Goal: Information Seeking & Learning: Learn about a topic

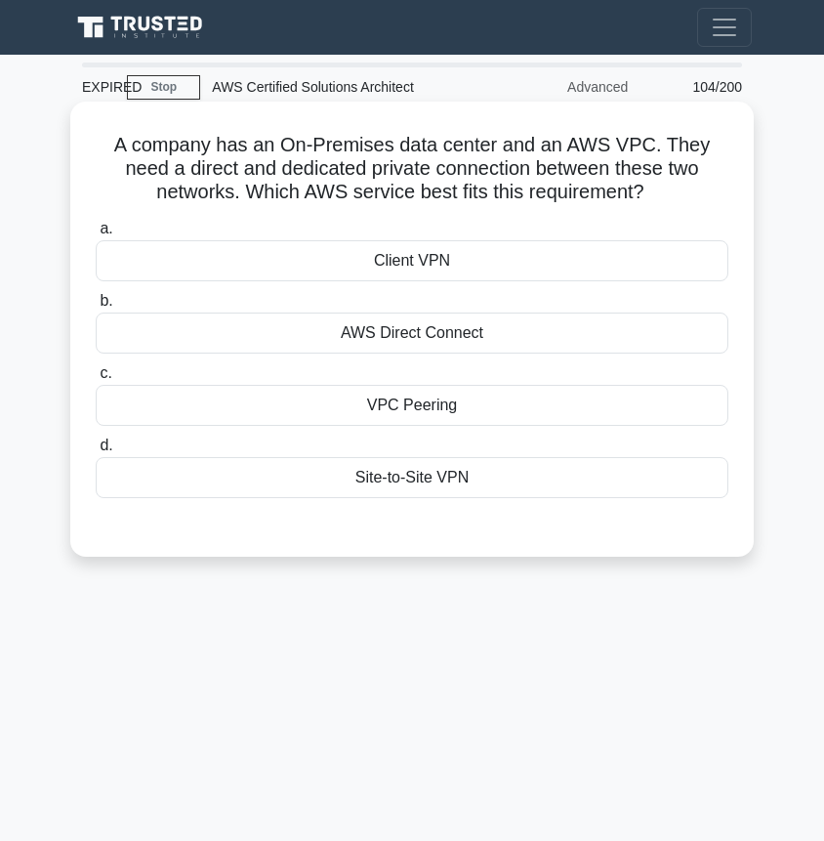
click at [529, 322] on div "AWS Direct Connect" at bounding box center [412, 332] width 633 height 41
click at [96, 308] on input "b. AWS Direct Connect" at bounding box center [96, 301] width 0 height 13
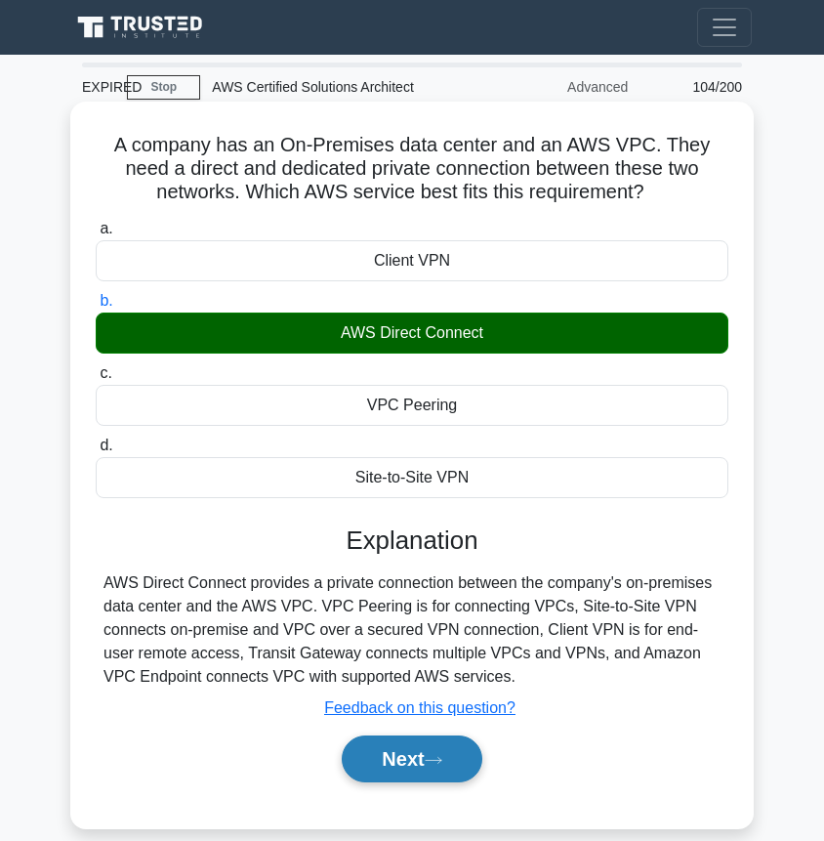
click at [415, 771] on button "Next" at bounding box center [412, 758] width 140 height 47
click at [388, 764] on button "Next" at bounding box center [412, 758] width 140 height 47
click at [418, 753] on button "Next" at bounding box center [412, 758] width 140 height 47
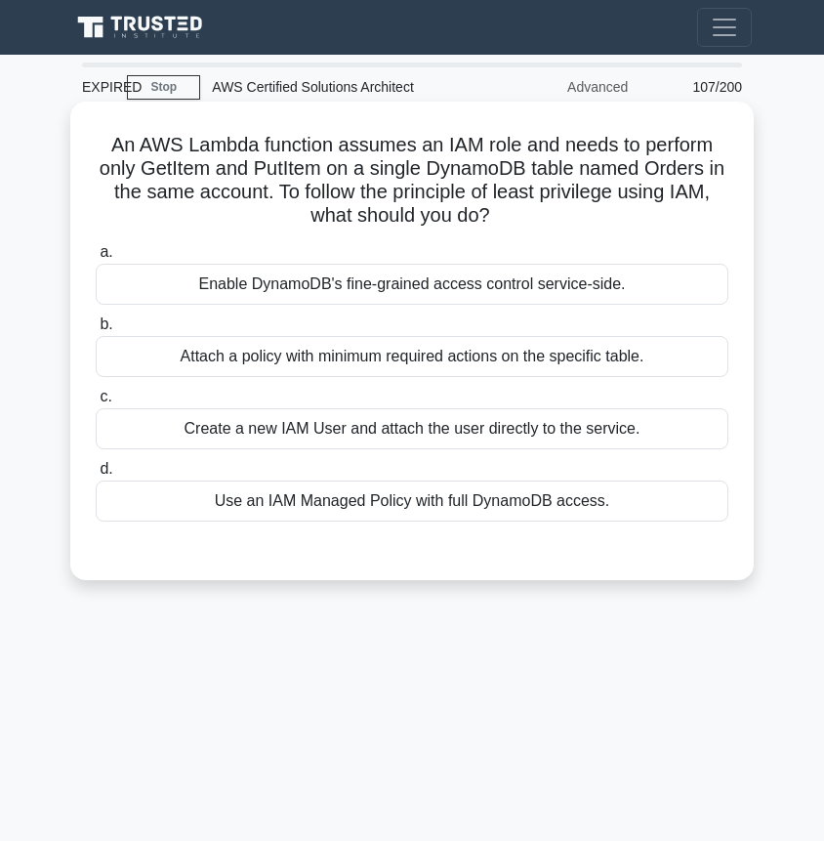
click at [478, 364] on div "Attach a policy with minimum required actions on the specific table." at bounding box center [412, 356] width 633 height 41
click at [96, 331] on input "b. Attach a policy with minimum required actions on the specific table." at bounding box center [96, 324] width 0 height 13
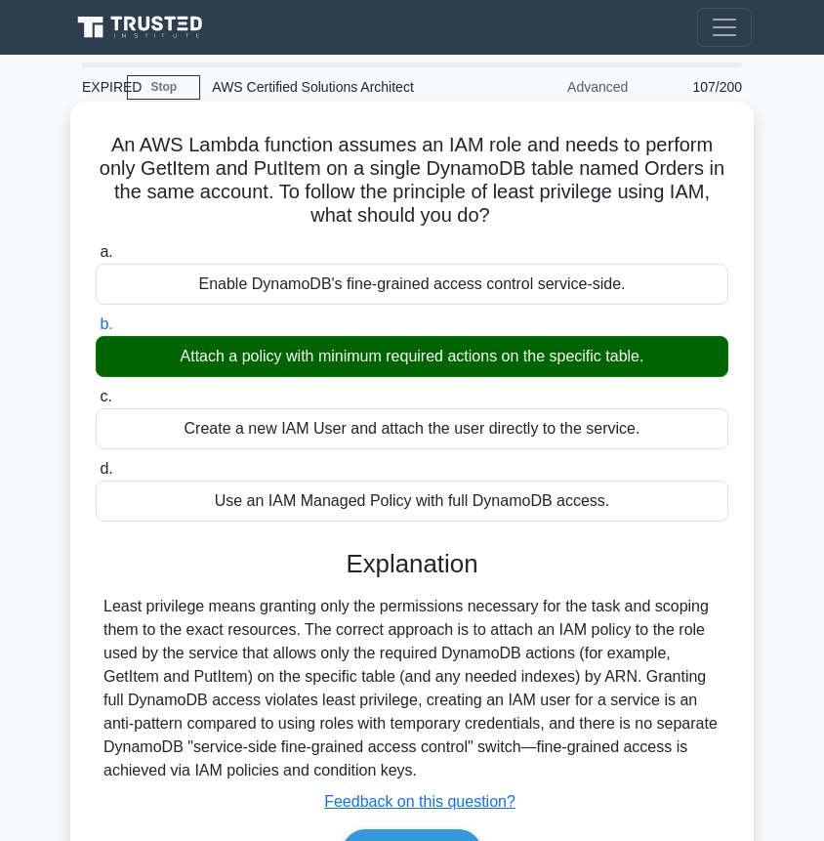
scroll to position [19, 0]
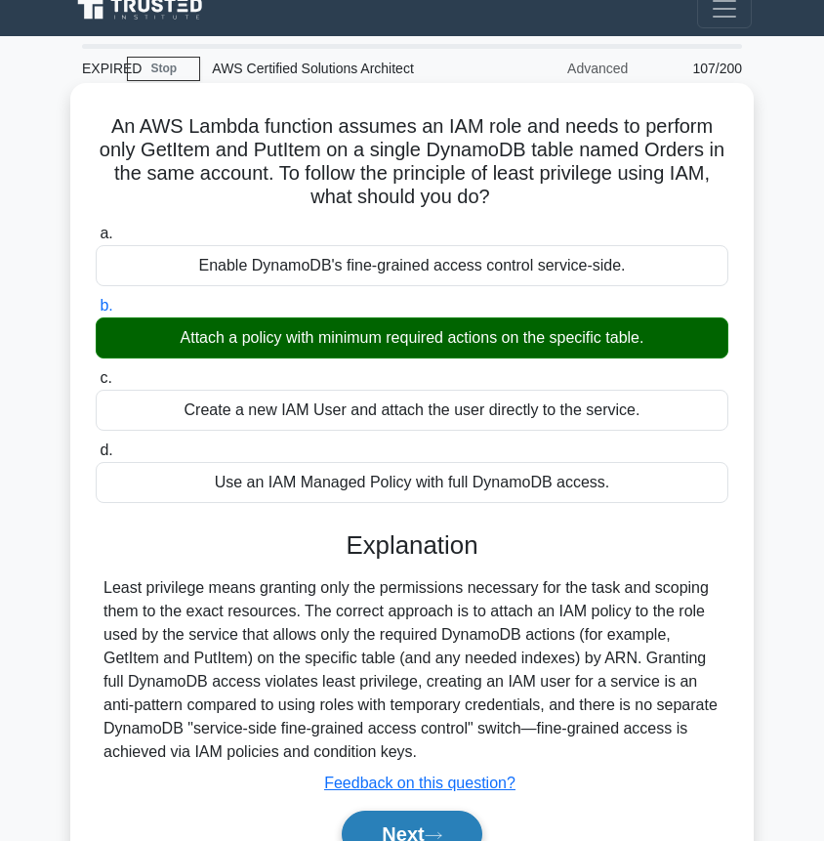
click at [426, 829] on button "Next" at bounding box center [412, 833] width 140 height 47
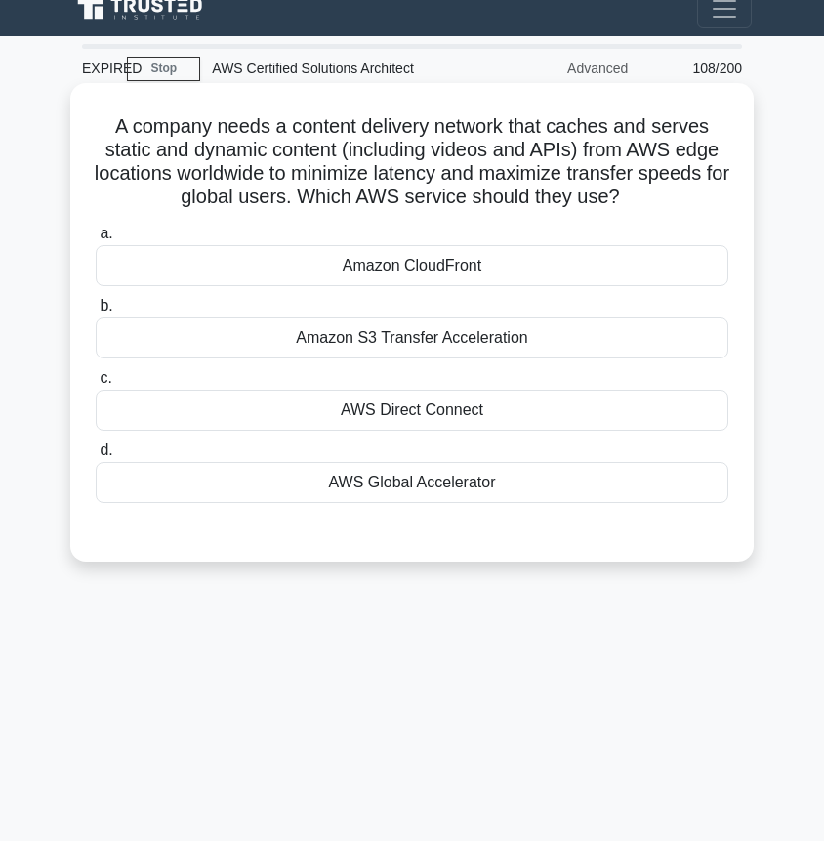
click at [547, 254] on div "Amazon CloudFront" at bounding box center [412, 265] width 633 height 41
click at [96, 240] on input "a. Amazon CloudFront" at bounding box center [96, 234] width 0 height 13
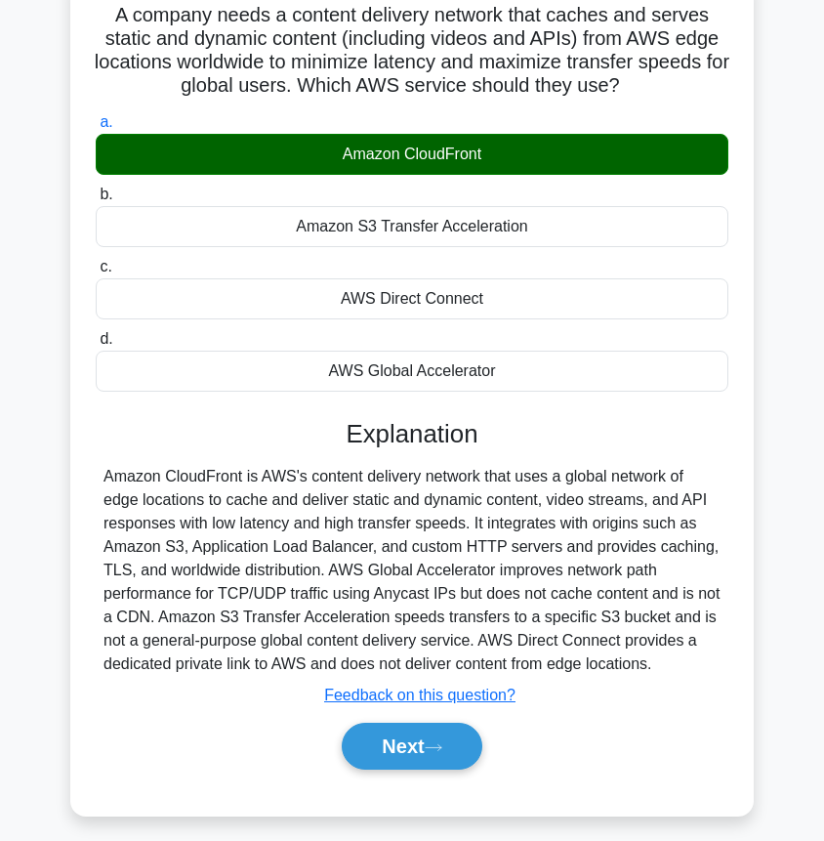
scroll to position [183, 0]
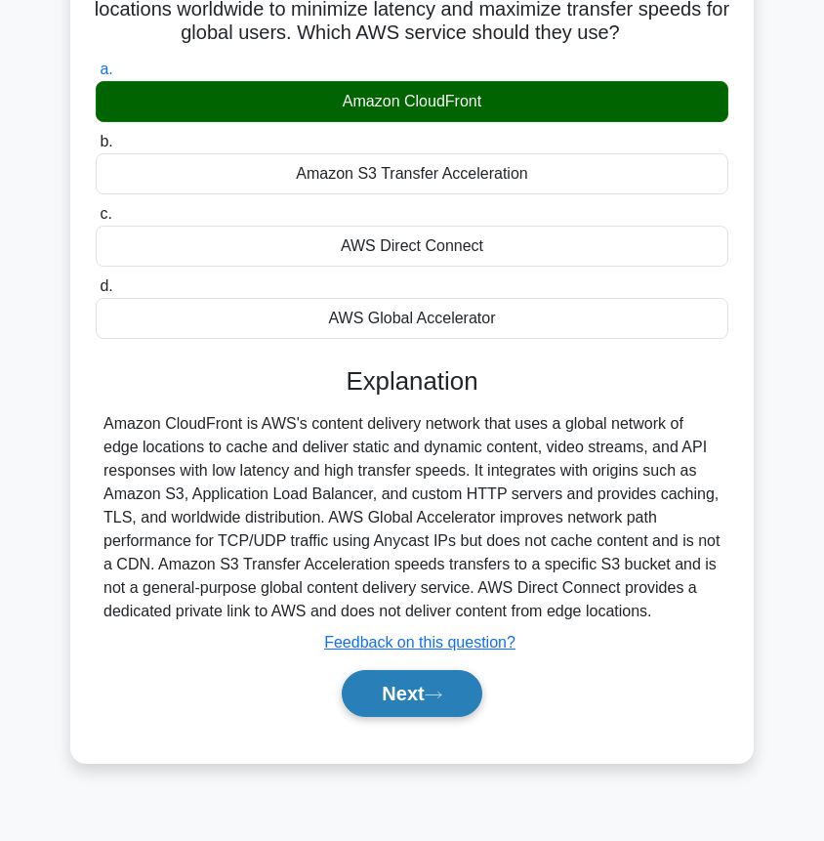
click at [398, 686] on button "Next" at bounding box center [412, 693] width 140 height 47
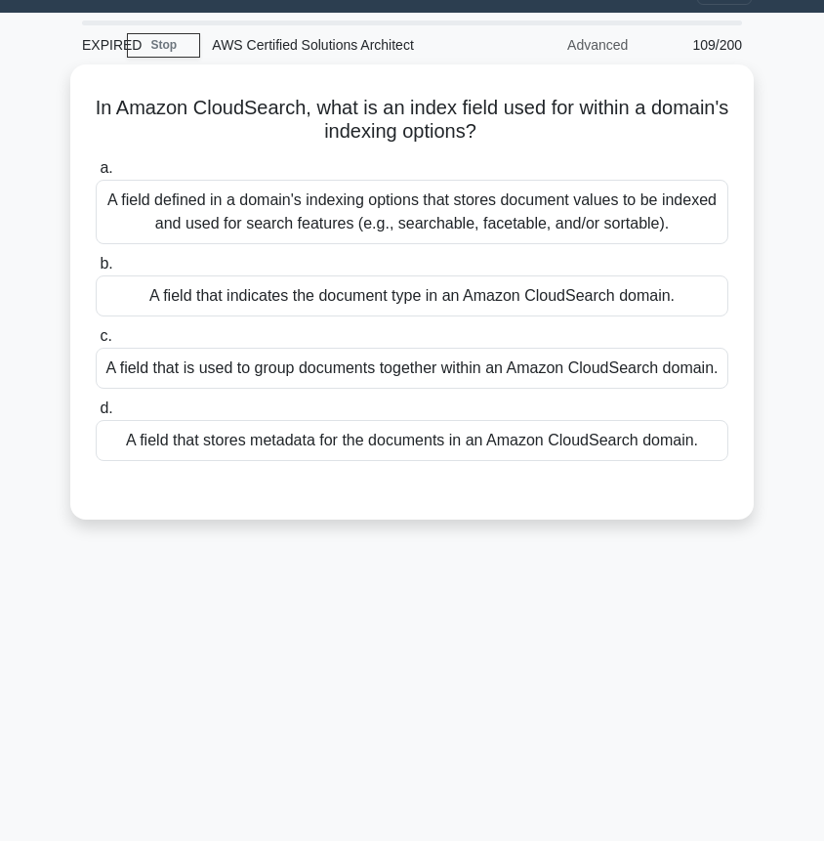
scroll to position [29, 0]
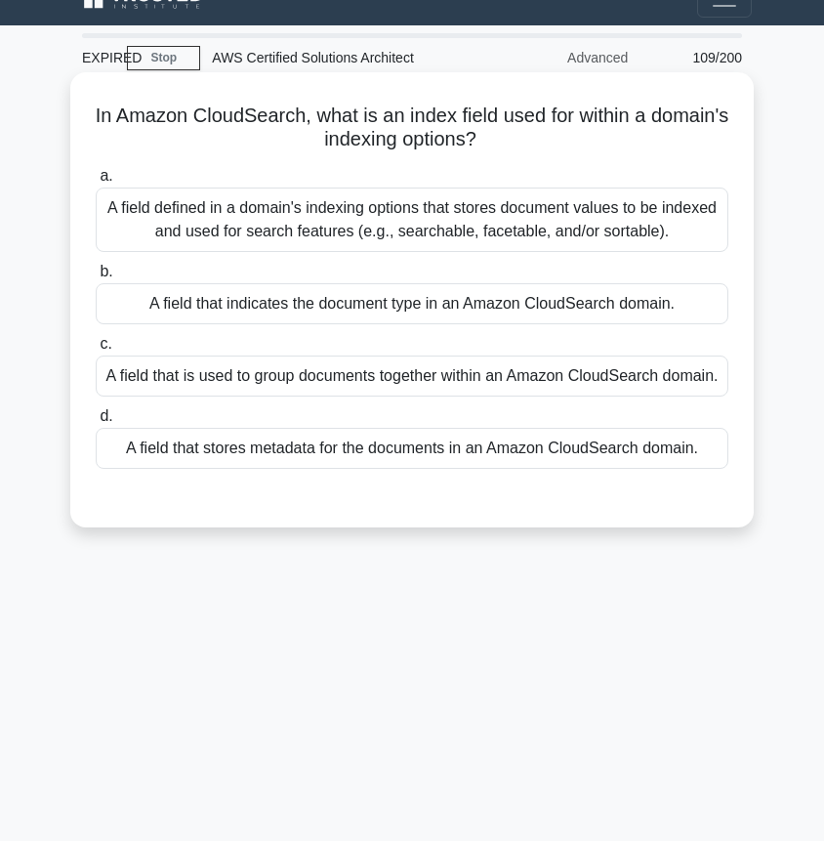
click at [291, 217] on div "A field defined in a domain's indexing options that stores document values to b…" at bounding box center [412, 219] width 633 height 64
click at [96, 183] on input "a. A field defined in a domain's indexing options that stores document values t…" at bounding box center [96, 176] width 0 height 13
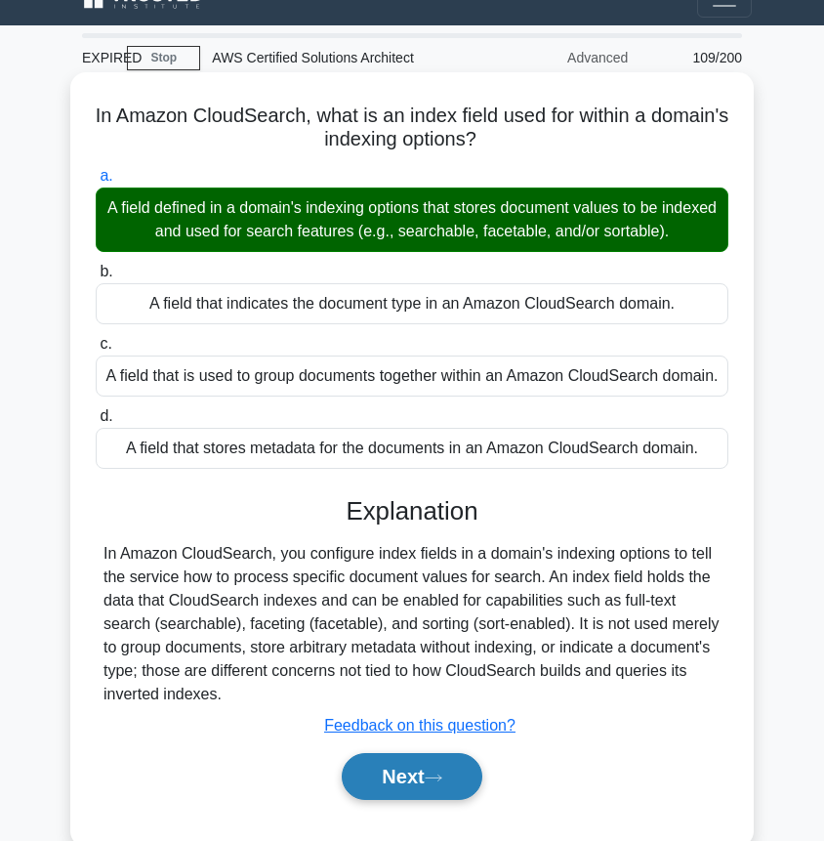
click at [431, 778] on button "Next" at bounding box center [412, 776] width 140 height 47
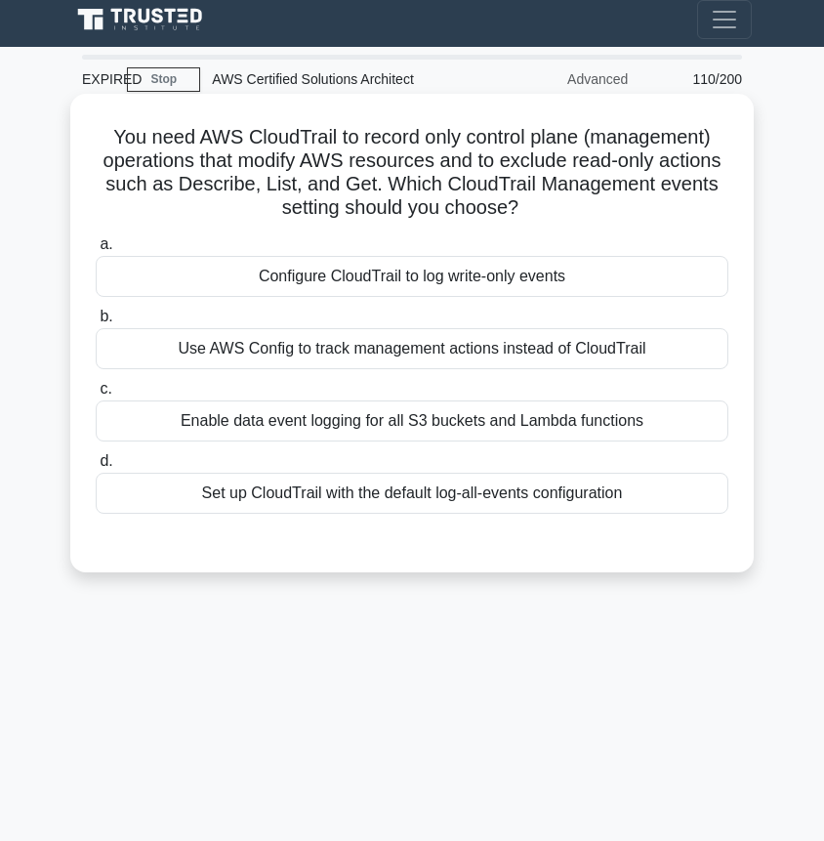
scroll to position [0, 0]
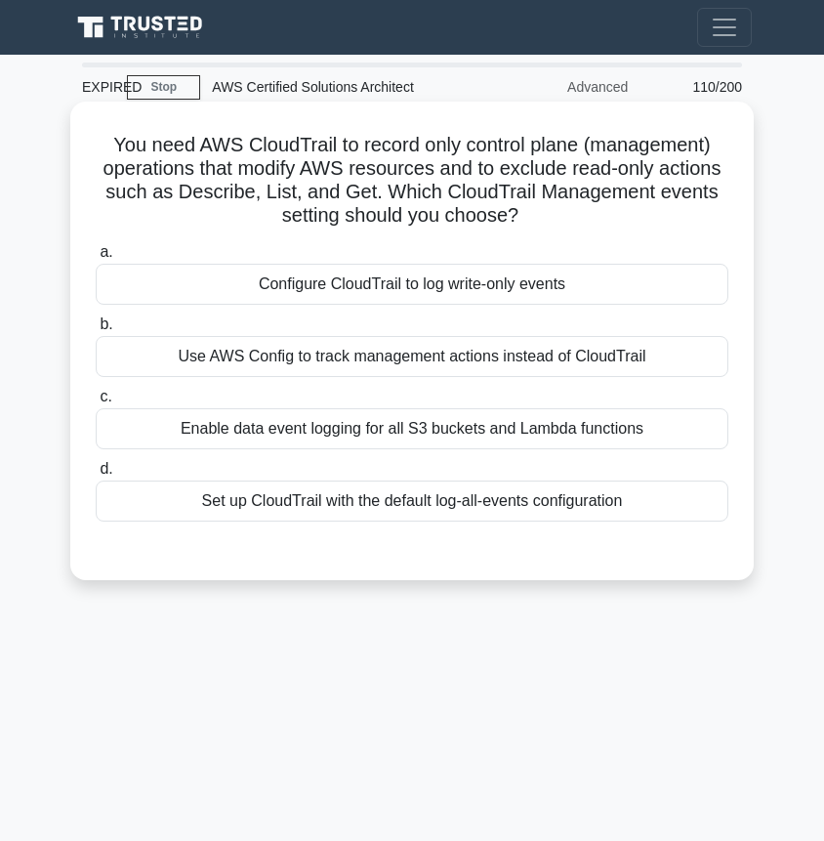
click at [447, 280] on div "Configure CloudTrail to log write-only events" at bounding box center [412, 284] width 633 height 41
click at [96, 259] on input "a. Configure CloudTrail to log write-only events" at bounding box center [96, 252] width 0 height 13
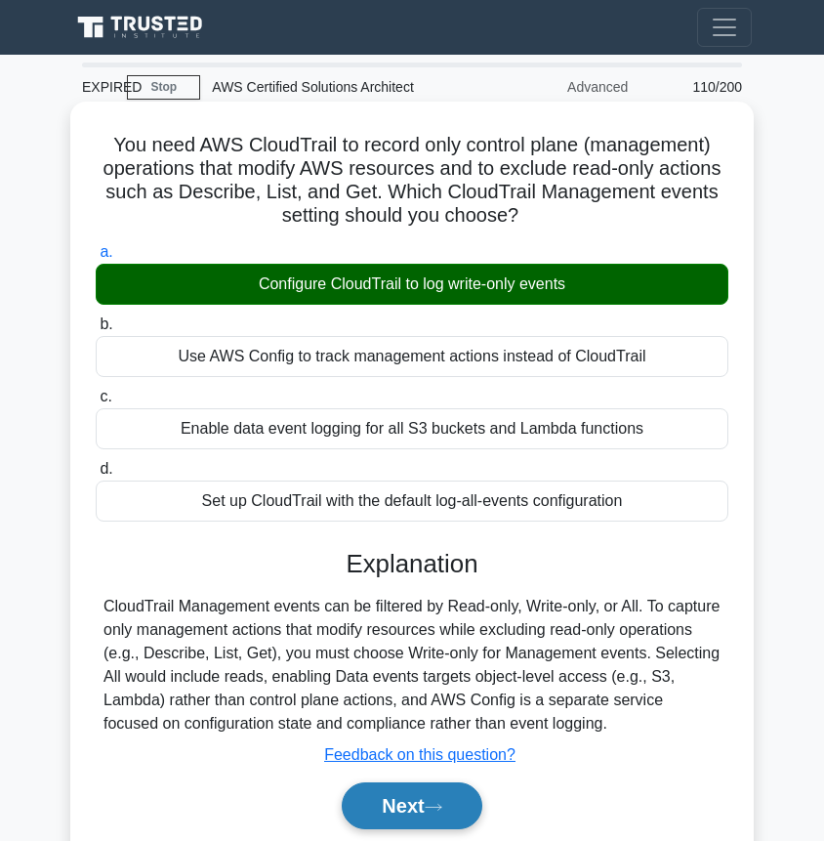
click at [418, 801] on button "Next" at bounding box center [412, 805] width 140 height 47
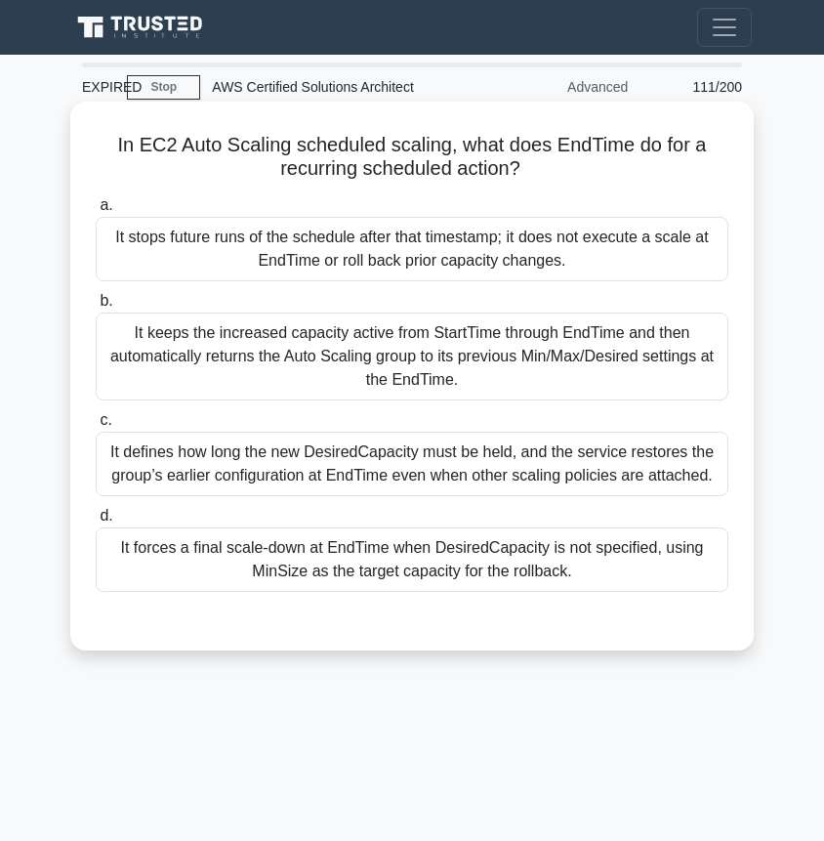
click at [317, 357] on div "It keeps the increased capacity active from StartTime through EndTime and then …" at bounding box center [412, 356] width 633 height 88
click at [96, 308] on input "b. It keeps the increased capacity active from StartTime through EndTime and th…" at bounding box center [96, 301] width 0 height 13
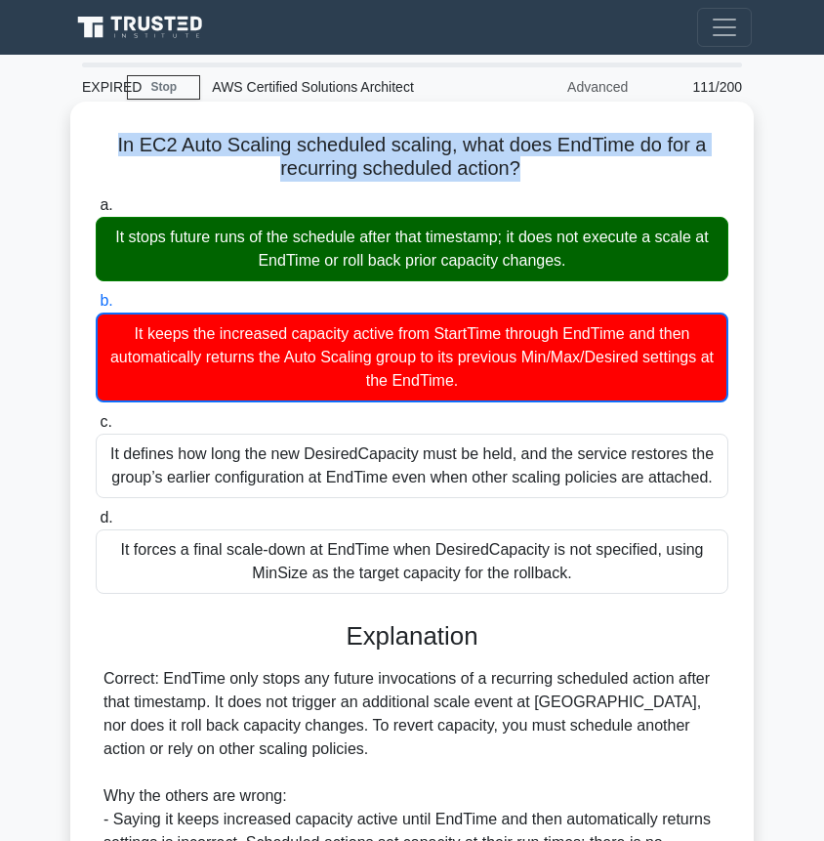
drag, startPoint x: 115, startPoint y: 140, endPoint x: 512, endPoint y: 176, distance: 398.1
click at [512, 176] on h5 "In EC2 Auto Scaling scheduled scaling, what does EndTime do for a recurring sch…" at bounding box center [412, 157] width 637 height 49
copy h5 "In EC2 Auto Scaling scheduled scaling, what does EndTime do for a recurring sch…"
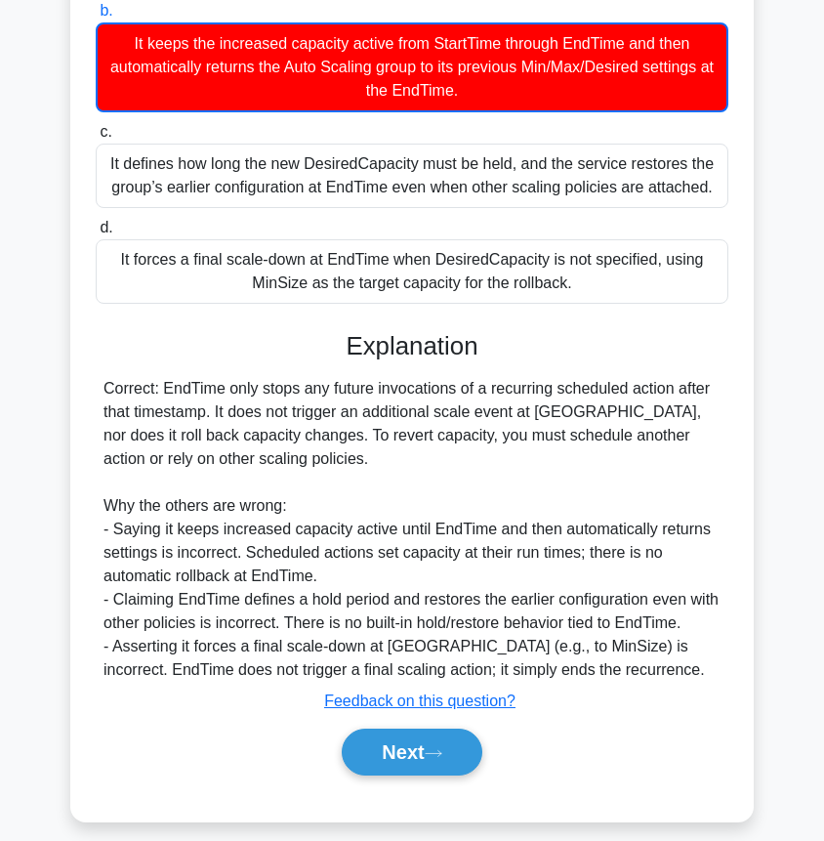
scroll to position [308, 0]
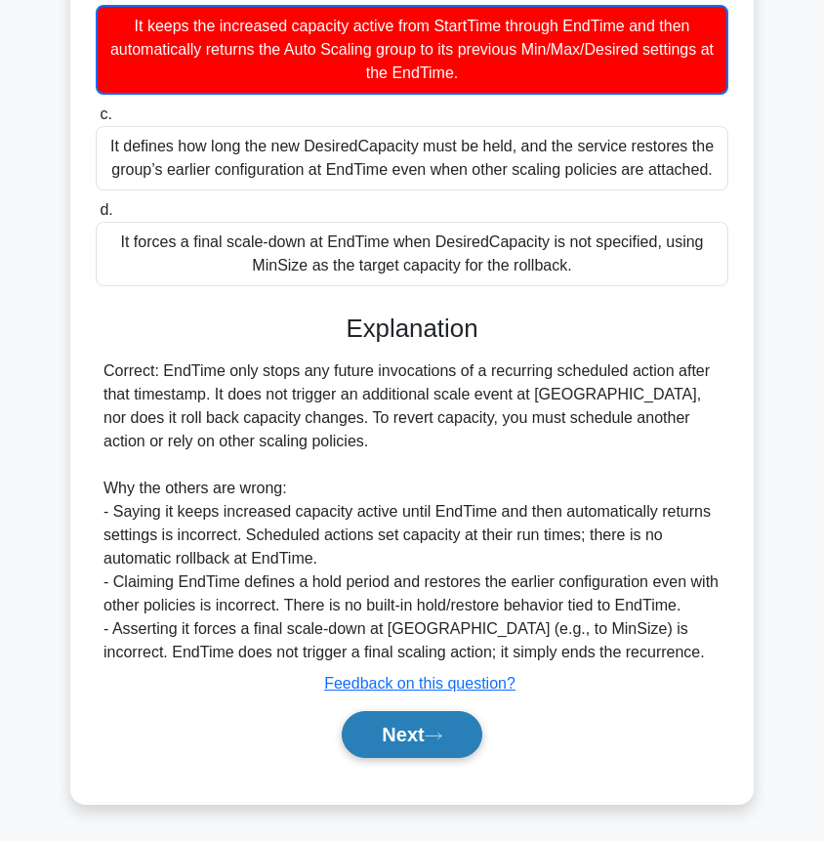
click at [439, 715] on button "Next" at bounding box center [412, 734] width 140 height 47
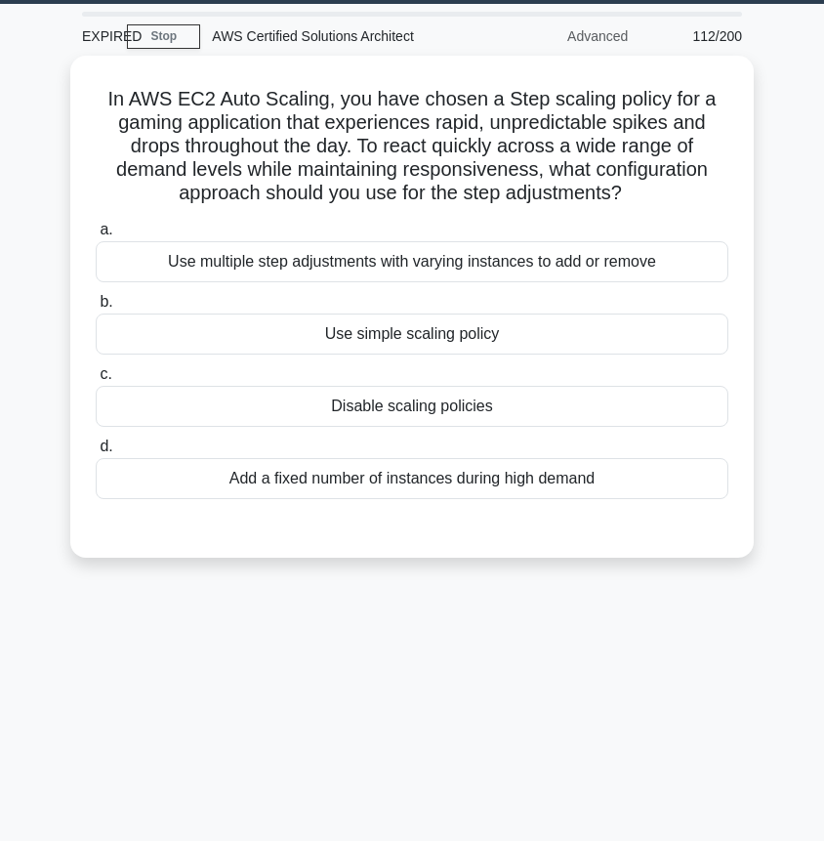
scroll to position [50, 0]
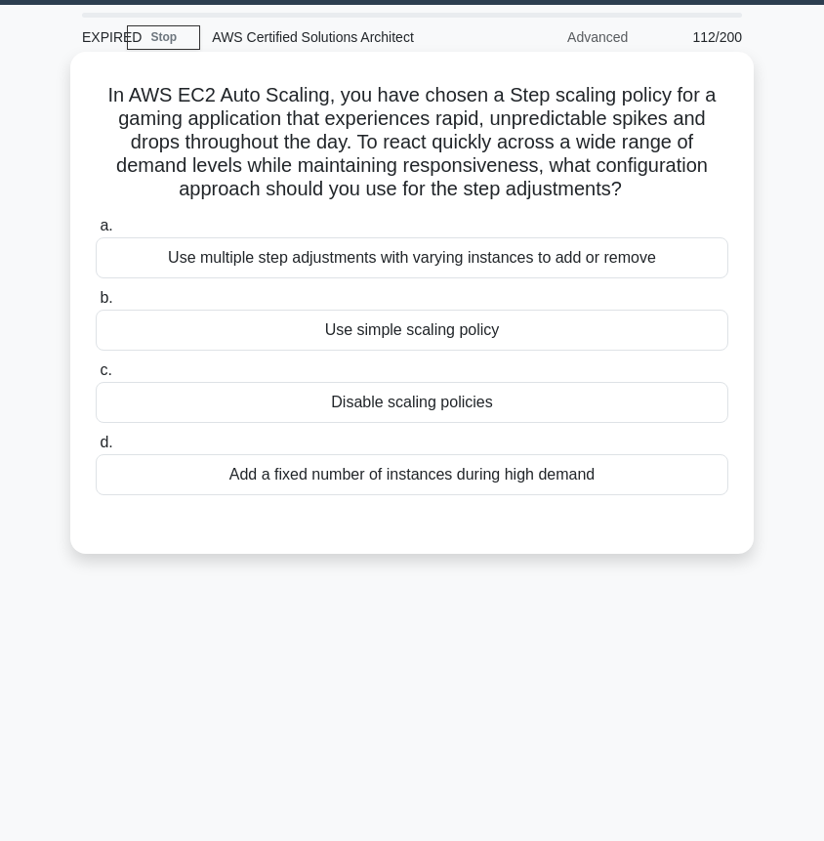
click at [563, 265] on div "Use multiple step adjustments with varying instances to add or remove" at bounding box center [412, 257] width 633 height 41
click at [96, 232] on input "a. Use multiple step adjustments with varying instances to add or remove" at bounding box center [96, 226] width 0 height 13
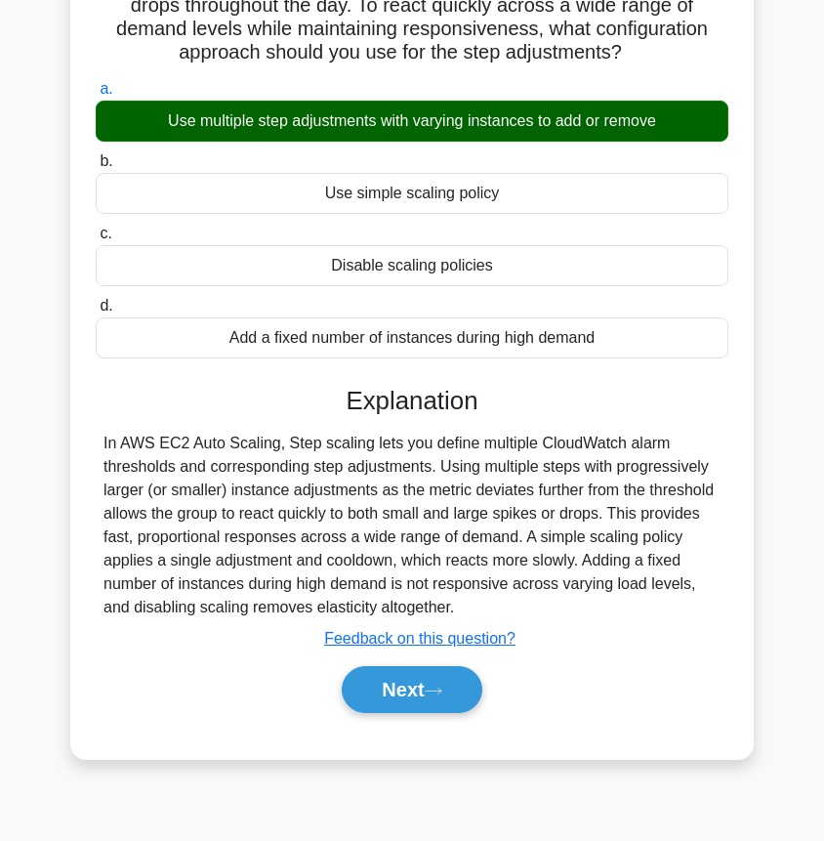
scroll to position [206, 0]
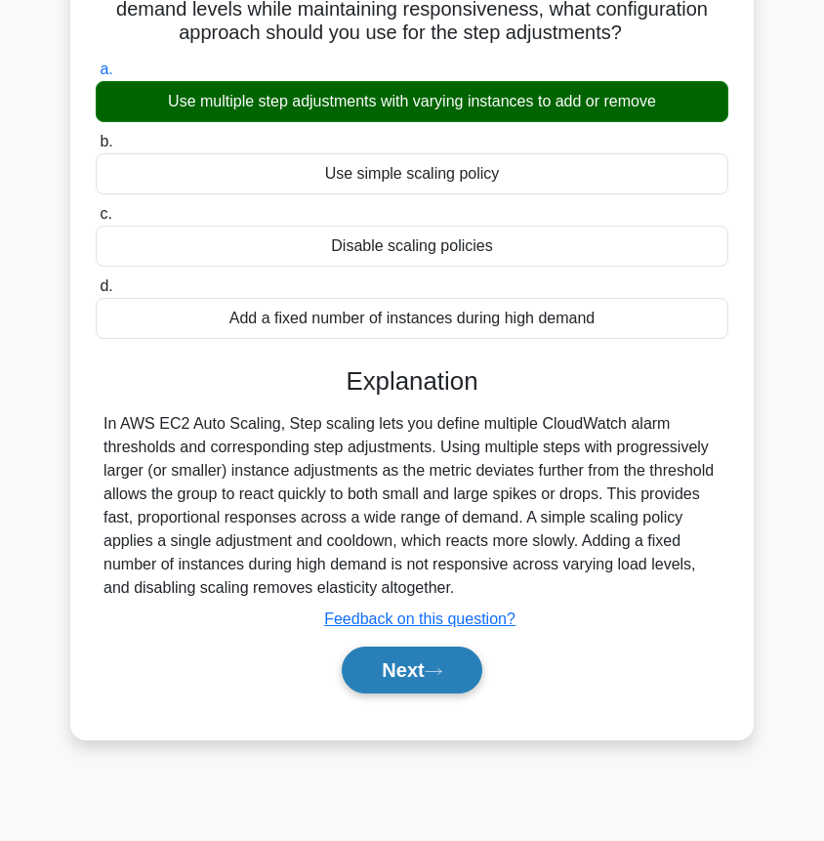
click at [415, 678] on button "Next" at bounding box center [412, 669] width 140 height 47
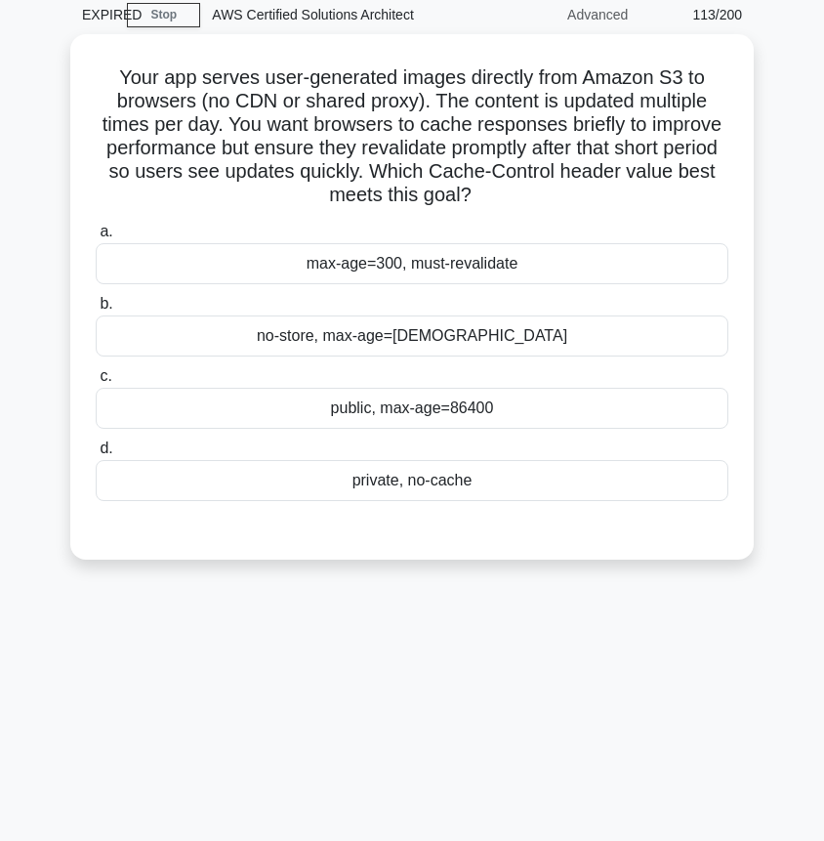
scroll to position [69, 0]
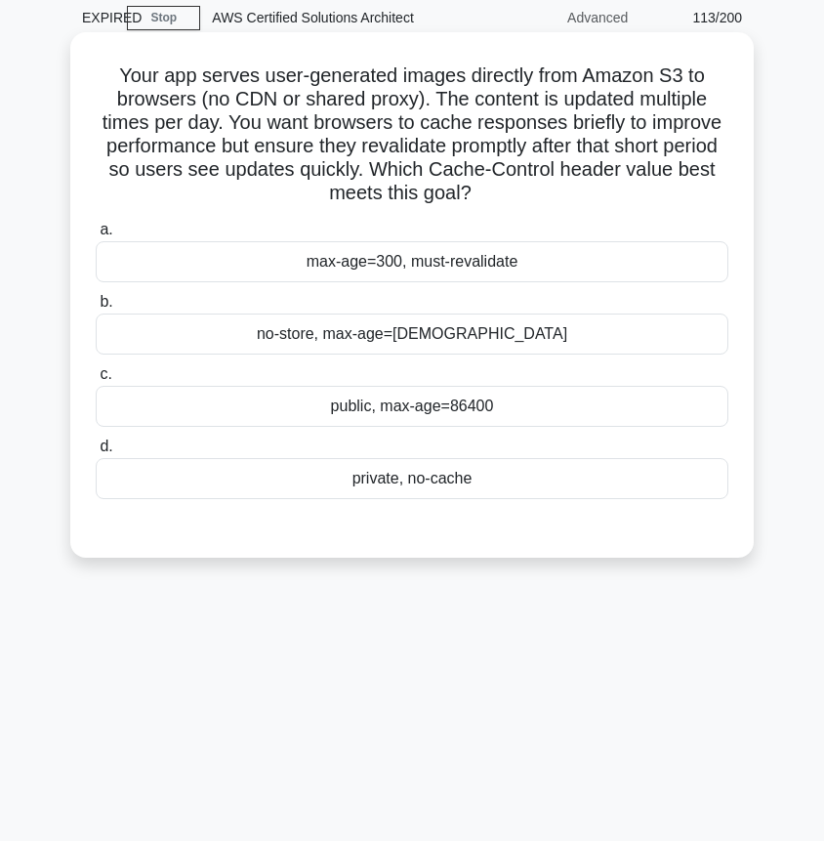
click at [422, 275] on div "max-age=300, must-revalidate" at bounding box center [412, 261] width 633 height 41
click at [96, 236] on input "a. max-age=300, must-revalidate" at bounding box center [96, 230] width 0 height 13
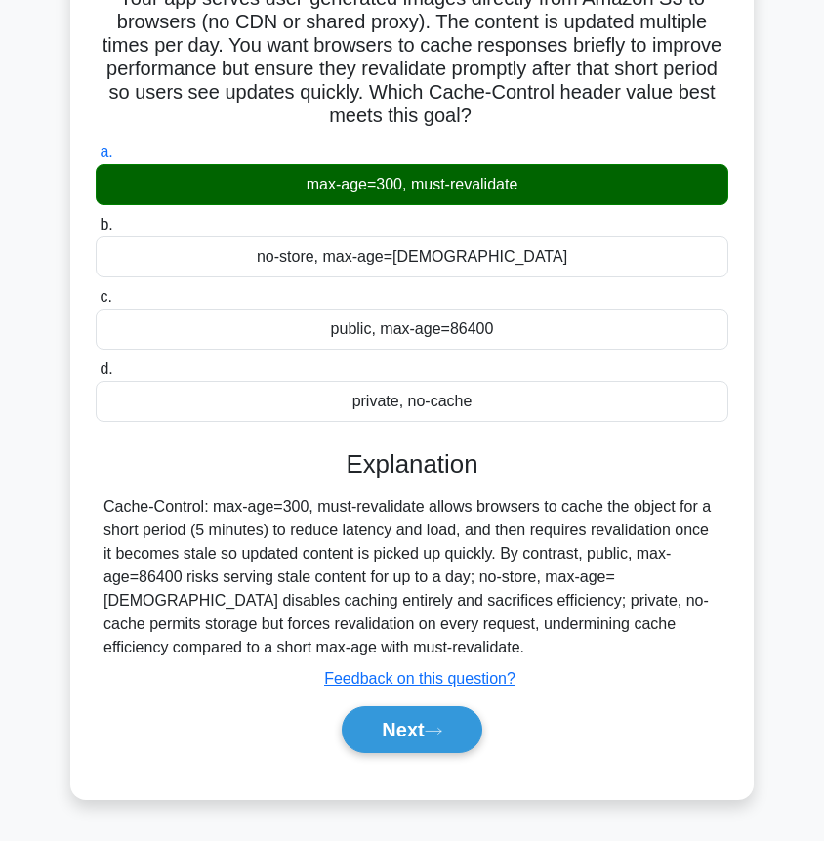
scroll to position [149, 0]
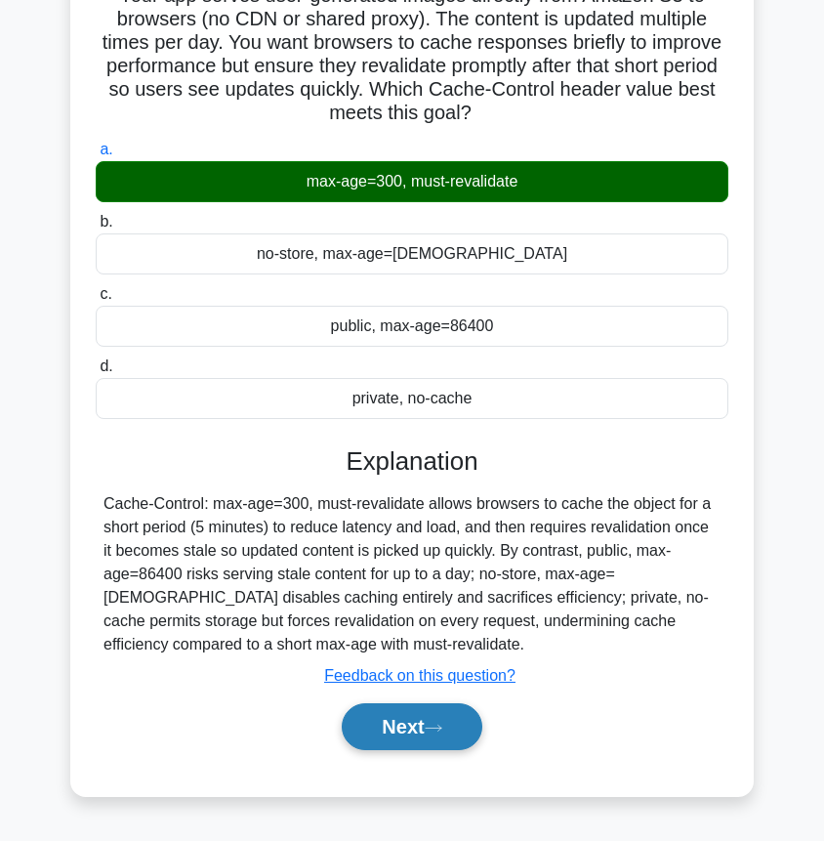
click at [386, 726] on button "Next" at bounding box center [412, 726] width 140 height 47
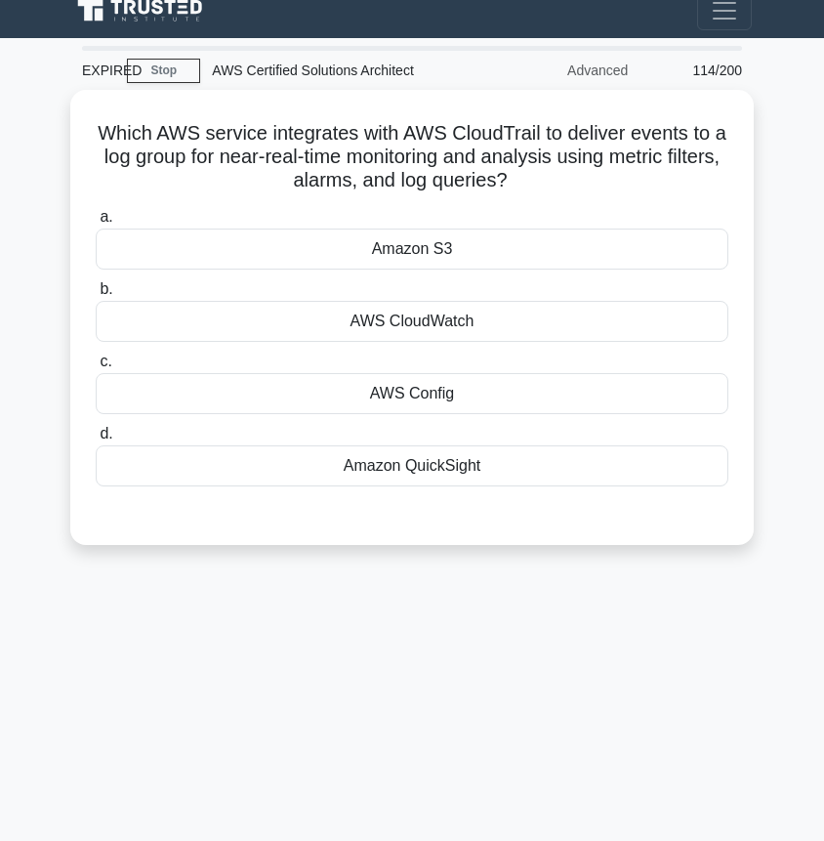
scroll to position [18, 0]
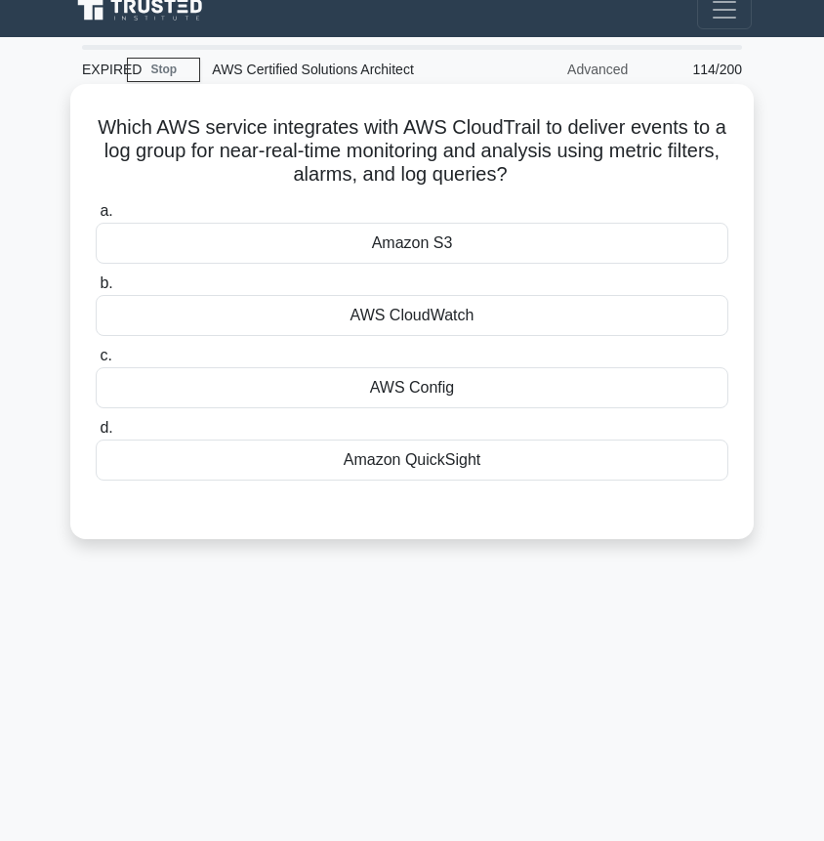
click at [357, 323] on div "AWS CloudWatch" at bounding box center [412, 315] width 633 height 41
click at [96, 290] on input "b. AWS CloudWatch" at bounding box center [96, 283] width 0 height 13
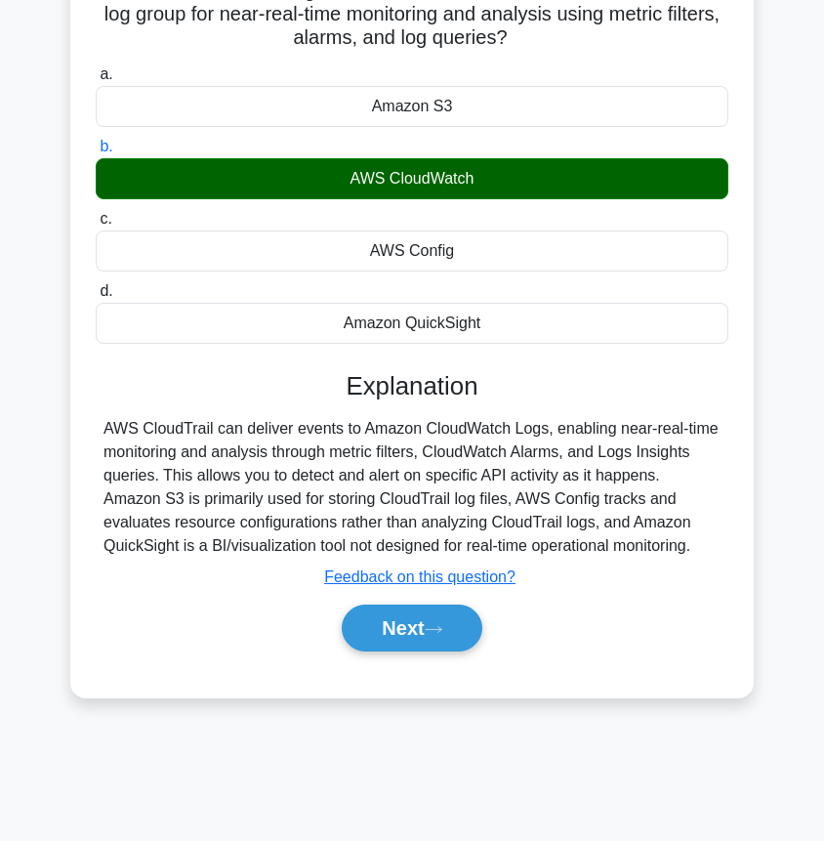
scroll to position [161, 0]
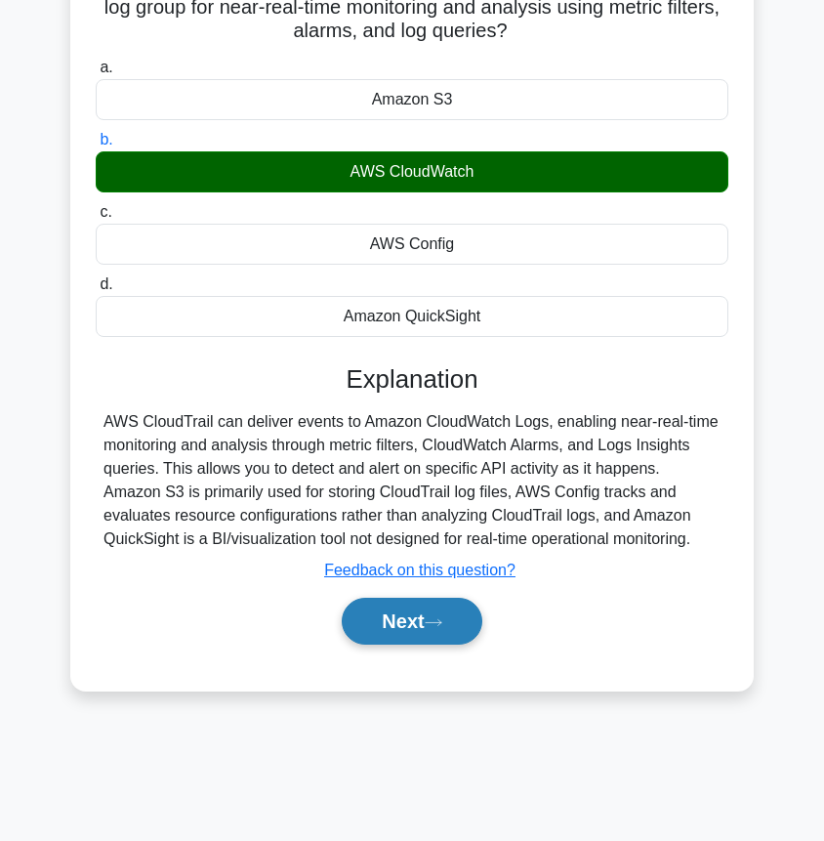
click at [392, 620] on button "Next" at bounding box center [412, 621] width 140 height 47
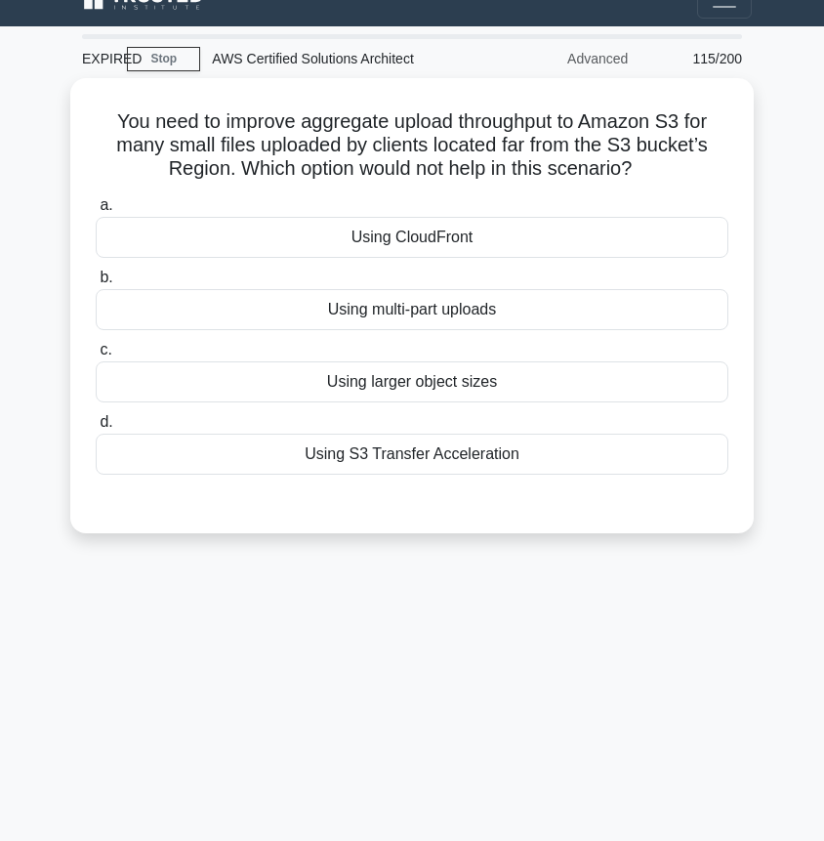
scroll to position [30, 0]
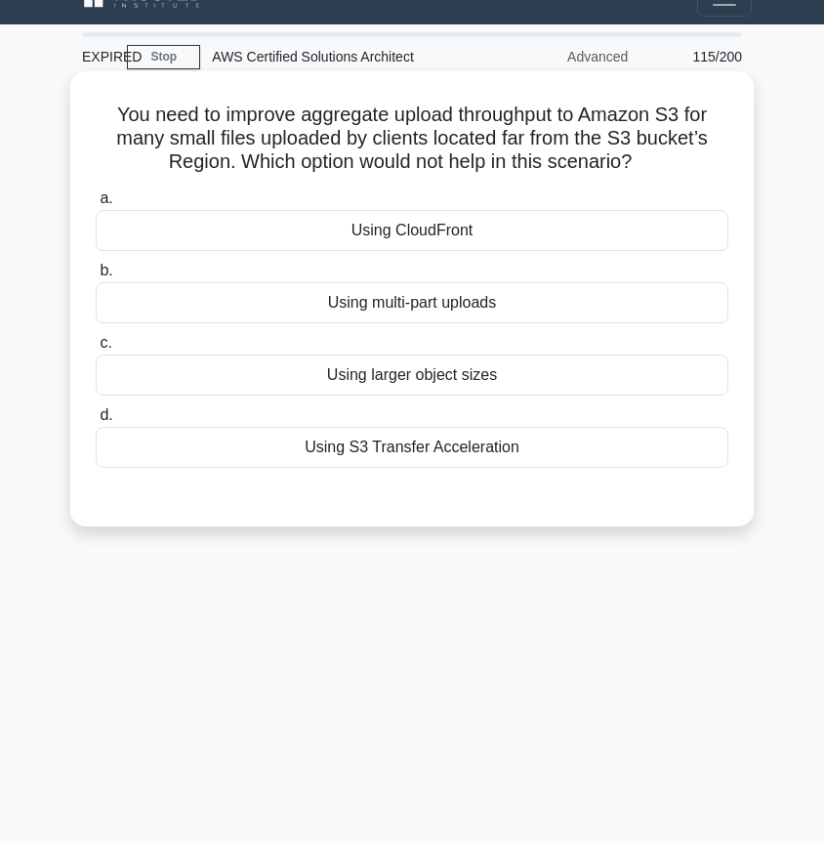
click at [428, 377] on div "Using larger object sizes" at bounding box center [412, 374] width 633 height 41
click at [96, 350] on input "c. Using larger object sizes" at bounding box center [96, 343] width 0 height 13
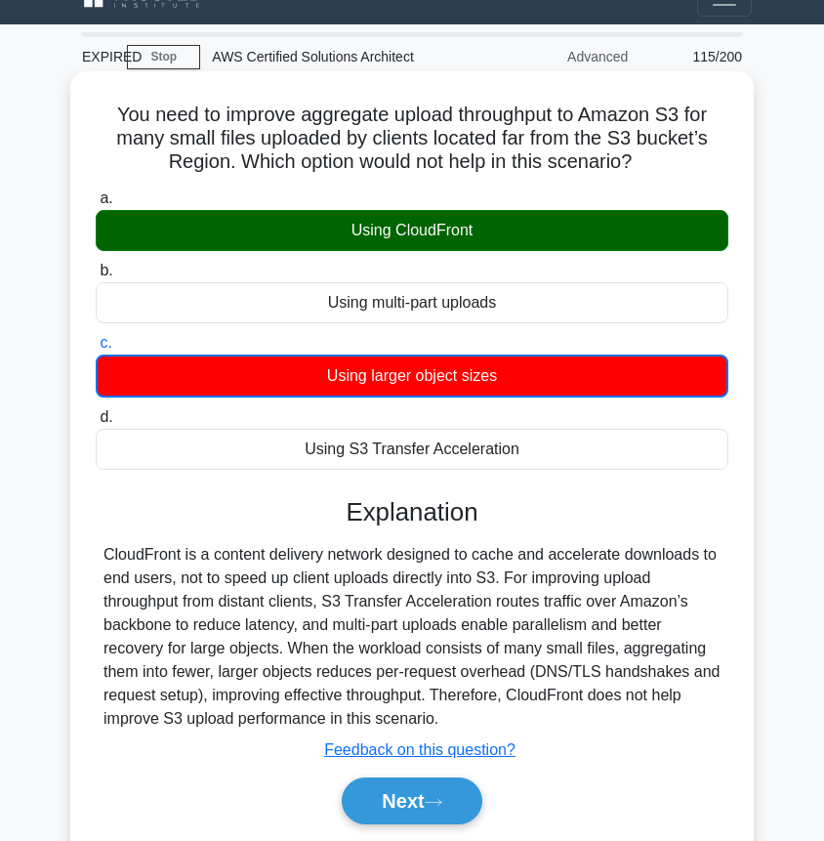
drag, startPoint x: 453, startPoint y: 716, endPoint x: 506, endPoint y: 576, distance: 149.3
click at [506, 576] on div "CloudFront is a content delivery network designed to cache and accelerate downl…" at bounding box center [412, 636] width 617 height 187
copy div "For improving upload throughput from distant clients, S3 Transfer Acceleration …"
click at [413, 800] on button "Next" at bounding box center [412, 800] width 140 height 47
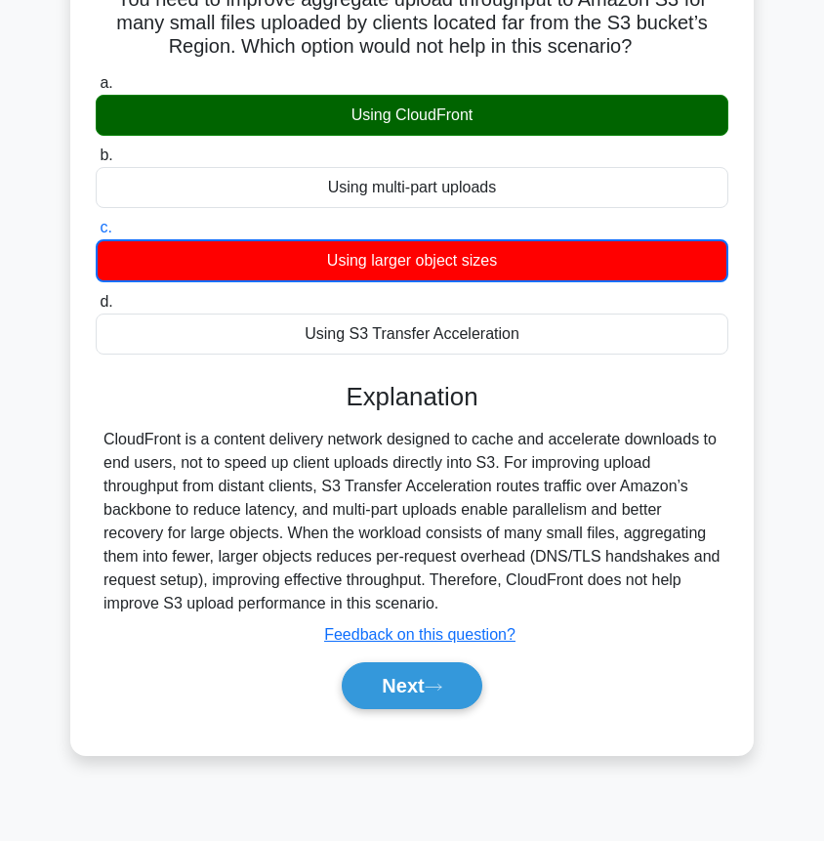
scroll to position [147, 0]
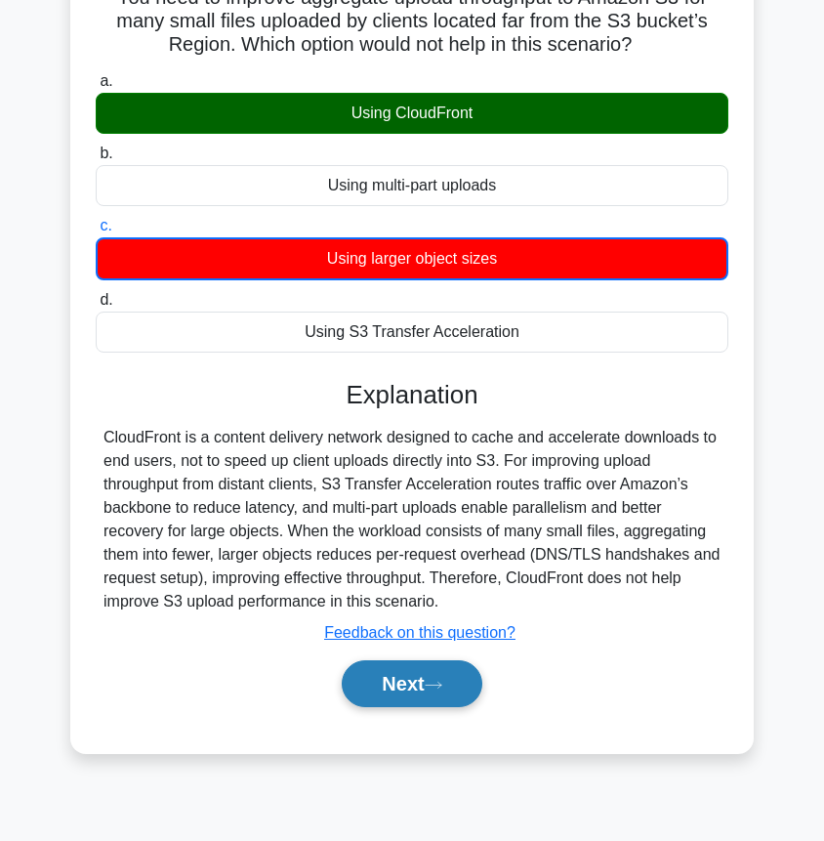
click at [415, 687] on button "Next" at bounding box center [412, 683] width 140 height 47
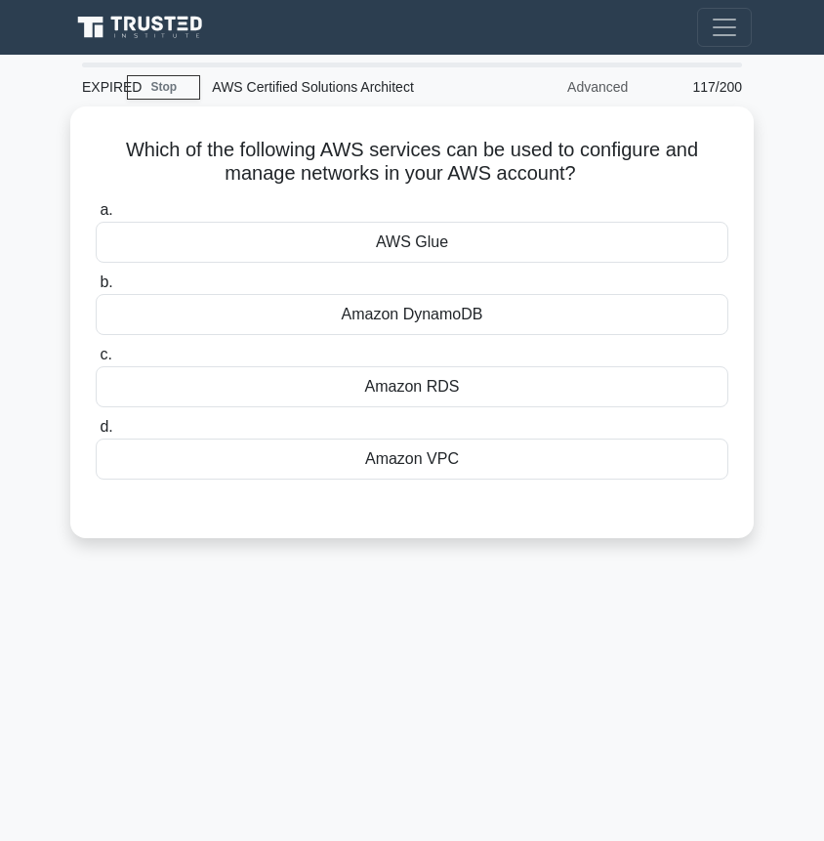
scroll to position [5, 0]
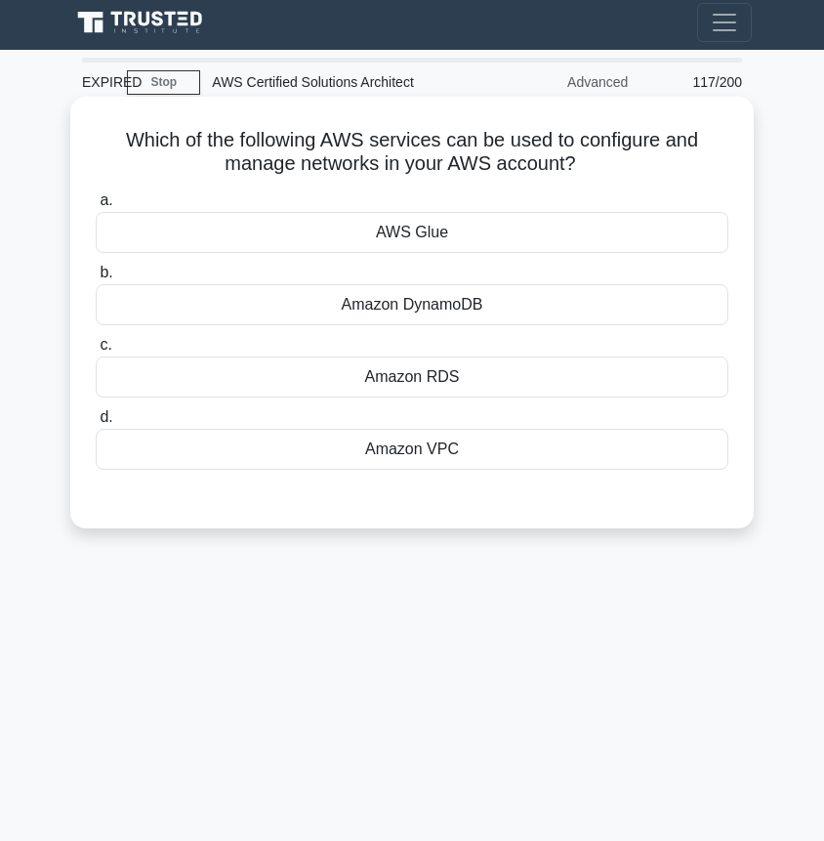
click at [339, 446] on div "Amazon VPC" at bounding box center [412, 449] width 633 height 41
click at [96, 424] on input "d. Amazon VPC" at bounding box center [96, 417] width 0 height 13
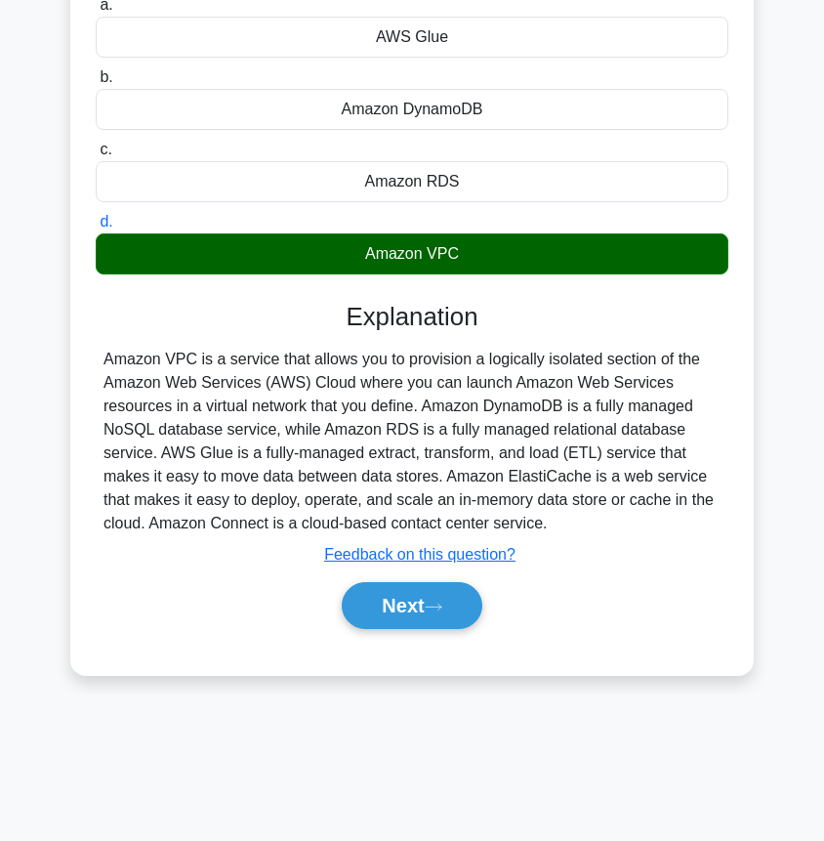
scroll to position [206, 0]
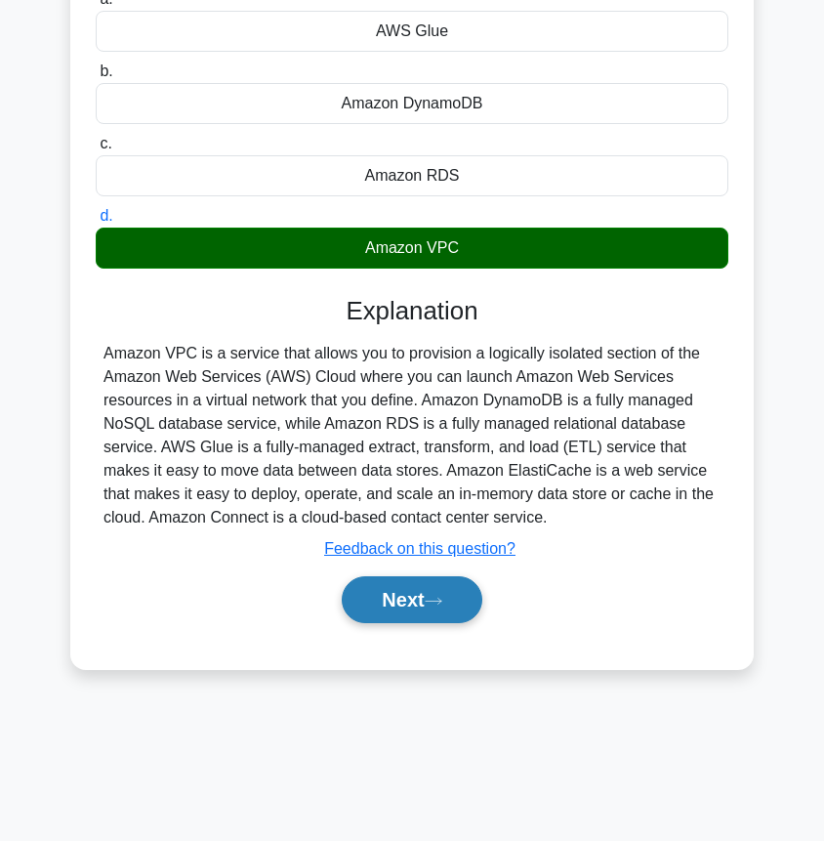
click at [440, 600] on icon at bounding box center [434, 601] width 18 height 11
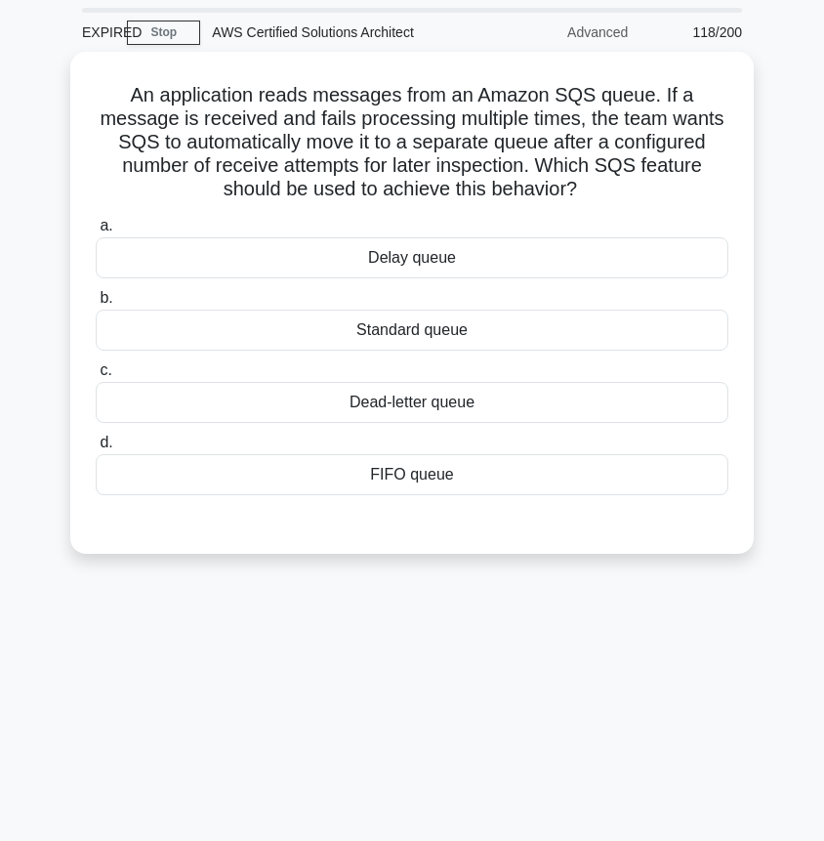
scroll to position [54, 0]
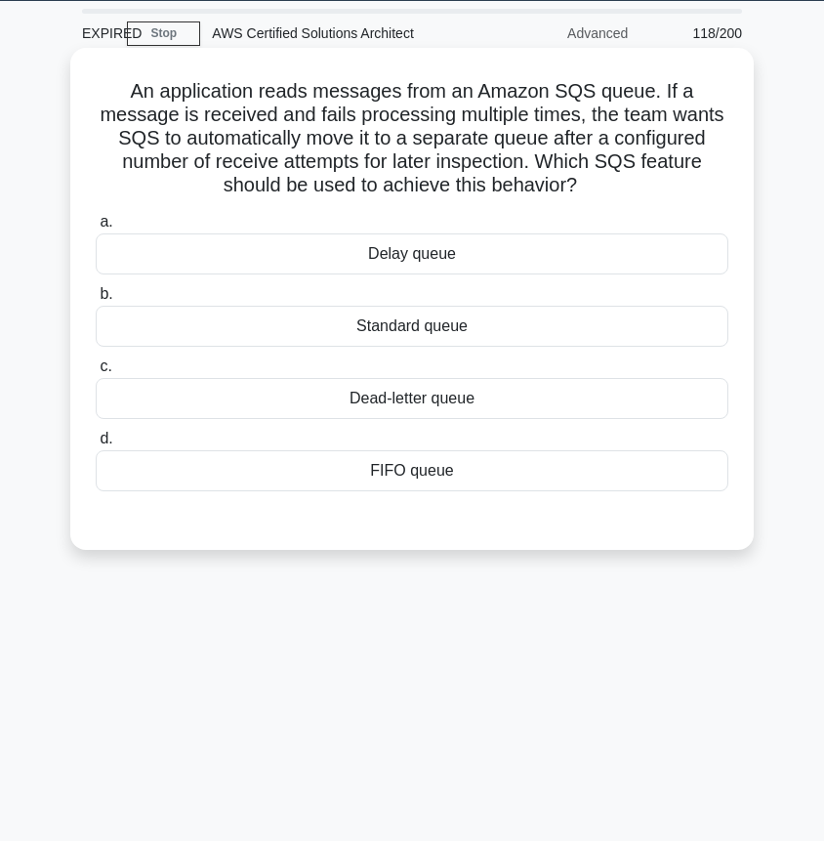
click at [392, 394] on div "Dead-letter queue" at bounding box center [412, 398] width 633 height 41
click at [96, 373] on input "c. Dead-letter queue" at bounding box center [96, 366] width 0 height 13
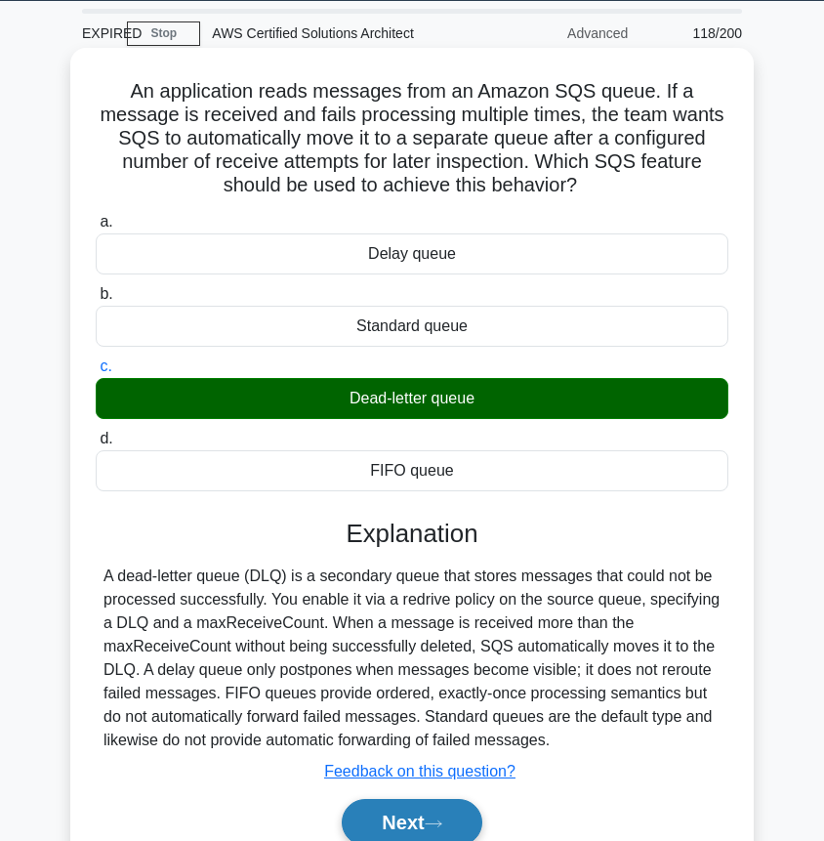
click at [440, 824] on icon at bounding box center [434, 823] width 18 height 11
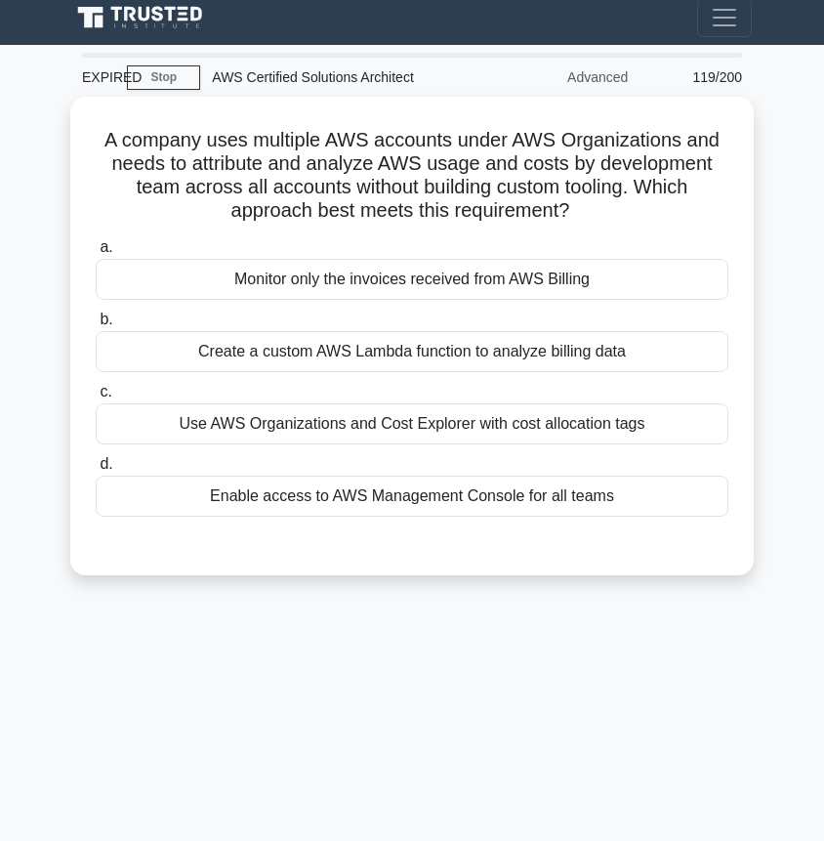
scroll to position [9, 0]
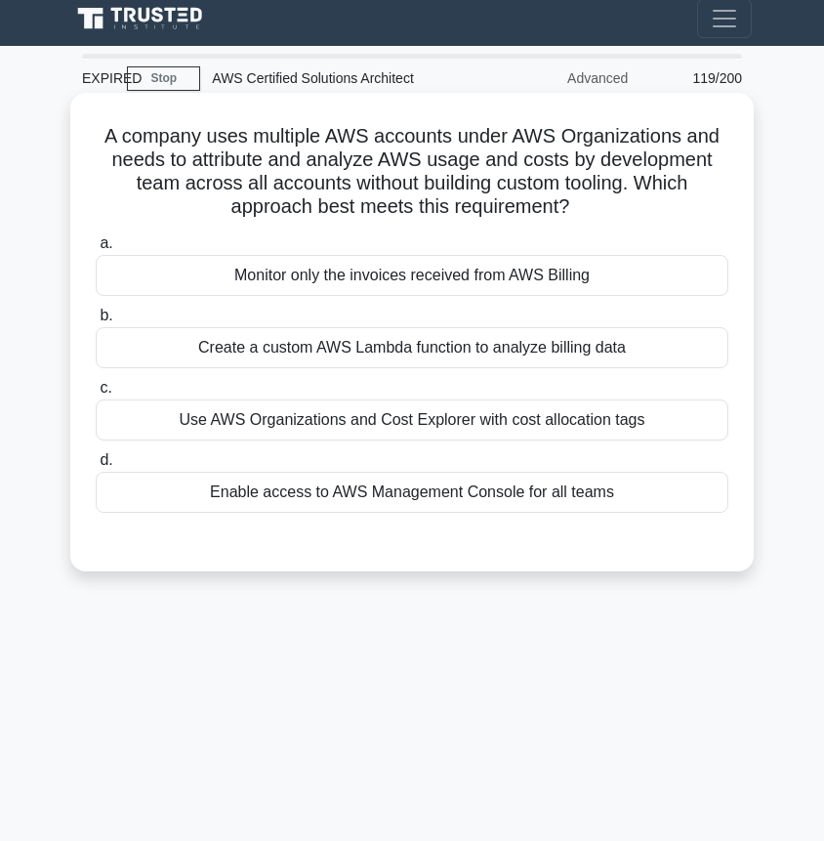
click at [521, 422] on div "Use AWS Organizations and Cost Explorer with cost allocation tags" at bounding box center [412, 419] width 633 height 41
click at [96, 394] on input "c. Use AWS Organizations and Cost Explorer with cost allocation tags" at bounding box center [96, 388] width 0 height 13
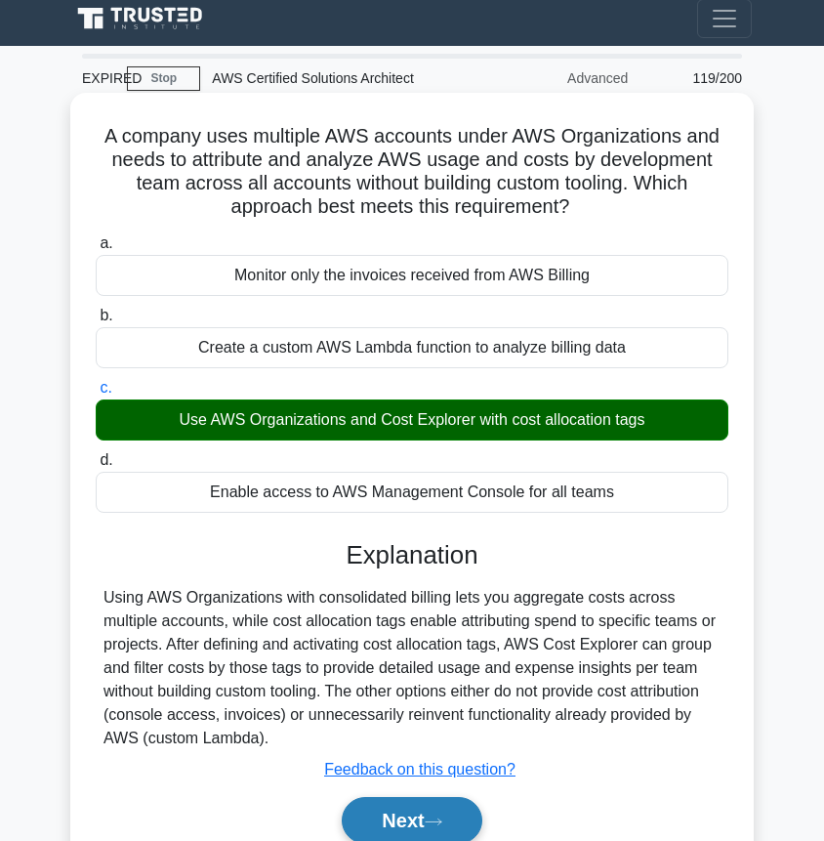
click at [446, 829] on button "Next" at bounding box center [412, 820] width 140 height 47
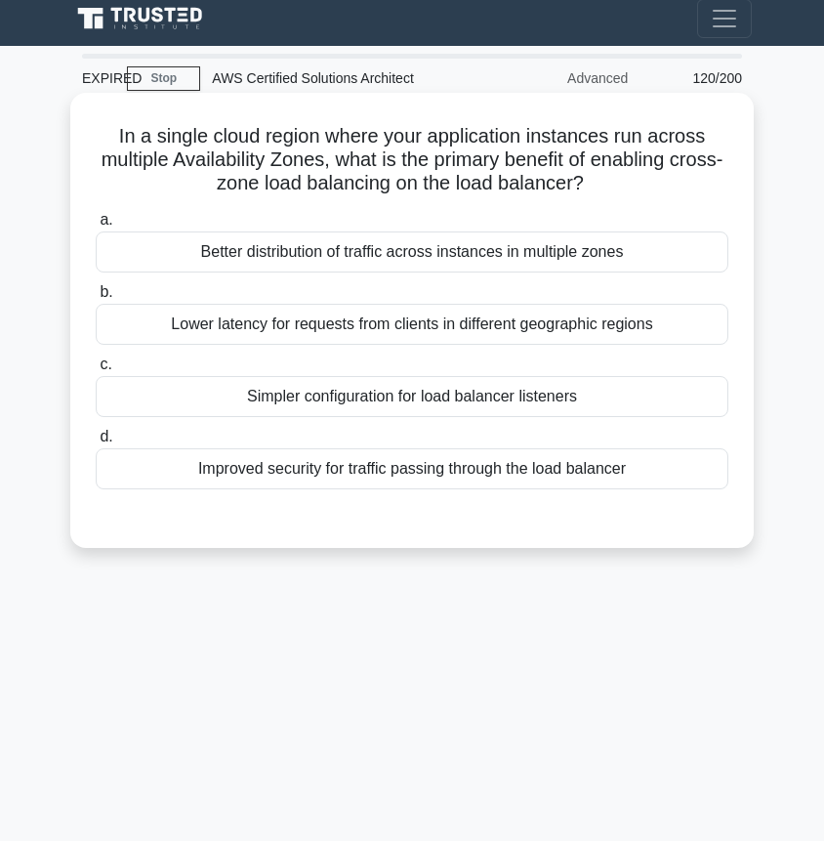
click at [229, 252] on div "Better distribution of traffic across instances in multiple zones" at bounding box center [412, 251] width 633 height 41
click at [96, 227] on input "a. Better distribution of traffic across instances in multiple zones" at bounding box center [96, 220] width 0 height 13
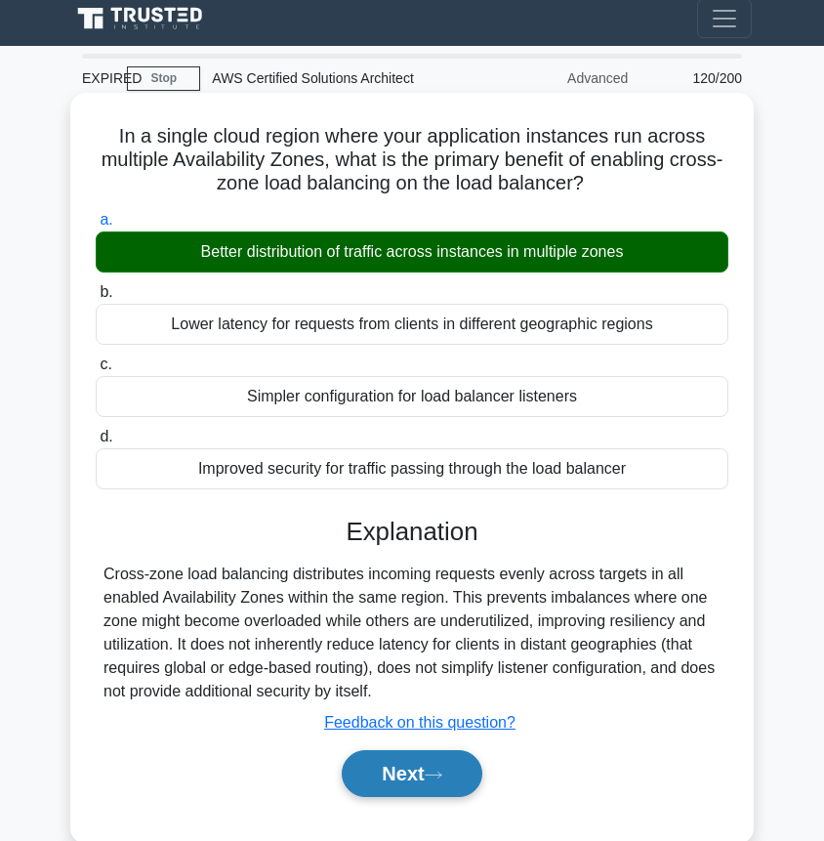
click at [435, 775] on icon at bounding box center [434, 774] width 16 height 6
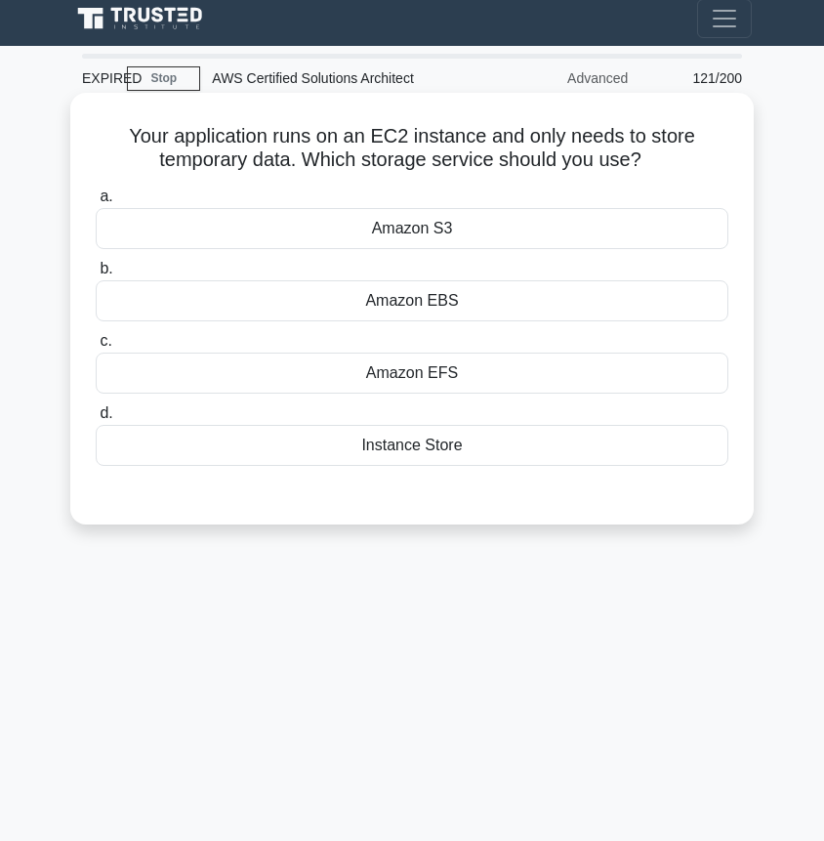
click at [508, 299] on div "Amazon EBS" at bounding box center [412, 300] width 633 height 41
click at [96, 275] on input "b. Amazon EBS" at bounding box center [96, 269] width 0 height 13
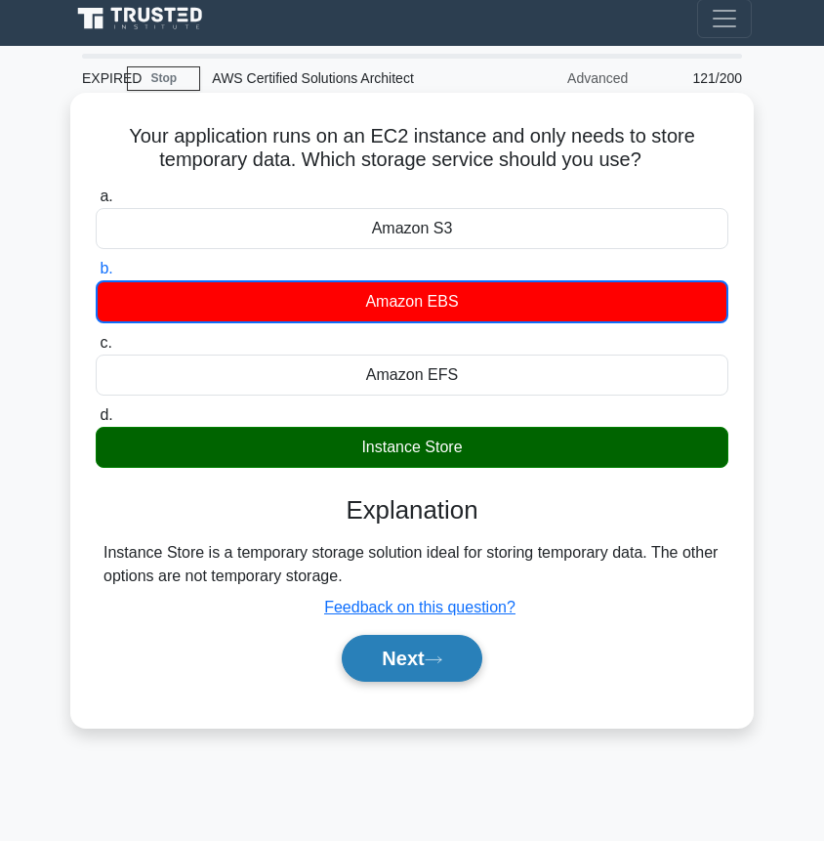
click at [420, 661] on button "Next" at bounding box center [412, 658] width 140 height 47
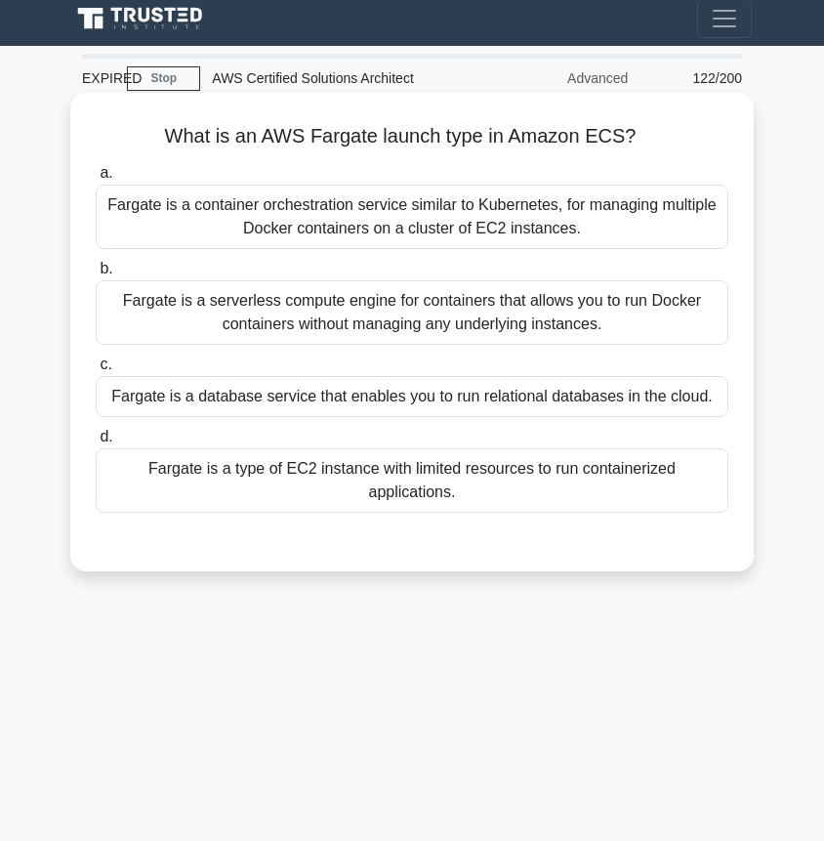
click at [509, 210] on div "Fargate is a container orchestration service similar to Kubernetes, for managin…" at bounding box center [412, 217] width 633 height 64
click at [96, 180] on input "a. Fargate is a container orchestration service similar to Kubernetes, for mana…" at bounding box center [96, 173] width 0 height 13
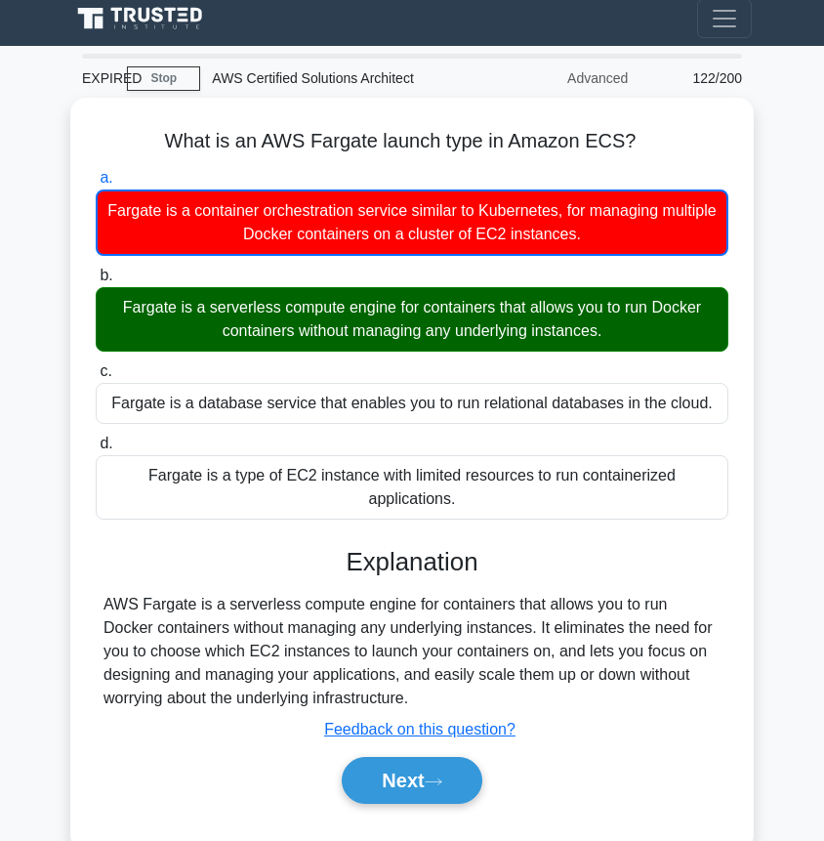
drag, startPoint x: 438, startPoint y: 668, endPoint x: 43, endPoint y: 573, distance: 406.7
click at [43, 573] on main "EXPIRED Stop AWS Certified Solutions Architect Advanced 122/200 What is an AWS …" at bounding box center [412, 542] width 824 height 992
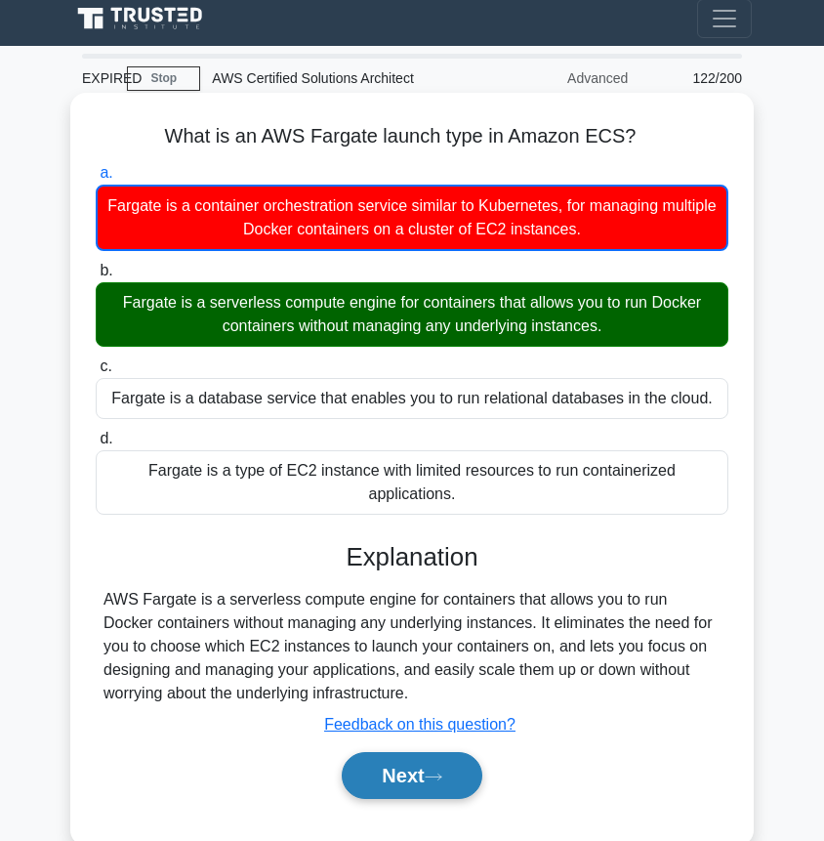
click at [406, 758] on button "Next" at bounding box center [412, 775] width 140 height 47
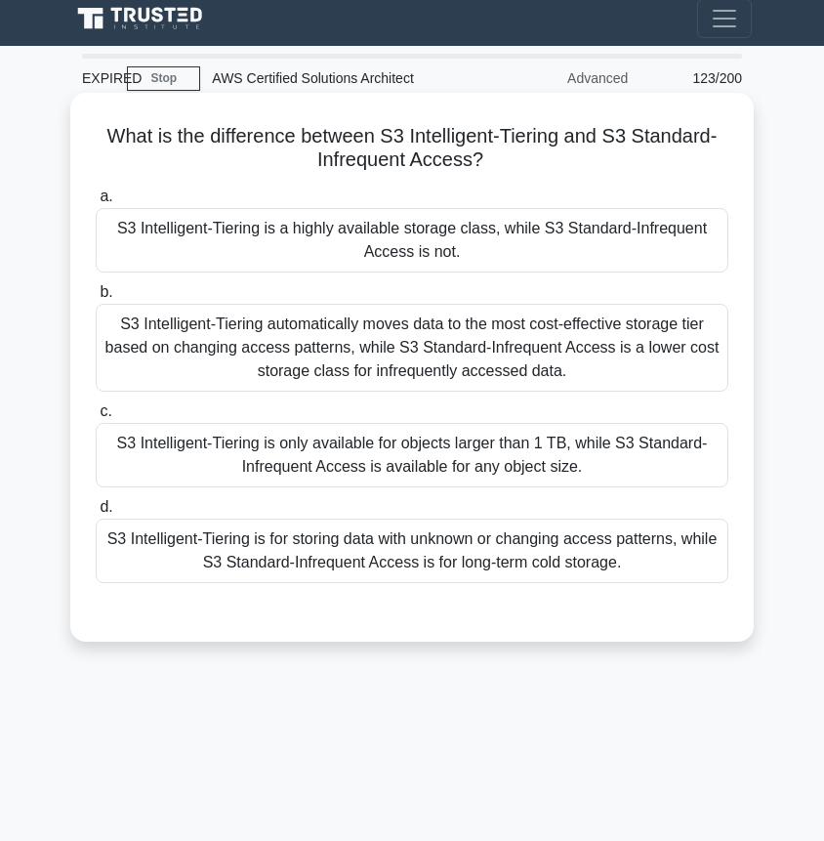
click at [460, 357] on div "S3 Intelligent-Tiering automatically moves data to the most cost-effective stor…" at bounding box center [412, 348] width 633 height 88
click at [96, 299] on input "b. S3 Intelligent-Tiering automatically moves data to the most cost-effective s…" at bounding box center [96, 292] width 0 height 13
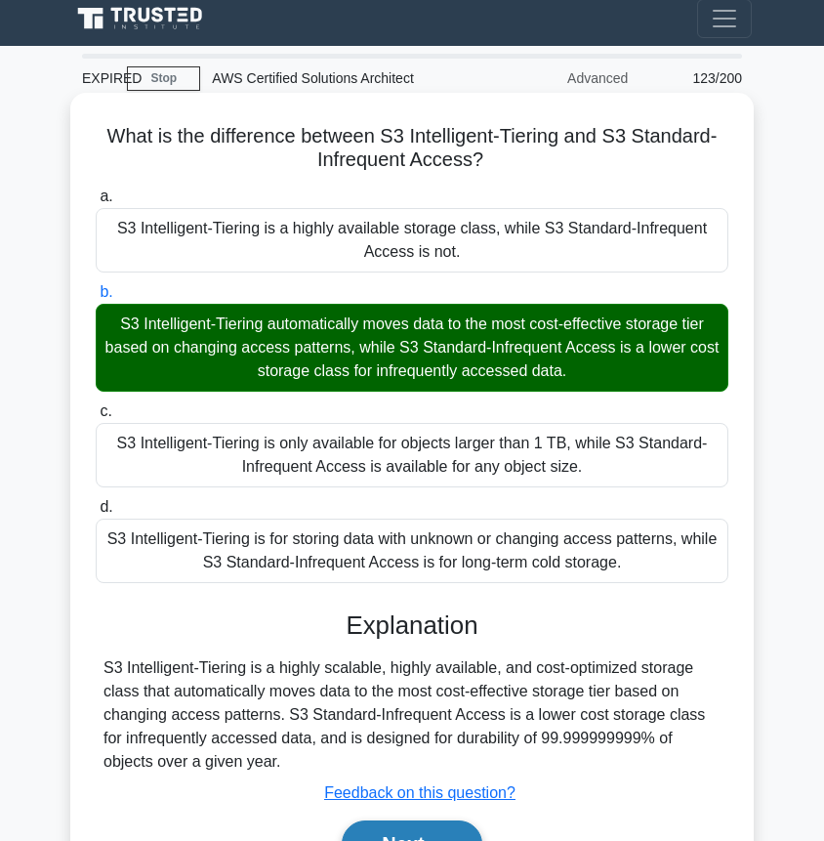
click at [417, 829] on button "Next" at bounding box center [412, 843] width 140 height 47
click at [436, 836] on button "Next" at bounding box center [412, 843] width 140 height 47
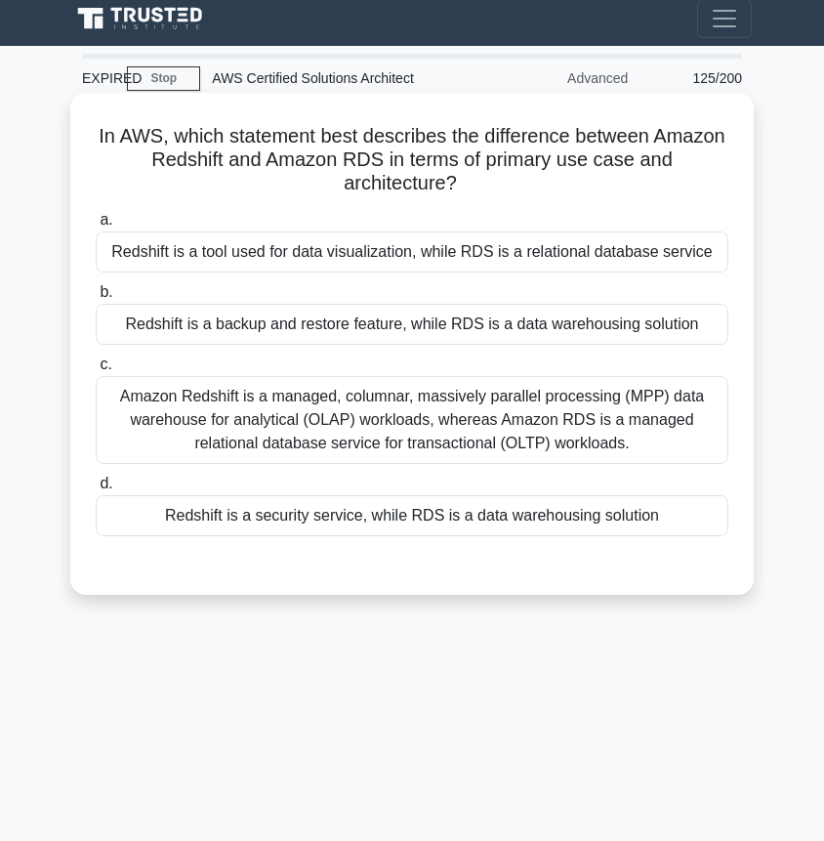
click at [675, 417] on div "Amazon Redshift is a managed, columnar, massively parallel processing (MPP) dat…" at bounding box center [412, 420] width 633 height 88
click at [96, 371] on input "c. Amazon Redshift is a managed, columnar, massively parallel processing (MPP) …" at bounding box center [96, 364] width 0 height 13
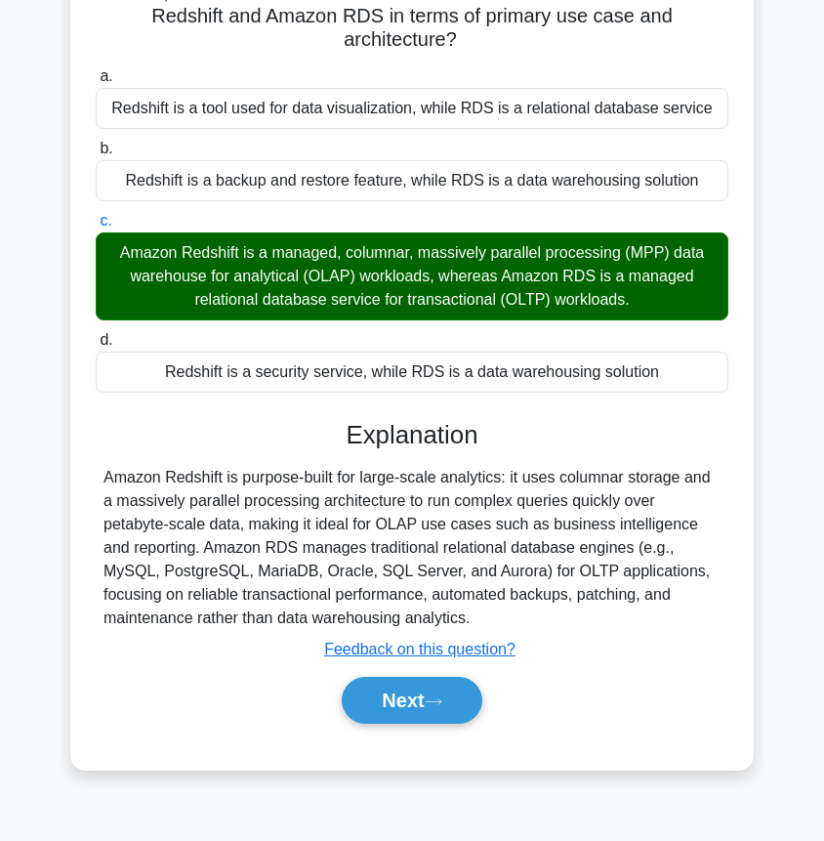
scroll to position [153, 0]
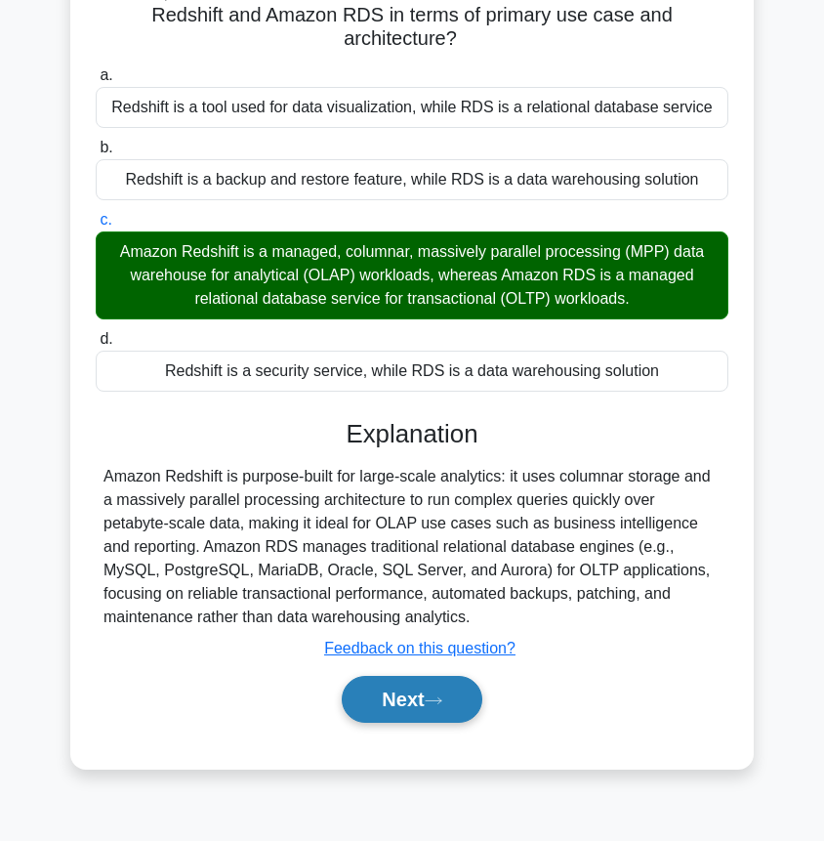
click at [405, 697] on button "Next" at bounding box center [412, 699] width 140 height 47
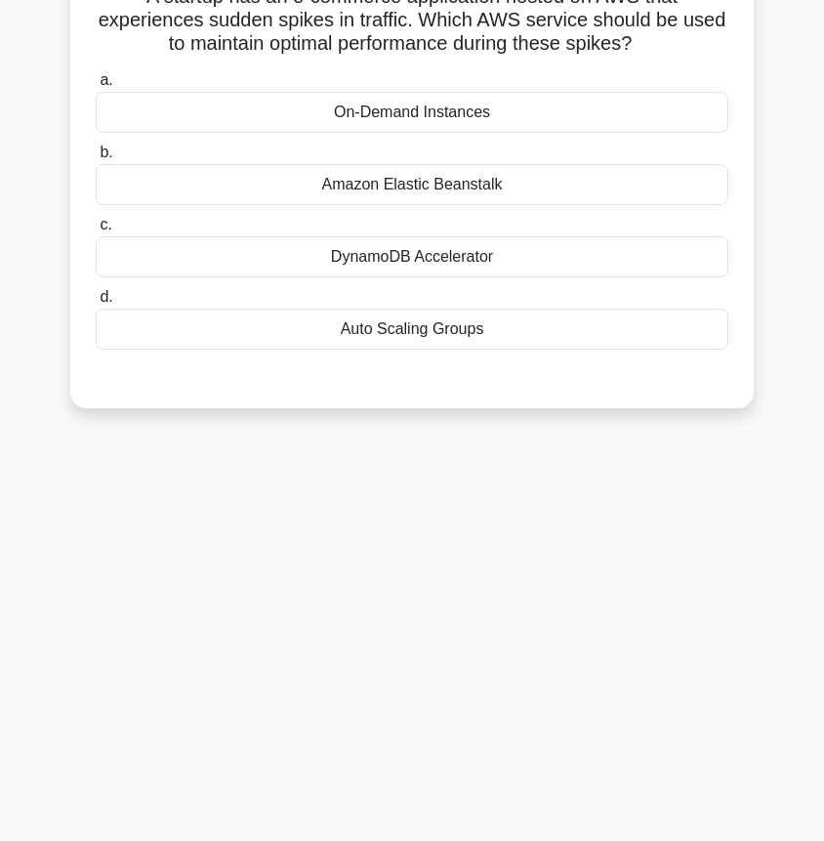
click at [405, 697] on div "EXPIRED Stop AWS Certified Solutions Architect Advanced 126/200 .spinner_0XTQ{t…" at bounding box center [412, 397] width 703 height 976
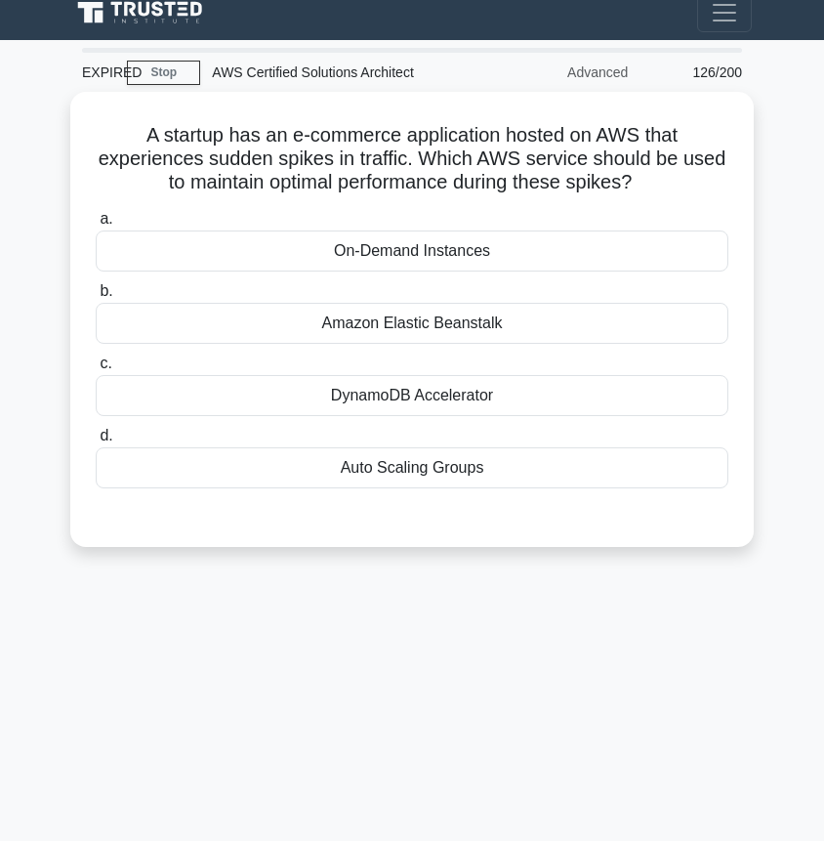
scroll to position [19, 0]
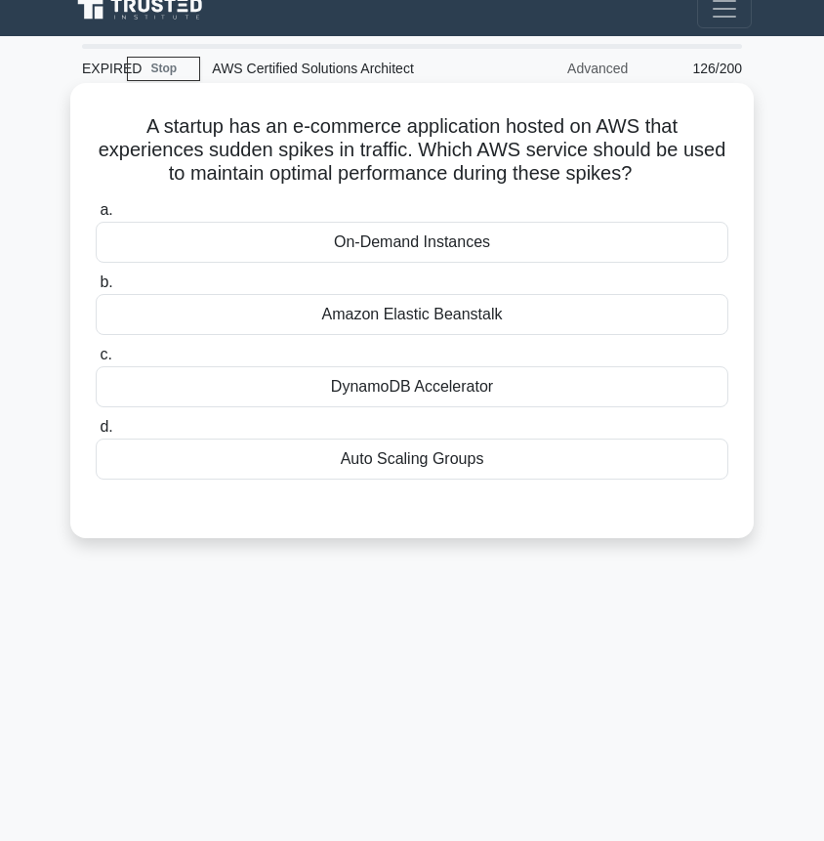
click at [412, 467] on div "Auto Scaling Groups" at bounding box center [412, 458] width 633 height 41
click at [96, 434] on input "d. Auto Scaling Groups" at bounding box center [96, 427] width 0 height 13
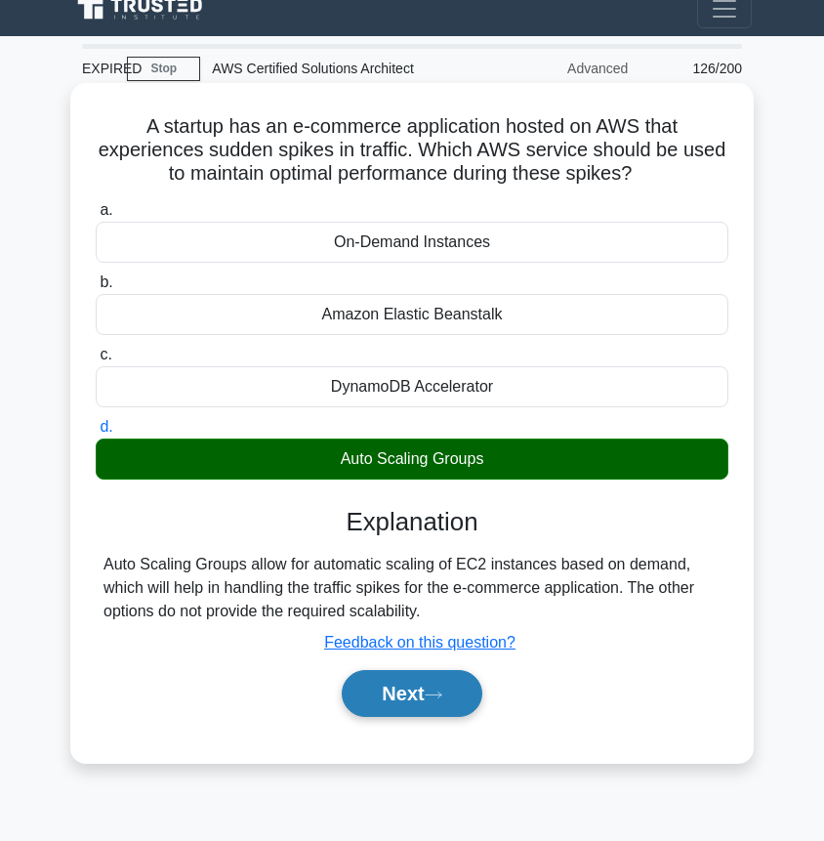
click at [442, 691] on icon at bounding box center [434, 694] width 18 height 11
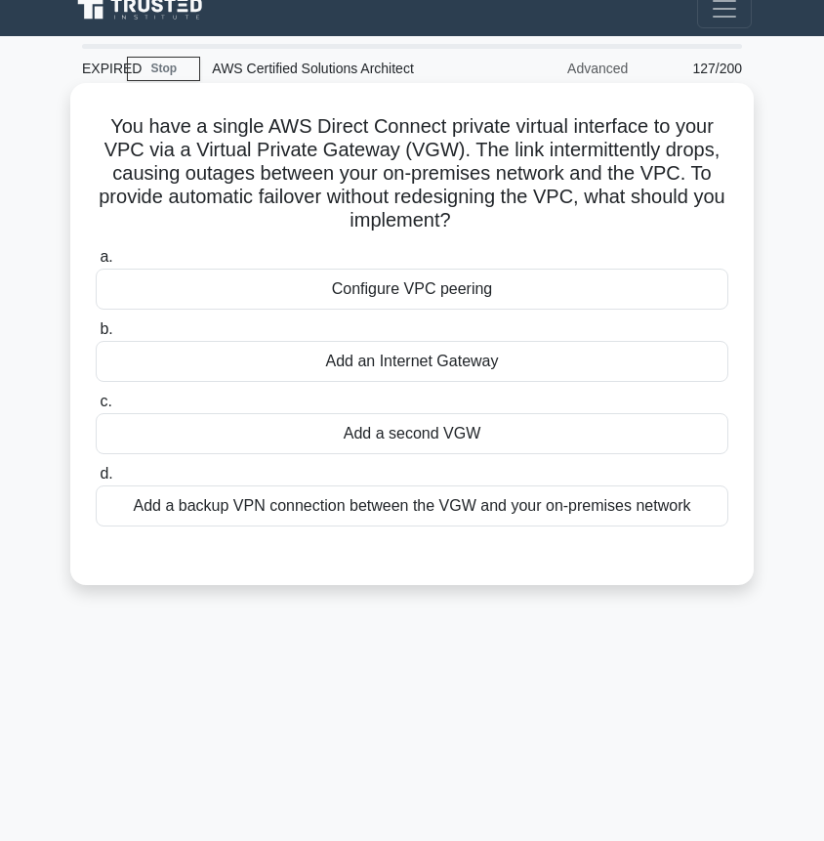
click at [569, 436] on div "Add a second VGW" at bounding box center [412, 433] width 633 height 41
click at [96, 408] on input "c. Add a second VGW" at bounding box center [96, 401] width 0 height 13
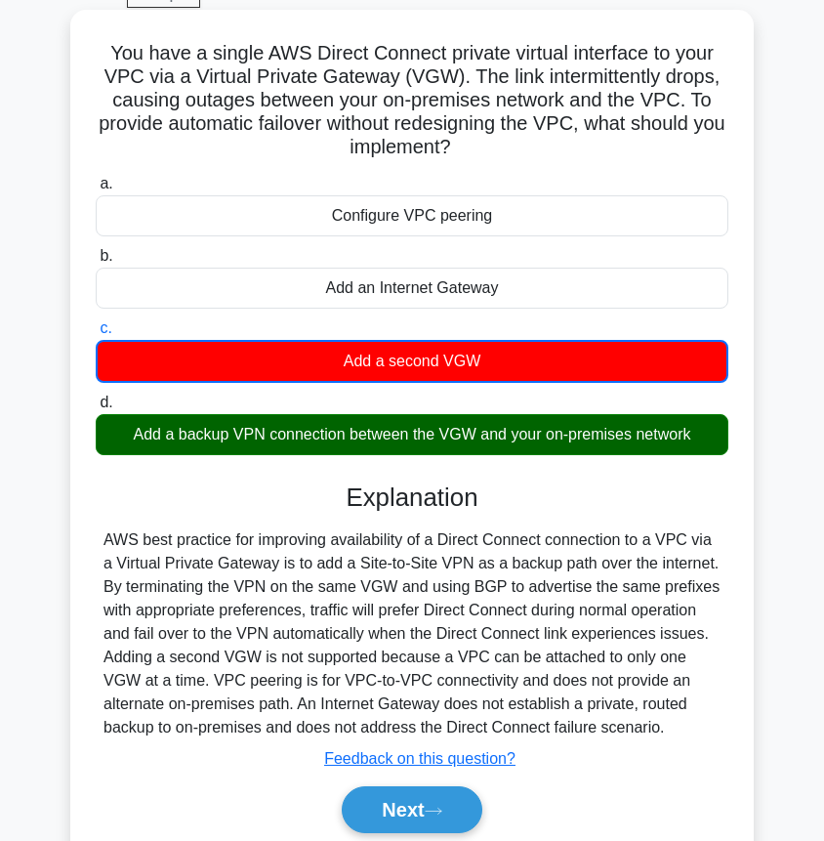
scroll to position [0, 0]
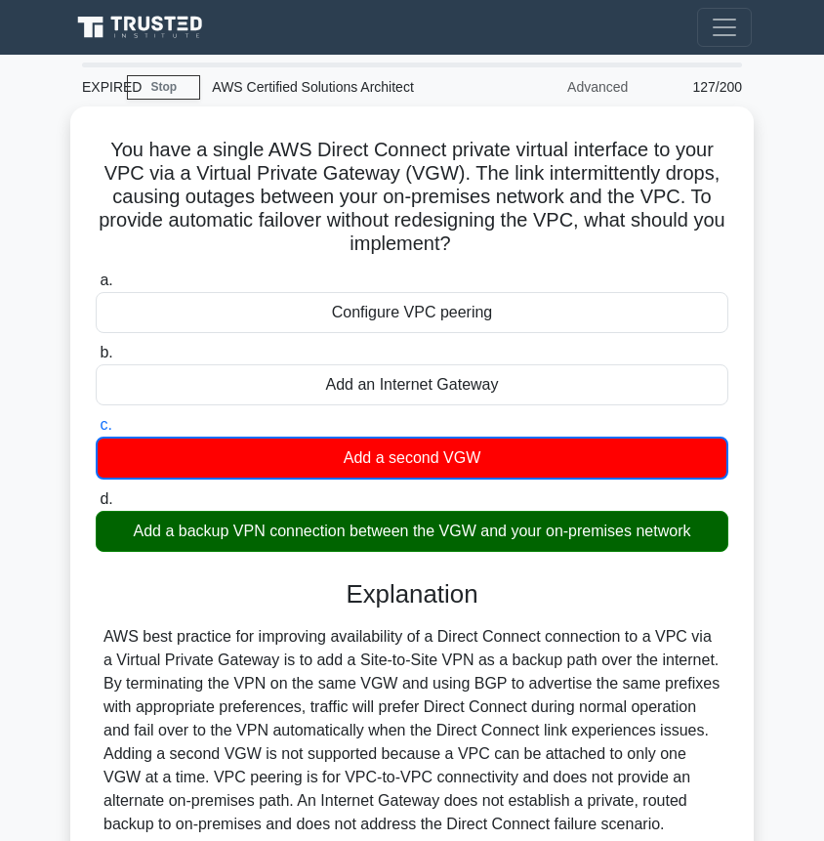
drag, startPoint x: 484, startPoint y: 240, endPoint x: 69, endPoint y: 136, distance: 427.9
click at [69, 136] on div "You have a single AWS Direct Connect private virtual interface to your VPC via …" at bounding box center [412, 552] width 703 height 893
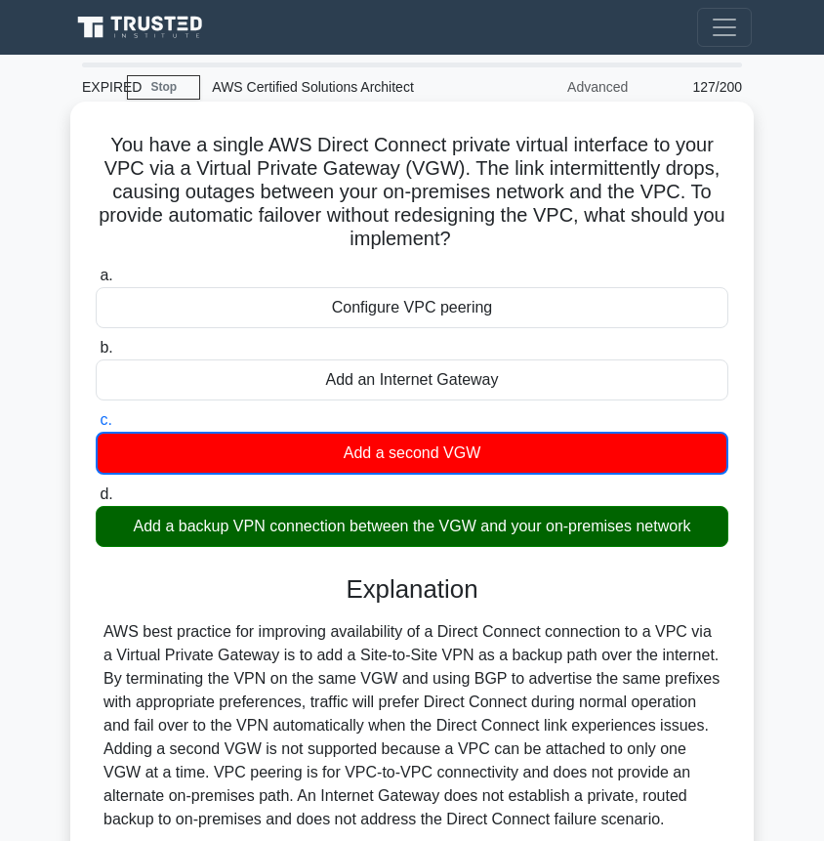
copy h5 "You have a single AWS Direct Connect private virtual interface to your VPC via …"
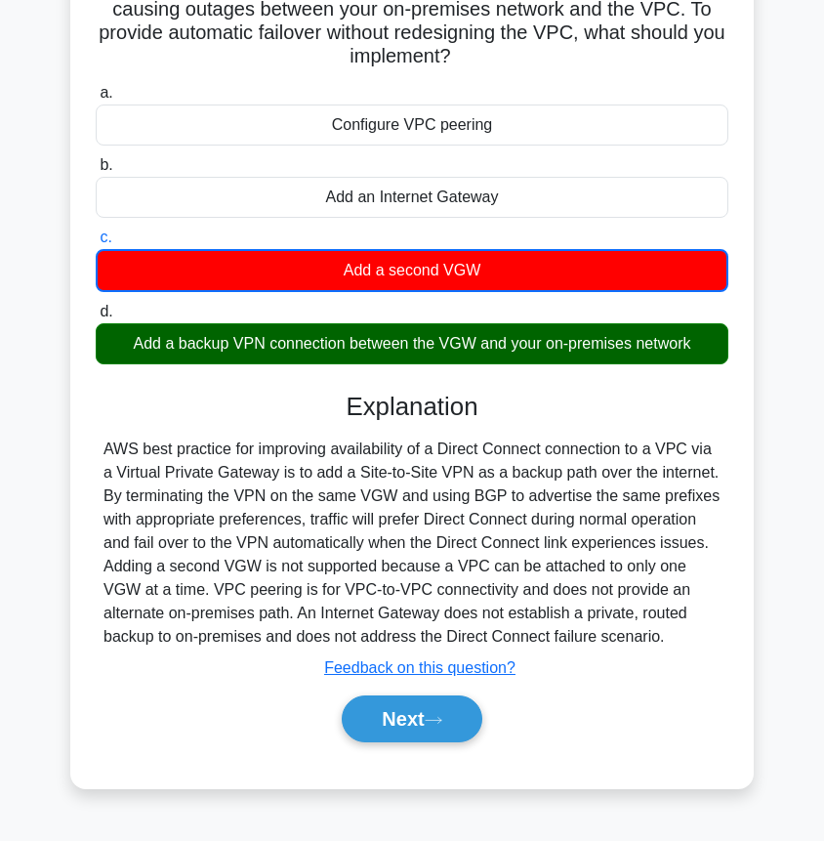
scroll to position [191, 0]
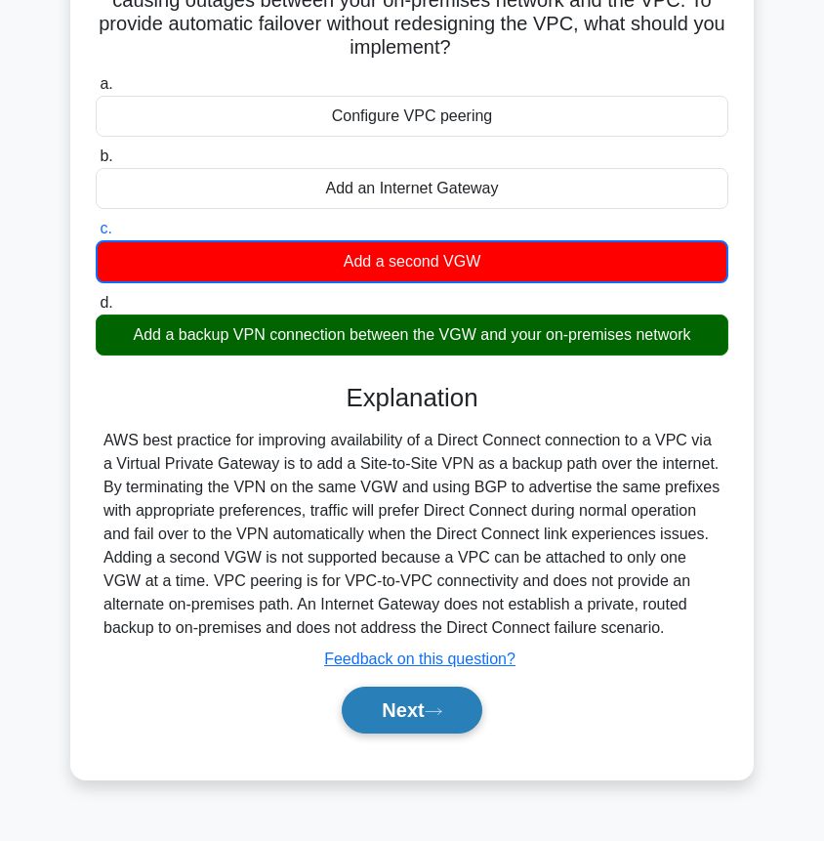
click at [410, 713] on button "Next" at bounding box center [412, 709] width 140 height 47
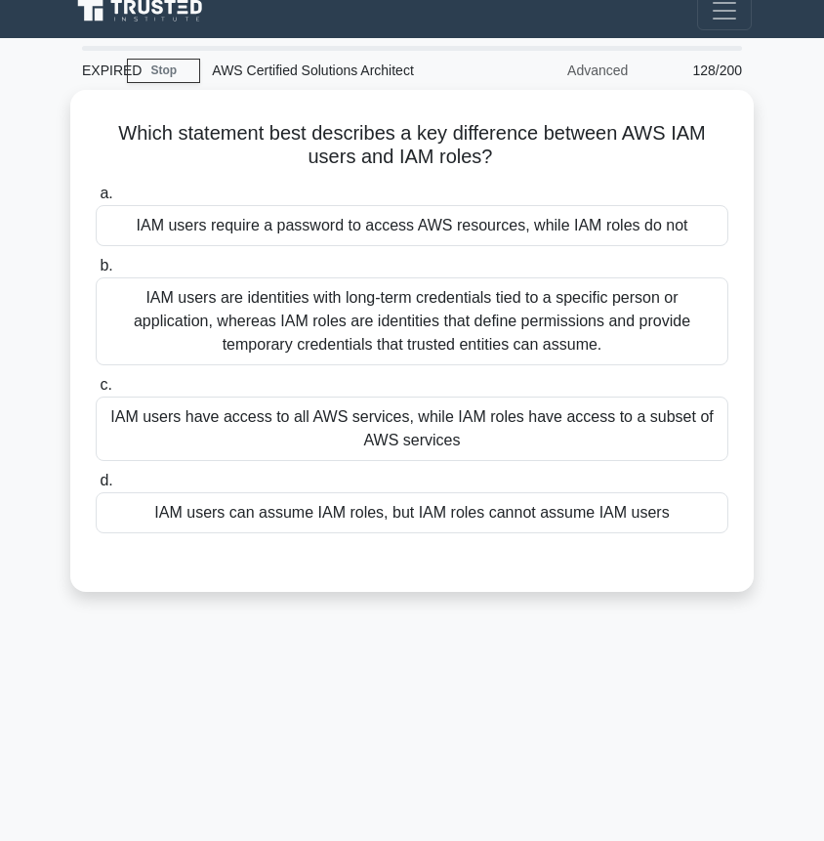
scroll to position [0, 0]
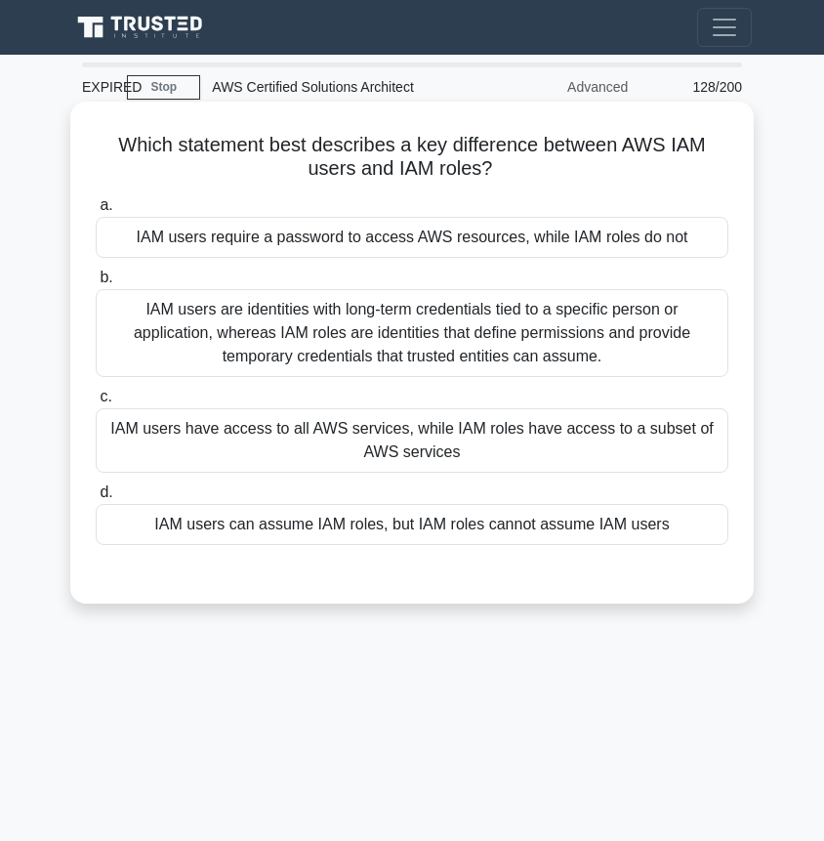
click at [607, 349] on div "IAM users are identities with long-term credentials tied to a specific person o…" at bounding box center [412, 333] width 633 height 88
click at [96, 284] on input "b. IAM users are identities with long-term credentials tied to a specific perso…" at bounding box center [96, 277] width 0 height 13
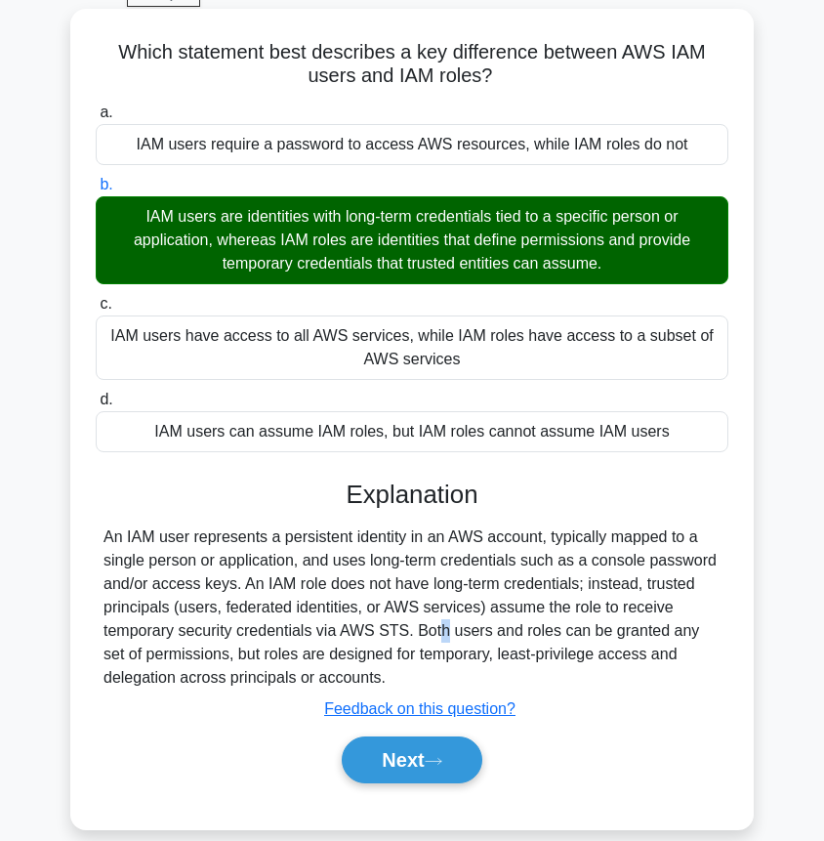
scroll to position [99, 0]
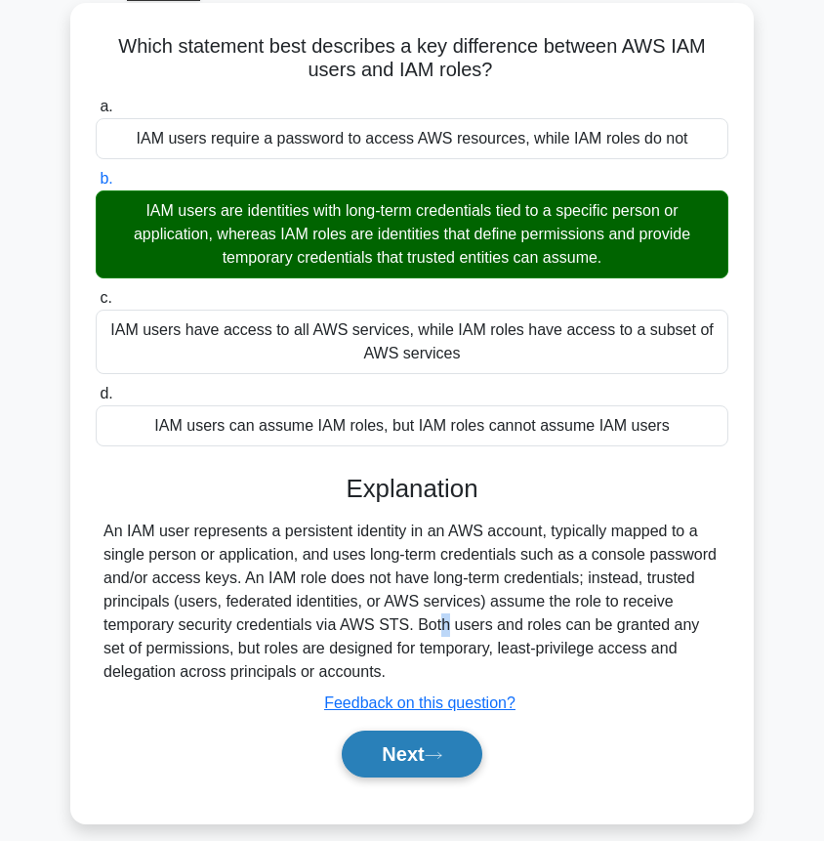
click at [385, 776] on button "Next" at bounding box center [412, 753] width 140 height 47
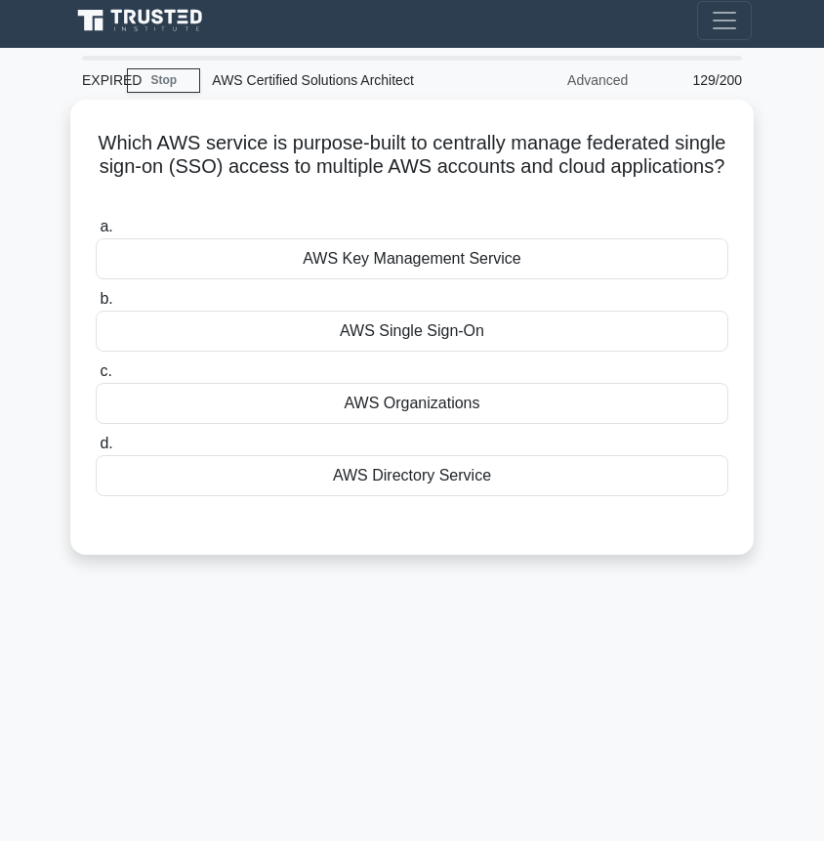
scroll to position [0, 0]
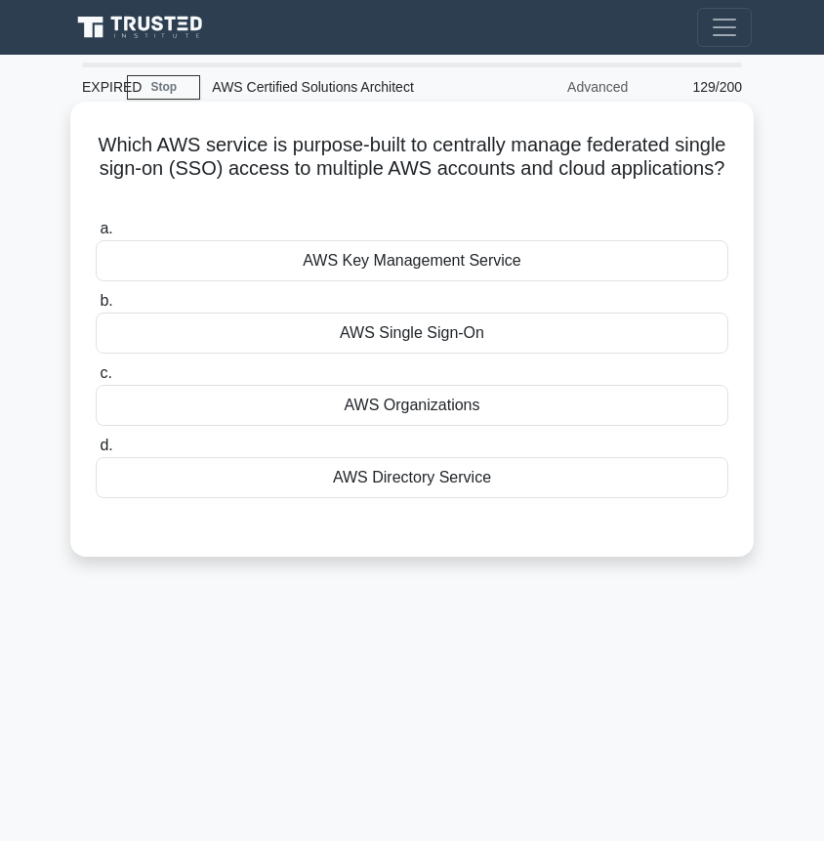
click at [434, 334] on div "AWS Single Sign-On" at bounding box center [412, 332] width 633 height 41
click at [96, 308] on input "b. AWS Single Sign-On" at bounding box center [96, 301] width 0 height 13
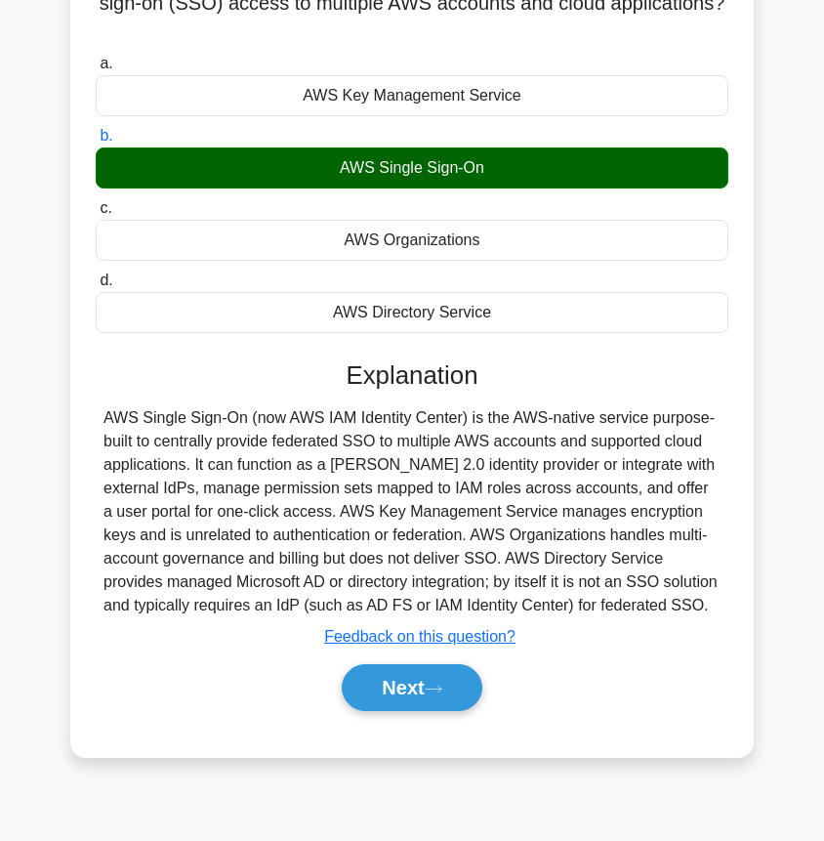
scroll to position [167, 0]
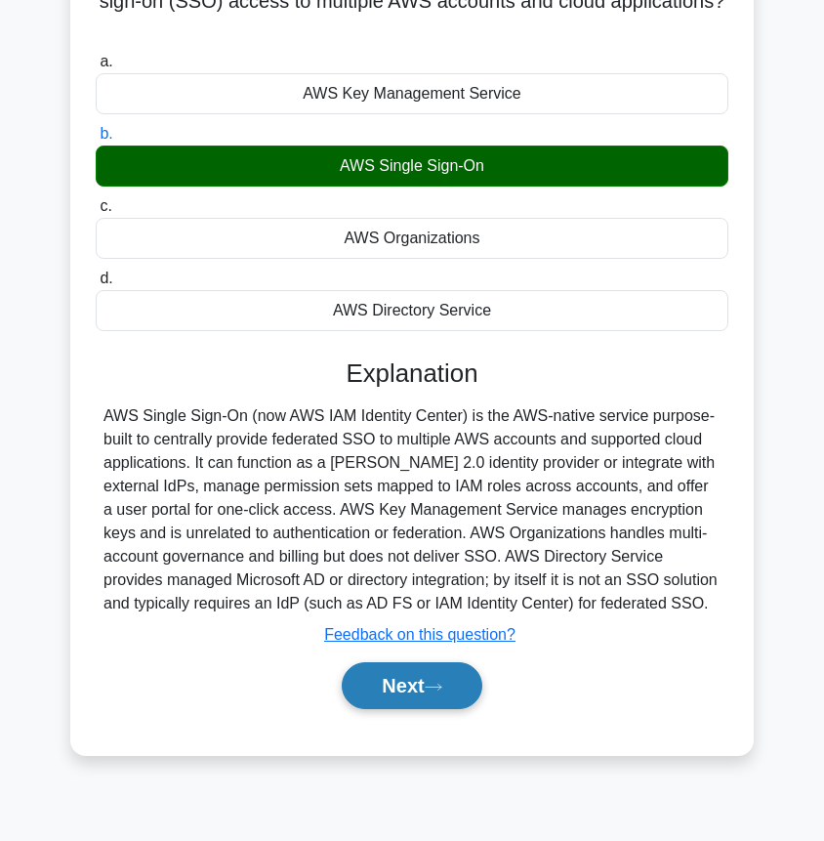
click at [417, 685] on button "Next" at bounding box center [412, 685] width 140 height 47
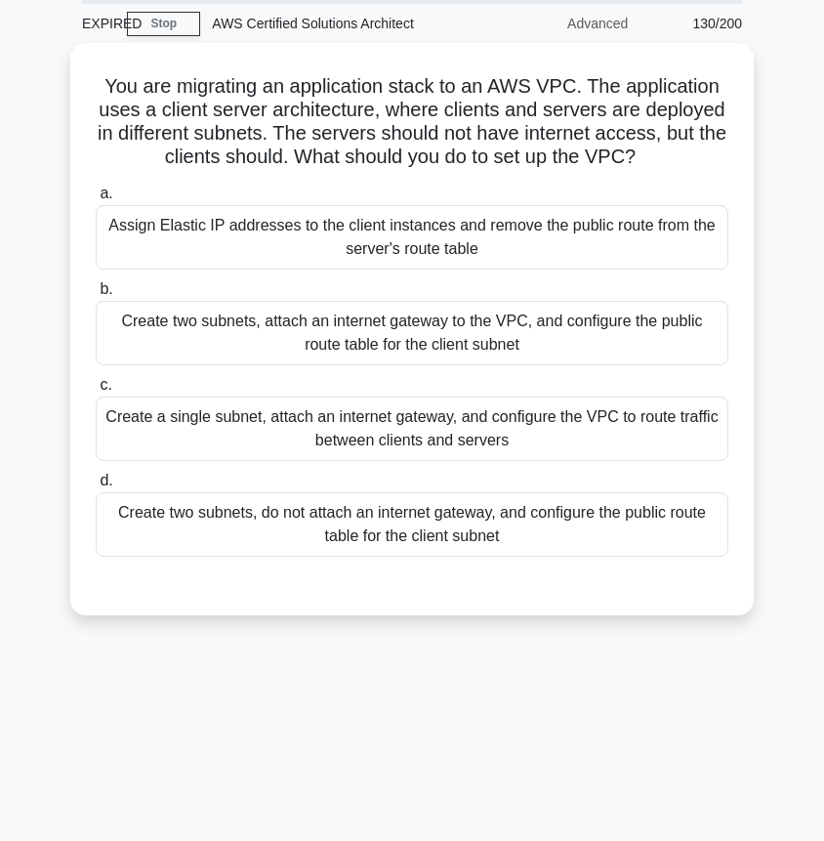
scroll to position [22, 0]
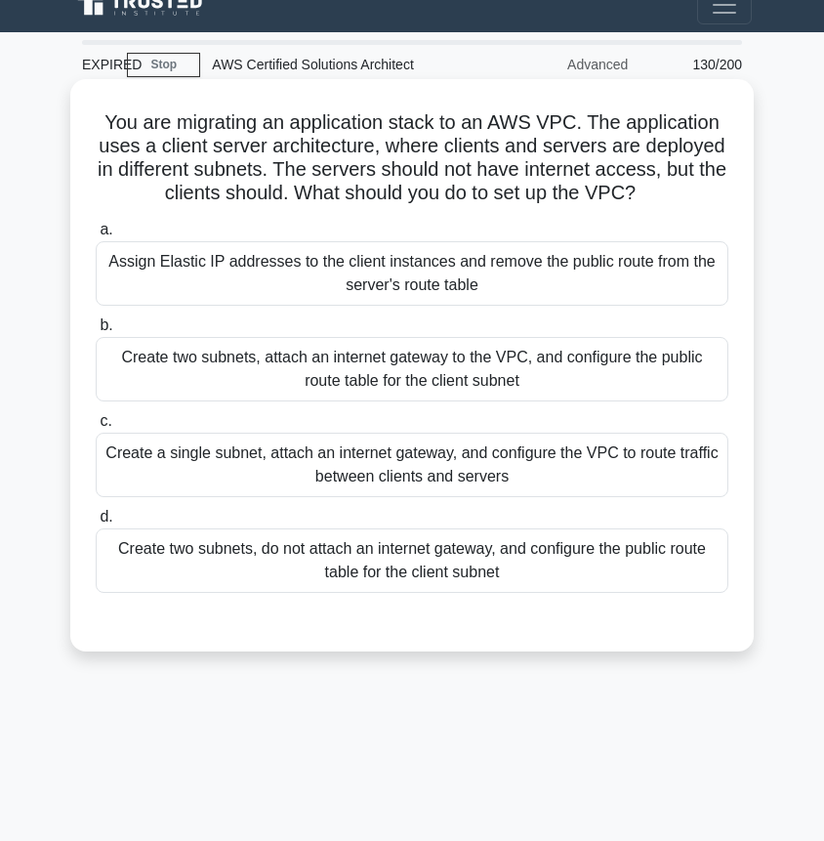
click at [406, 383] on div "Create two subnets, attach an internet gateway to the VPC, and configure the pu…" at bounding box center [412, 369] width 633 height 64
click at [96, 332] on input "b. Create two subnets, attach an internet gateway to the VPC, and configure the…" at bounding box center [96, 325] width 0 height 13
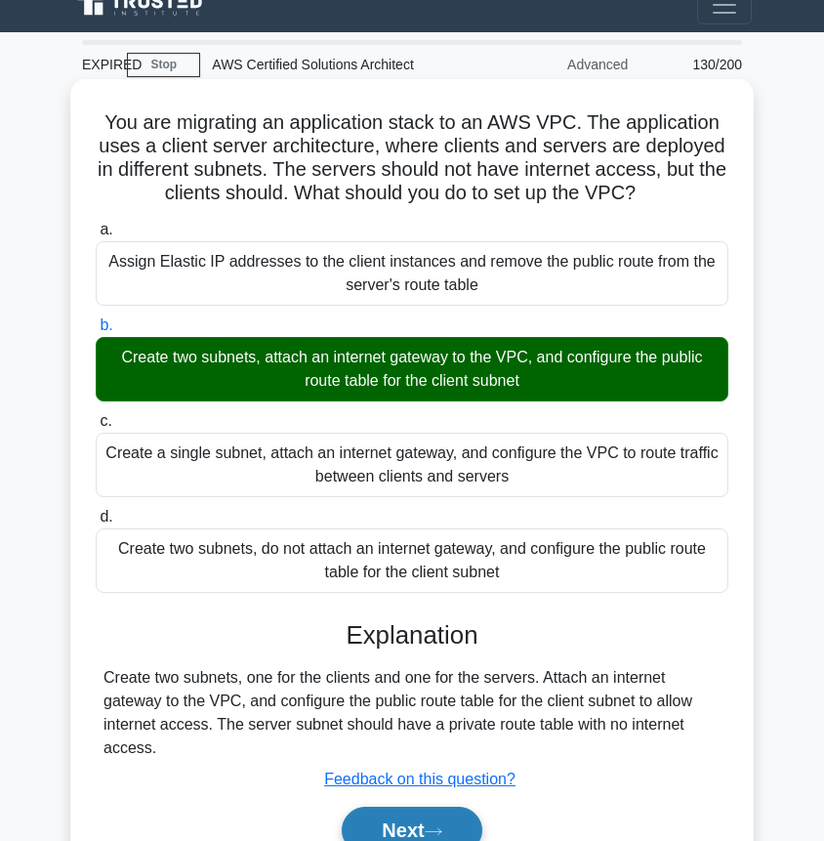
click at [429, 815] on button "Next" at bounding box center [412, 830] width 140 height 47
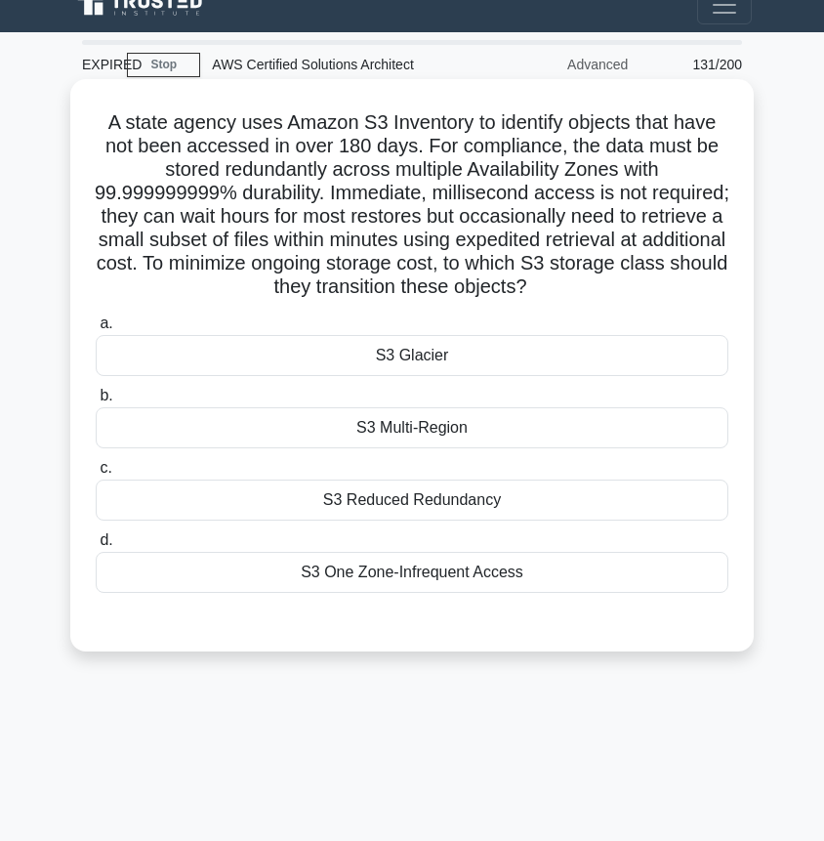
scroll to position [0, 0]
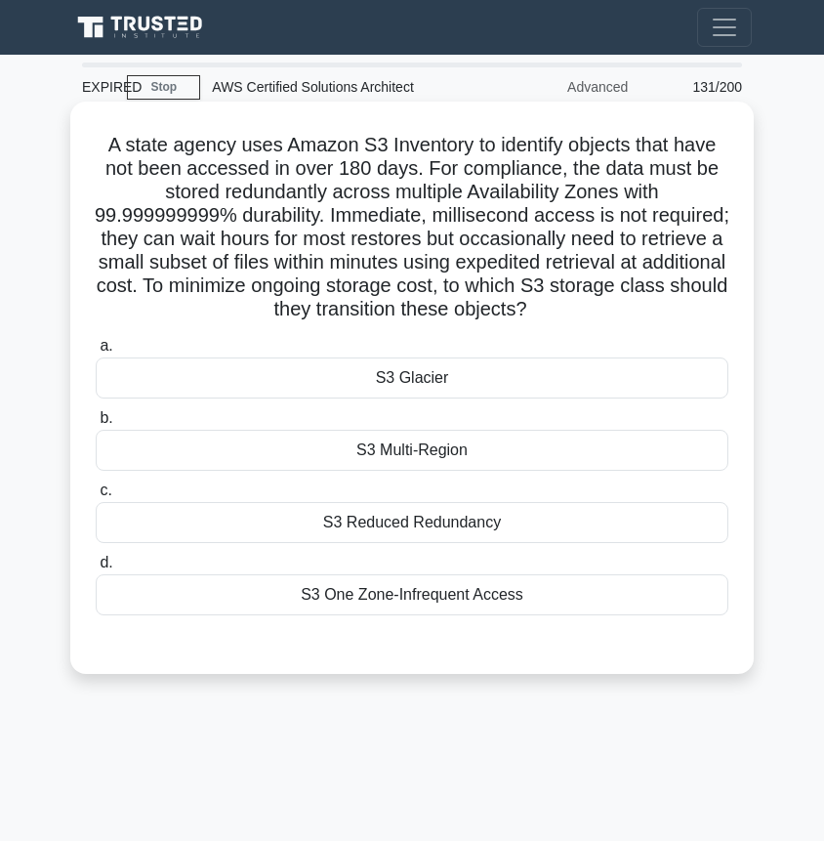
click at [473, 375] on div "S3 Glacier" at bounding box center [412, 377] width 633 height 41
click at [96, 353] on input "a. S3 Glacier" at bounding box center [96, 346] width 0 height 13
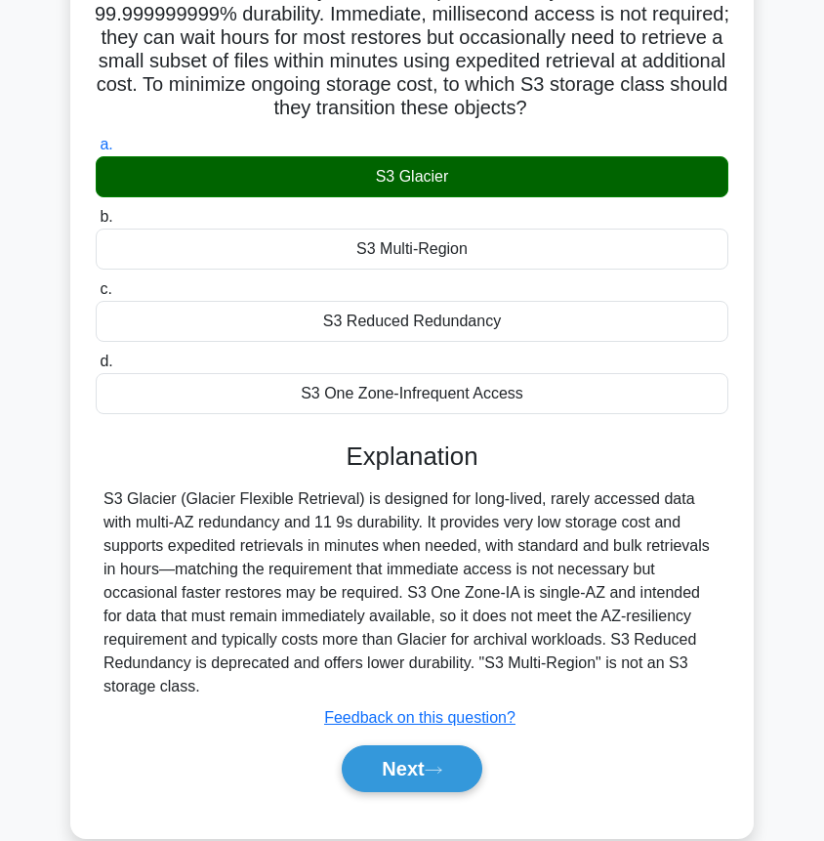
scroll to position [212, 0]
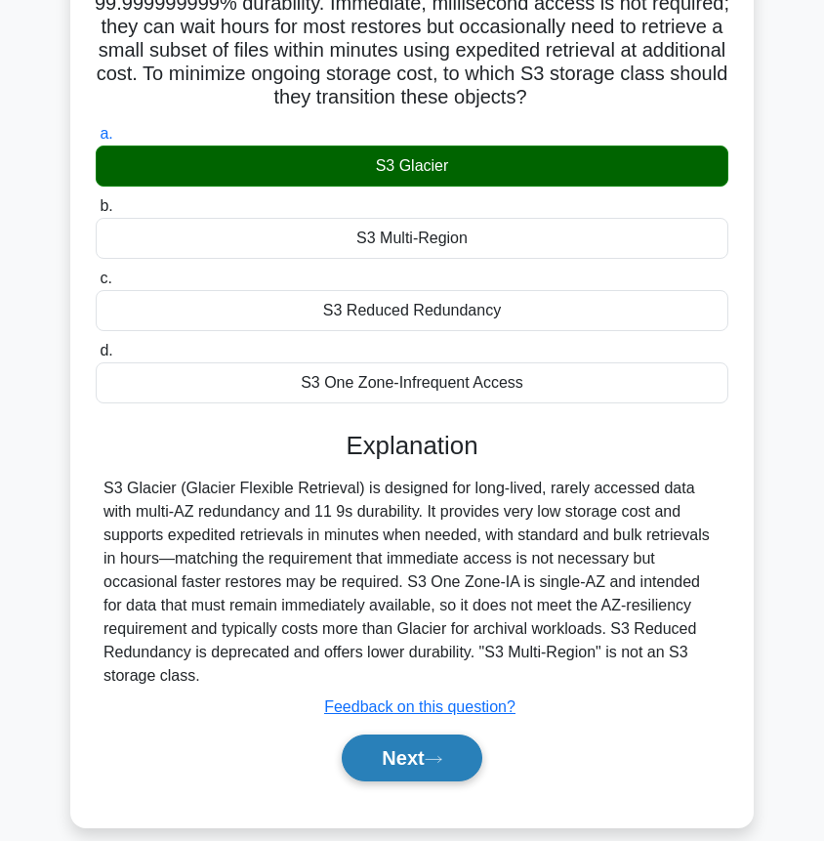
click at [425, 741] on button "Next" at bounding box center [412, 757] width 140 height 47
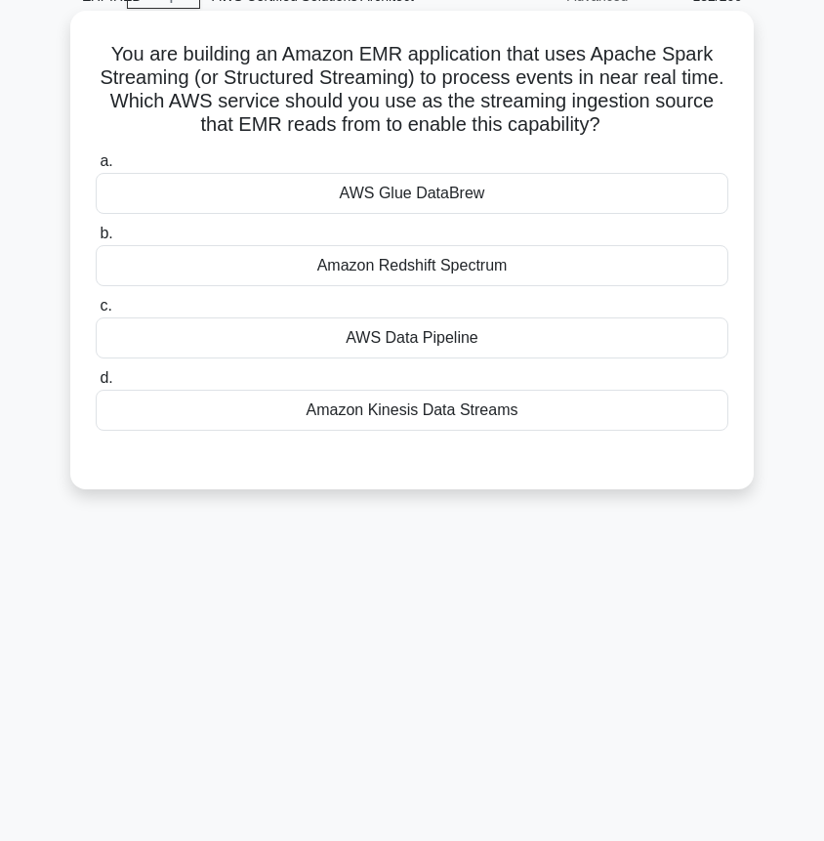
scroll to position [88, 0]
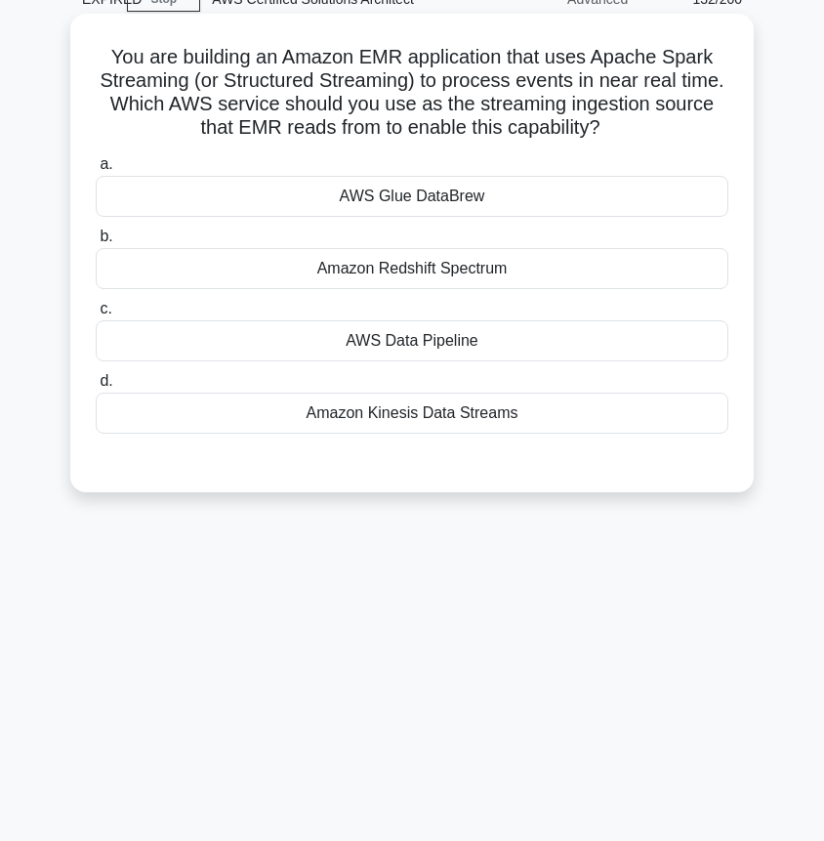
click at [367, 413] on div "Amazon Kinesis Data Streams" at bounding box center [412, 413] width 633 height 41
click at [96, 388] on input "d. Amazon Kinesis Data Streams" at bounding box center [96, 381] width 0 height 13
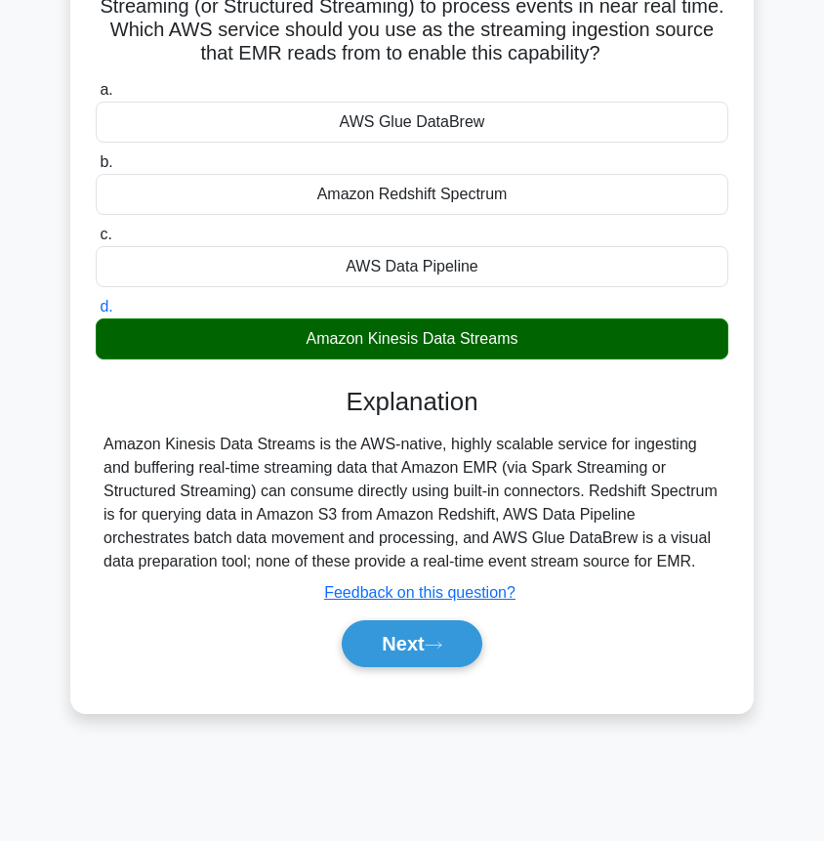
scroll to position [165, 0]
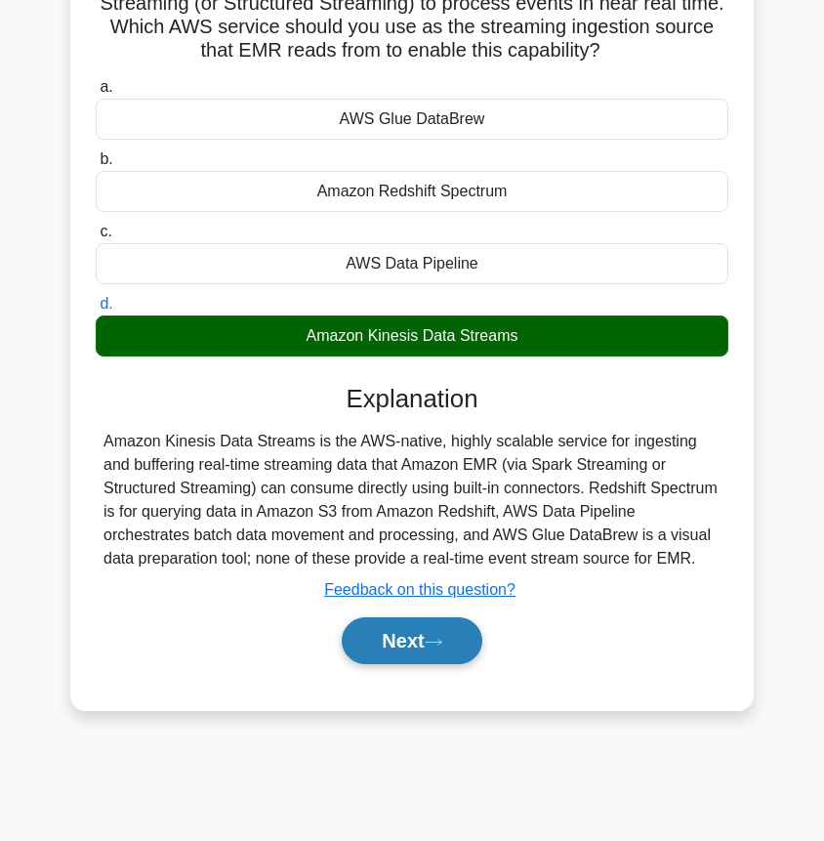
click at [386, 637] on button "Next" at bounding box center [412, 640] width 140 height 47
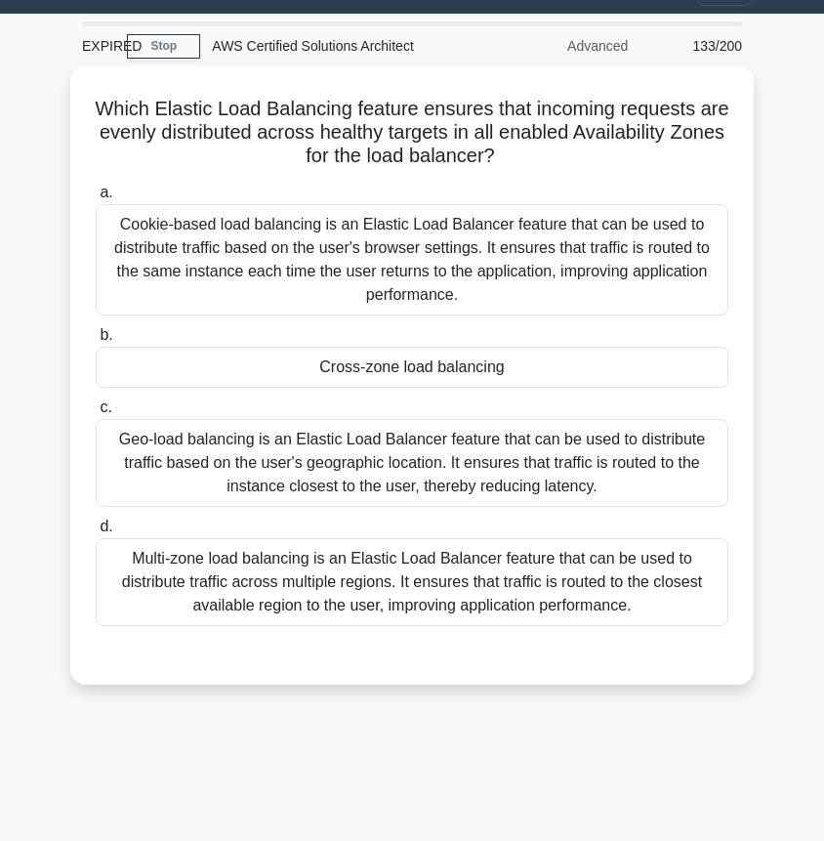
scroll to position [0, 0]
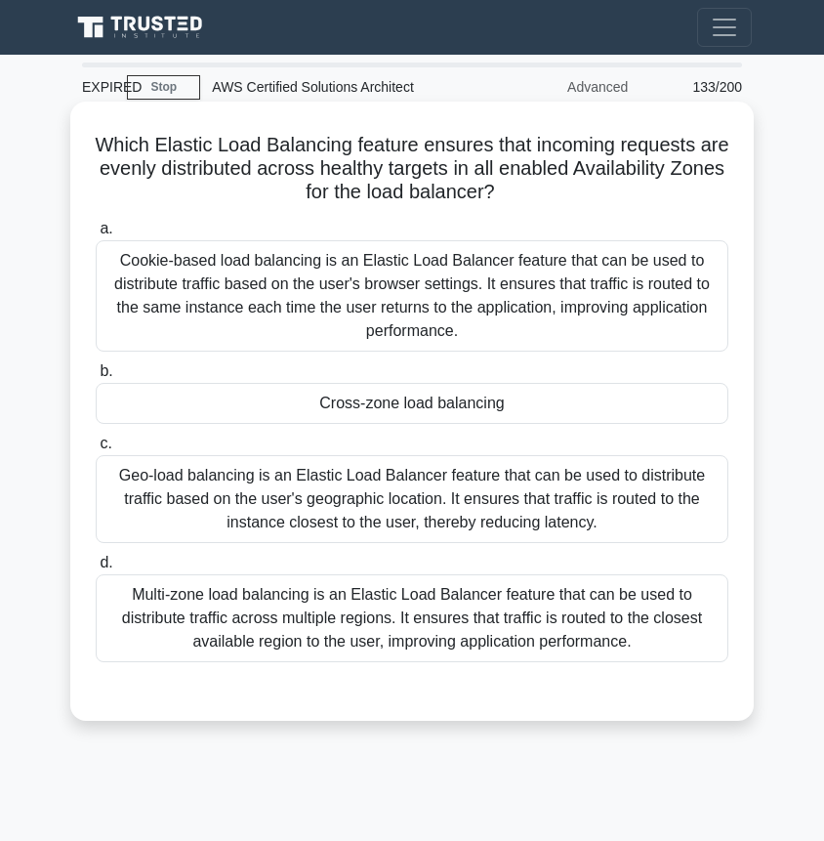
click at [579, 400] on div "Cross-zone load balancing" at bounding box center [412, 403] width 633 height 41
click at [96, 378] on input "b. Cross-zone load balancing" at bounding box center [96, 371] width 0 height 13
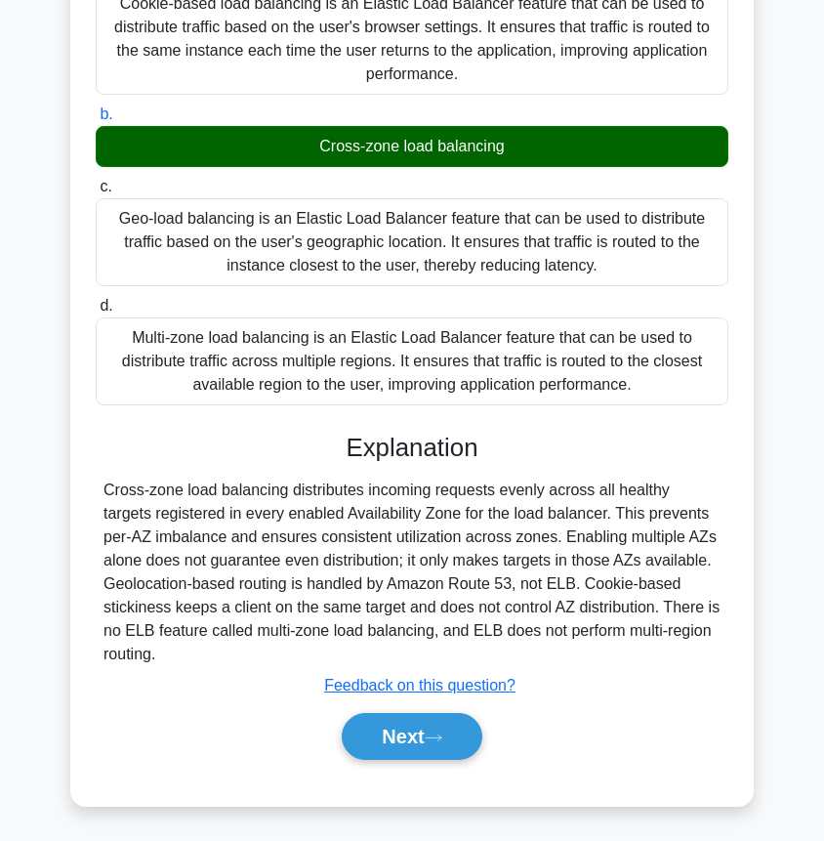
scroll to position [259, 0]
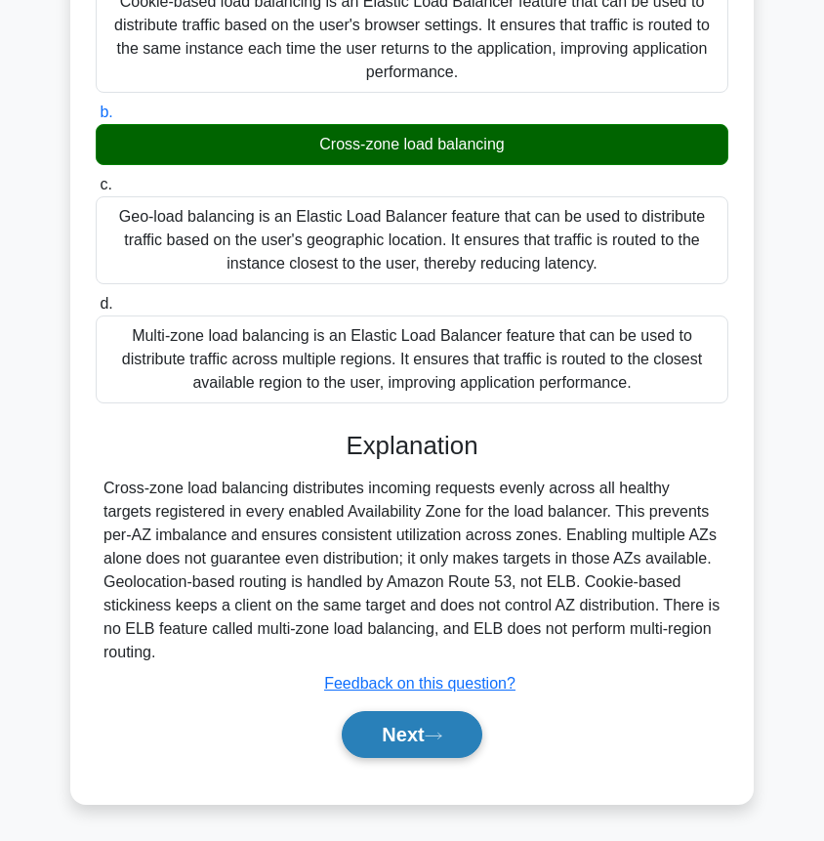
click at [406, 742] on button "Next" at bounding box center [412, 734] width 140 height 47
click at [431, 732] on button "Next" at bounding box center [412, 734] width 140 height 47
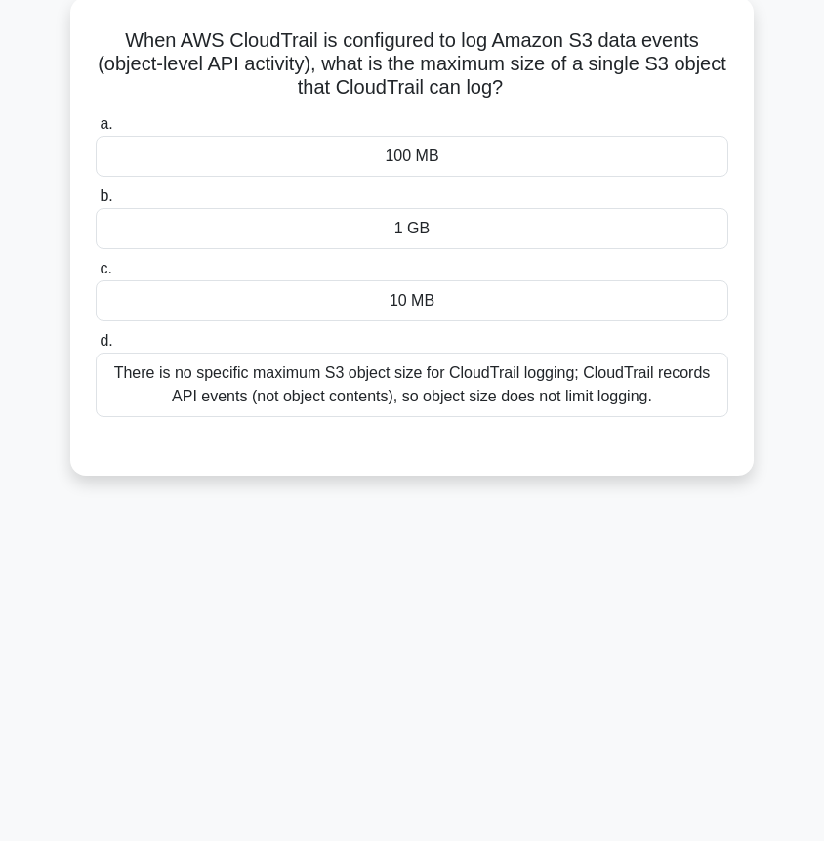
scroll to position [0, 0]
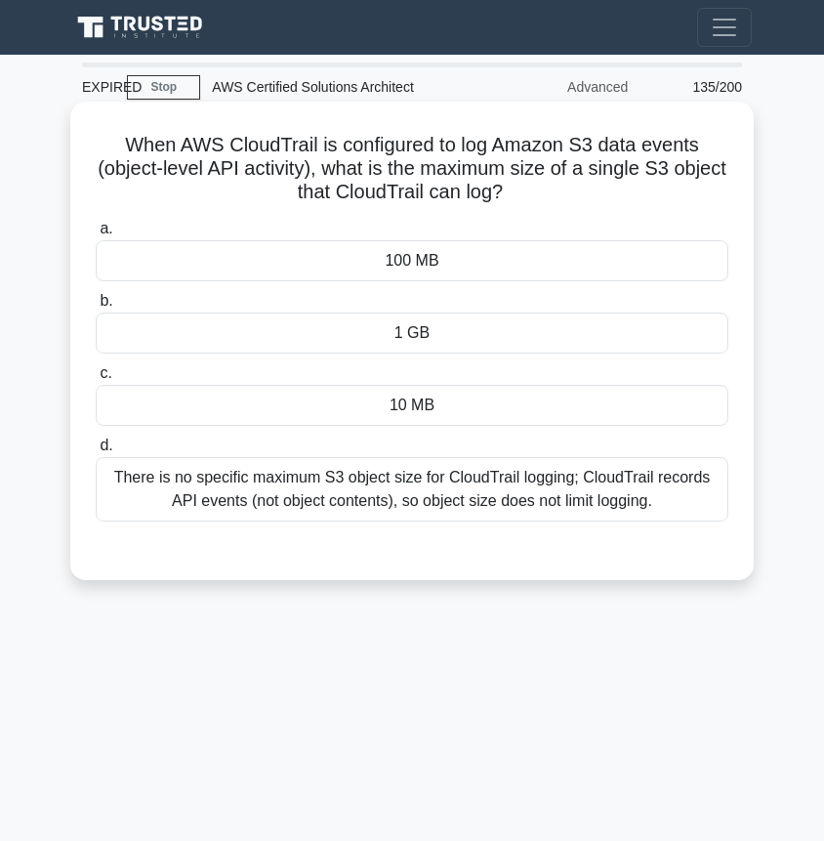
click at [463, 477] on div "There is no specific maximum S3 object size for CloudTrail logging; CloudTrail …" at bounding box center [412, 489] width 633 height 64
click at [96, 452] on input "d. There is no specific maximum S3 object size for CloudTrail logging; CloudTra…" at bounding box center [96, 445] width 0 height 13
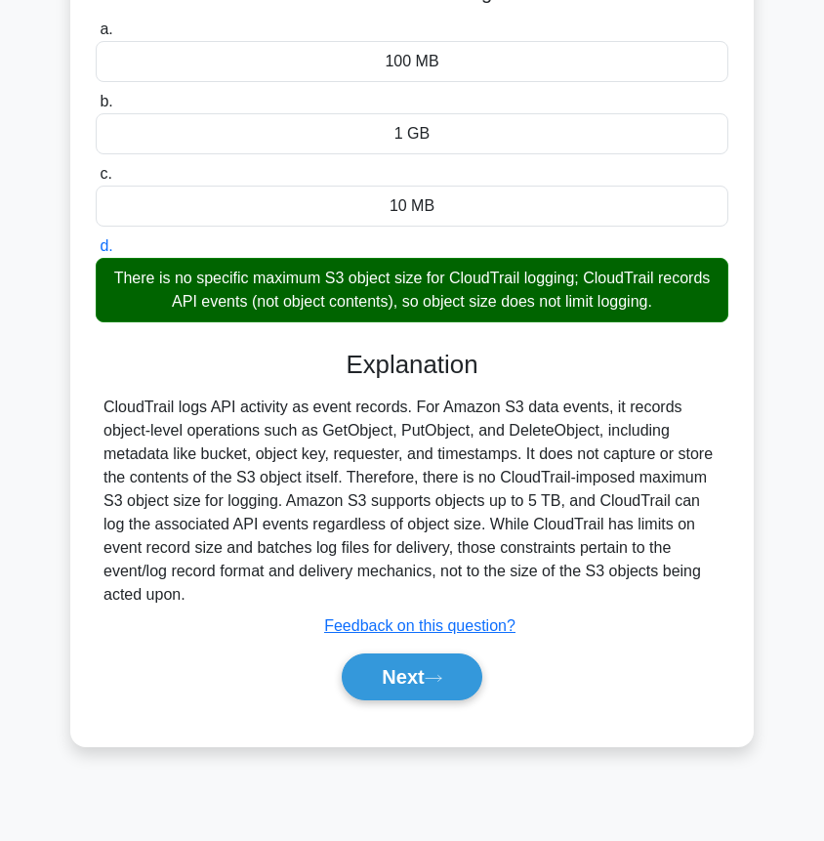
scroll to position [206, 0]
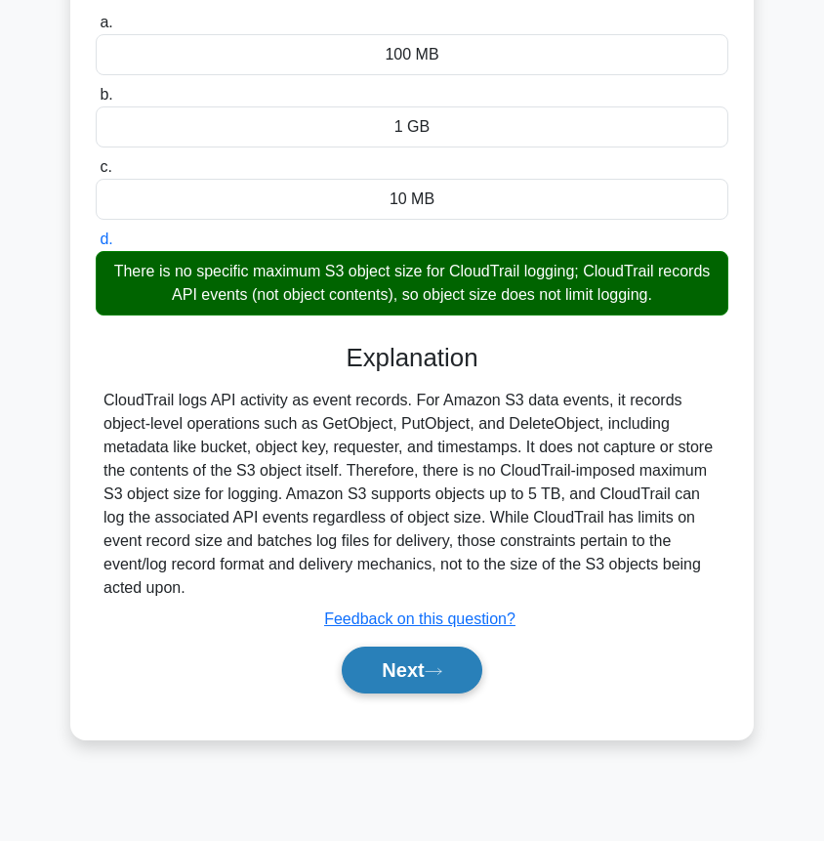
click at [414, 671] on button "Next" at bounding box center [412, 669] width 140 height 47
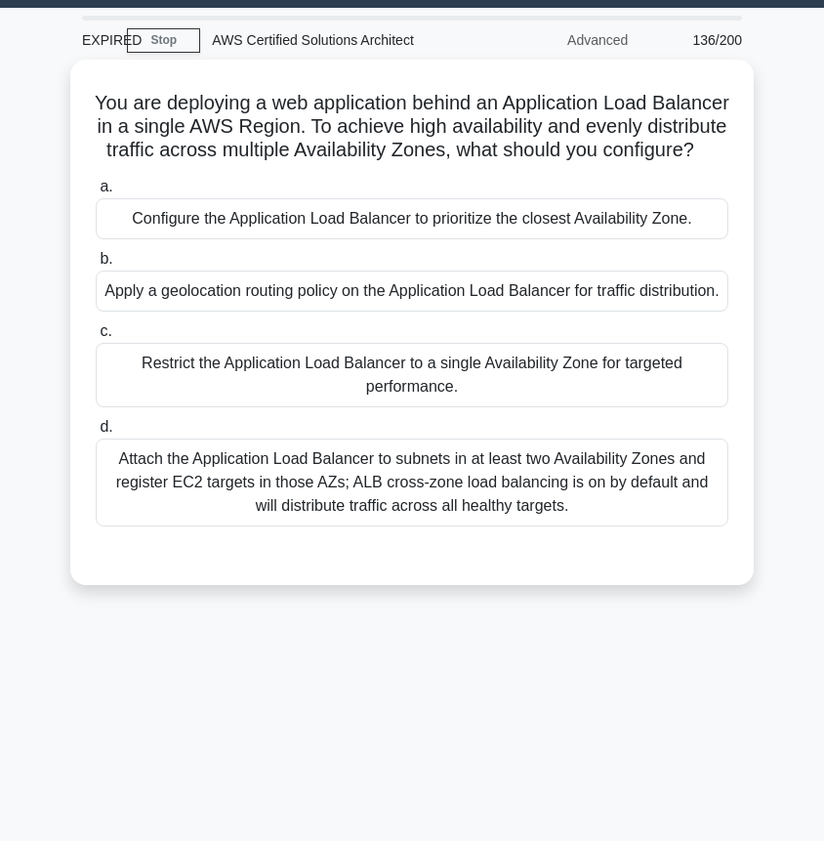
scroll to position [34, 0]
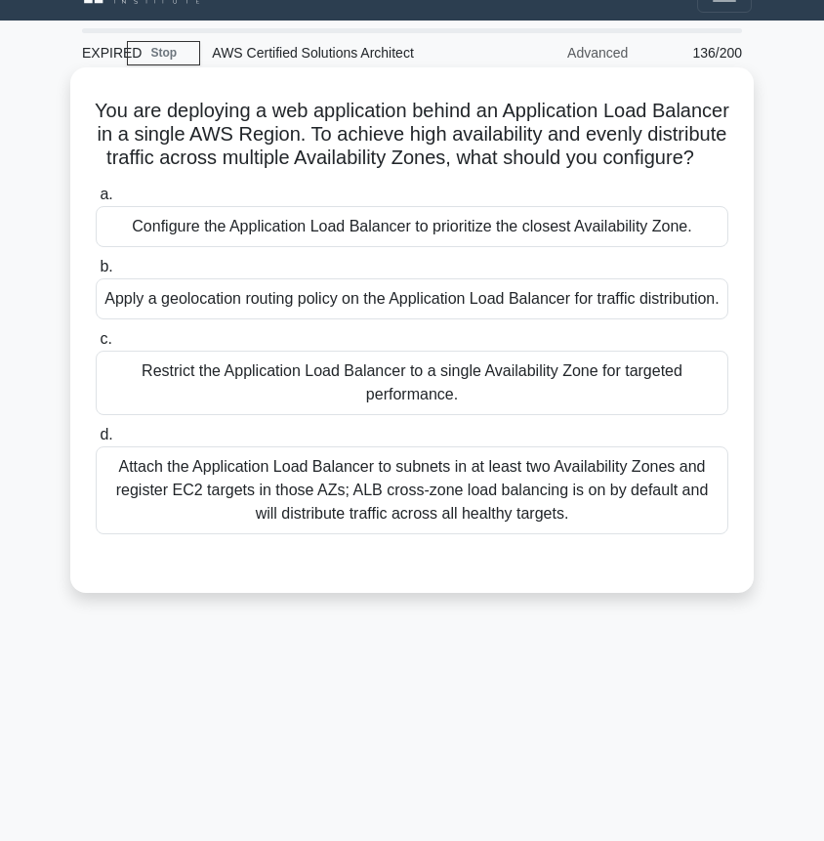
click at [560, 517] on div "Attach the Application Load Balancer to subnets in at least two Availability Zo…" at bounding box center [412, 490] width 633 height 88
click at [96, 441] on input "d. Attach the Application Load Balancer to subnets in at least two Availability…" at bounding box center [96, 435] width 0 height 13
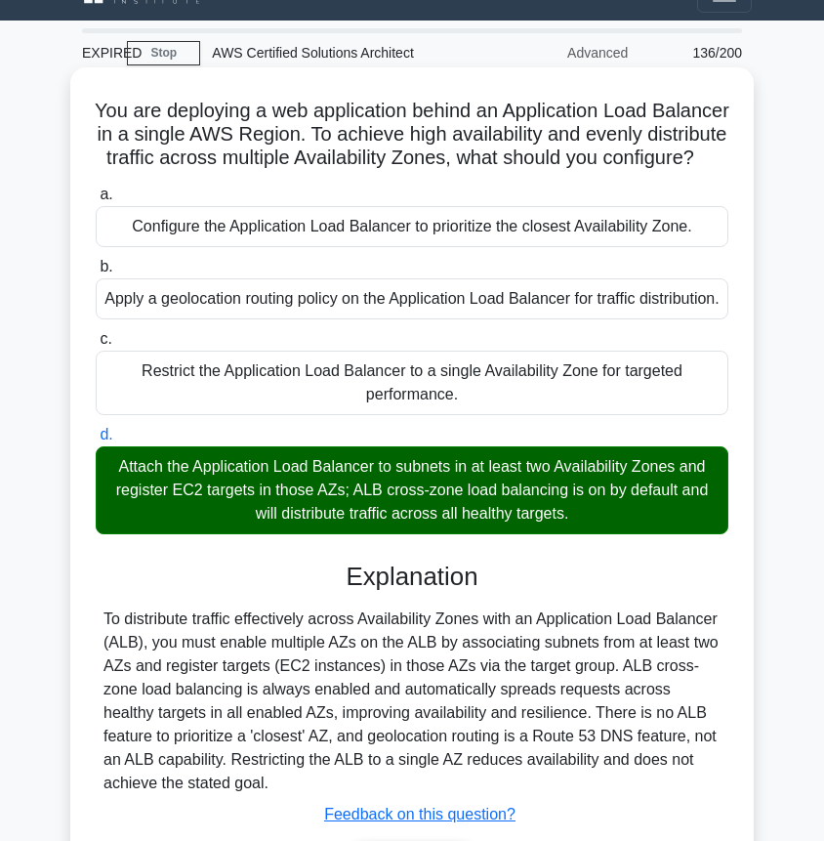
scroll to position [206, 0]
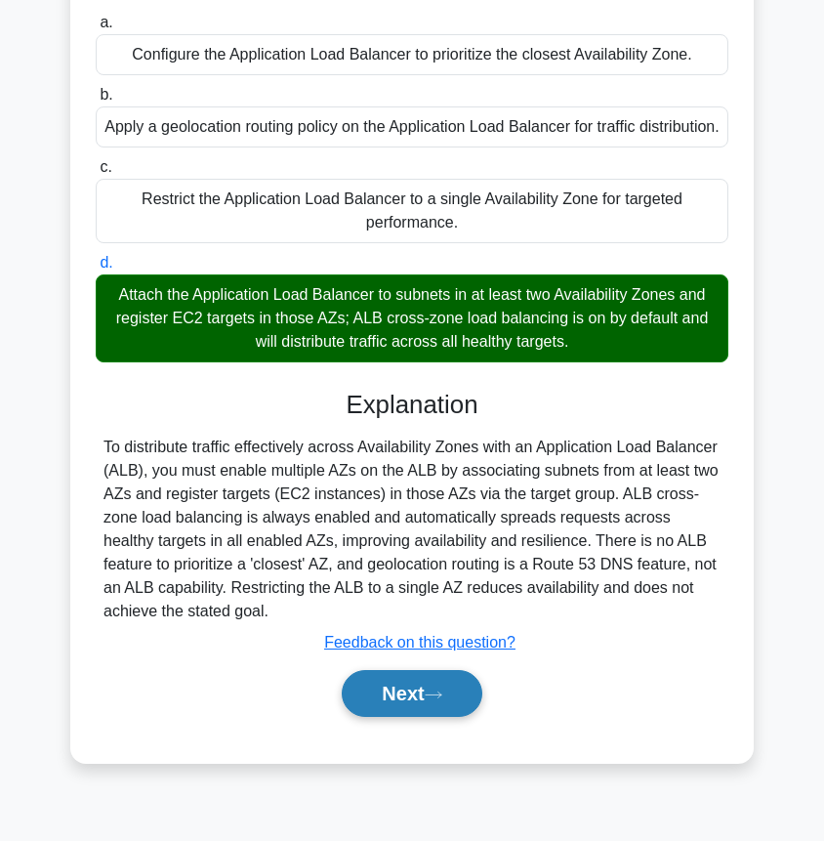
click at [359, 717] on button "Next" at bounding box center [412, 693] width 140 height 47
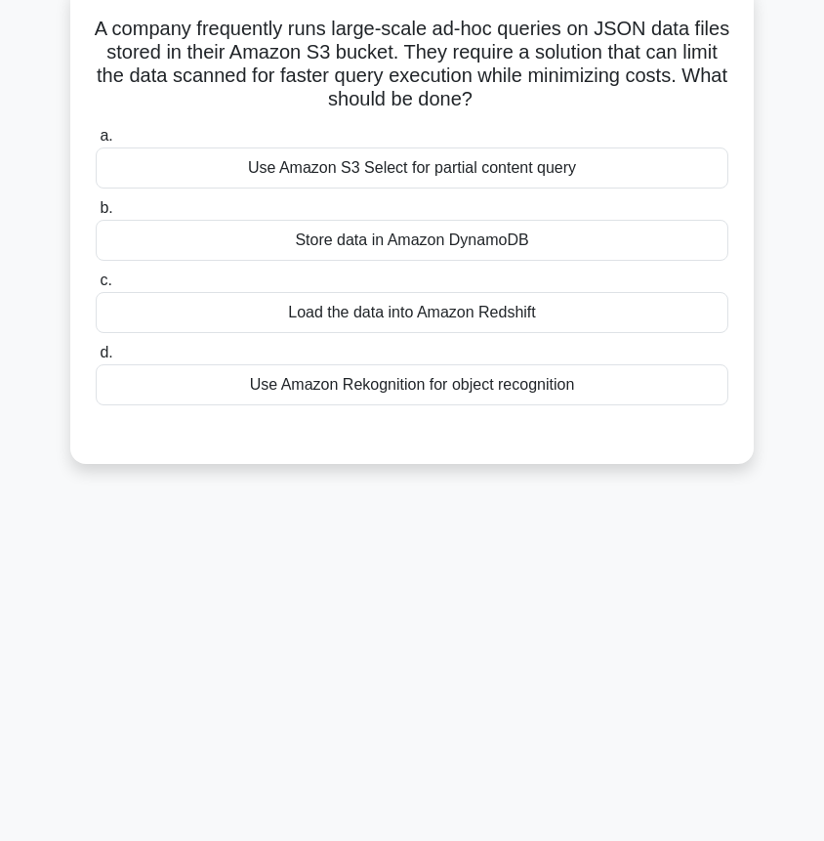
scroll to position [0, 0]
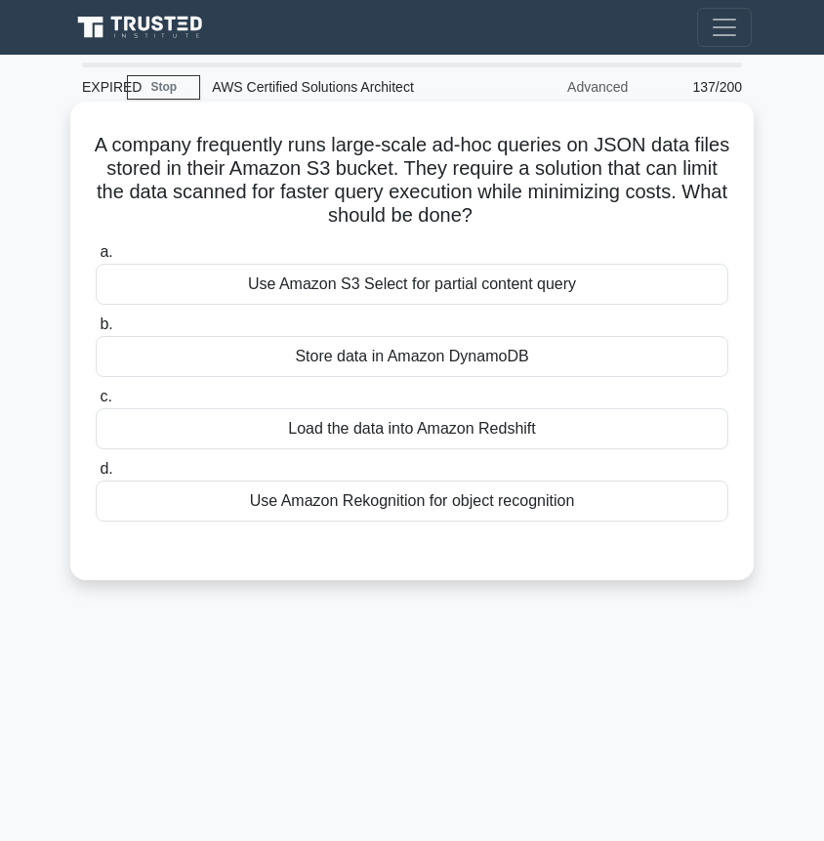
click at [626, 285] on div "Use Amazon S3 Select for partial content query" at bounding box center [412, 284] width 633 height 41
click at [96, 259] on input "a. Use Amazon S3 Select for partial content query" at bounding box center [96, 252] width 0 height 13
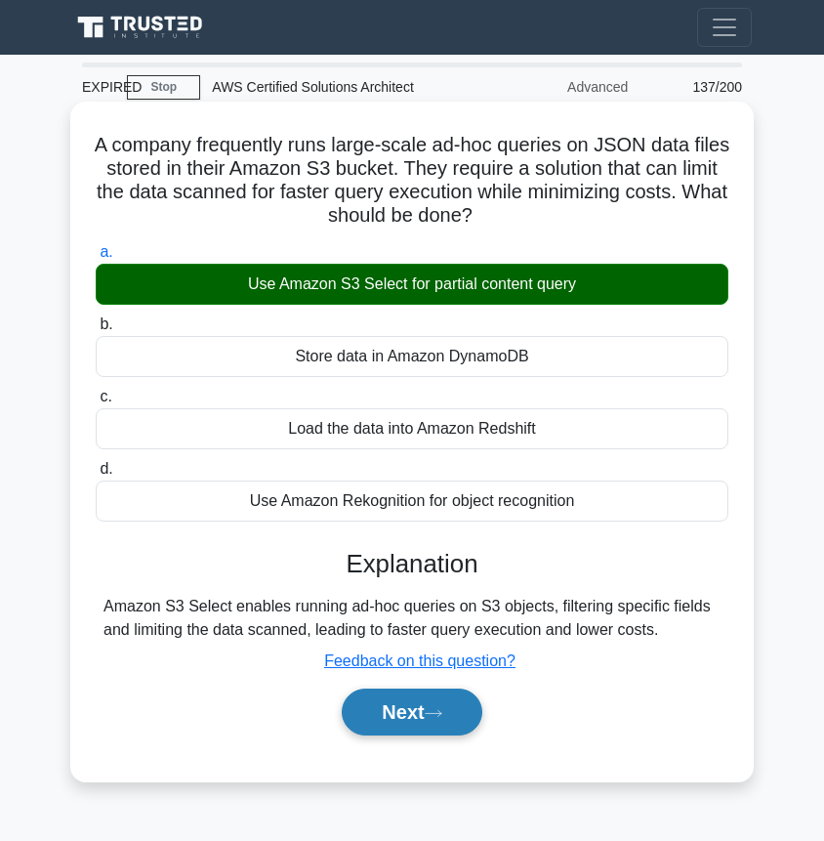
click at [417, 705] on button "Next" at bounding box center [412, 711] width 140 height 47
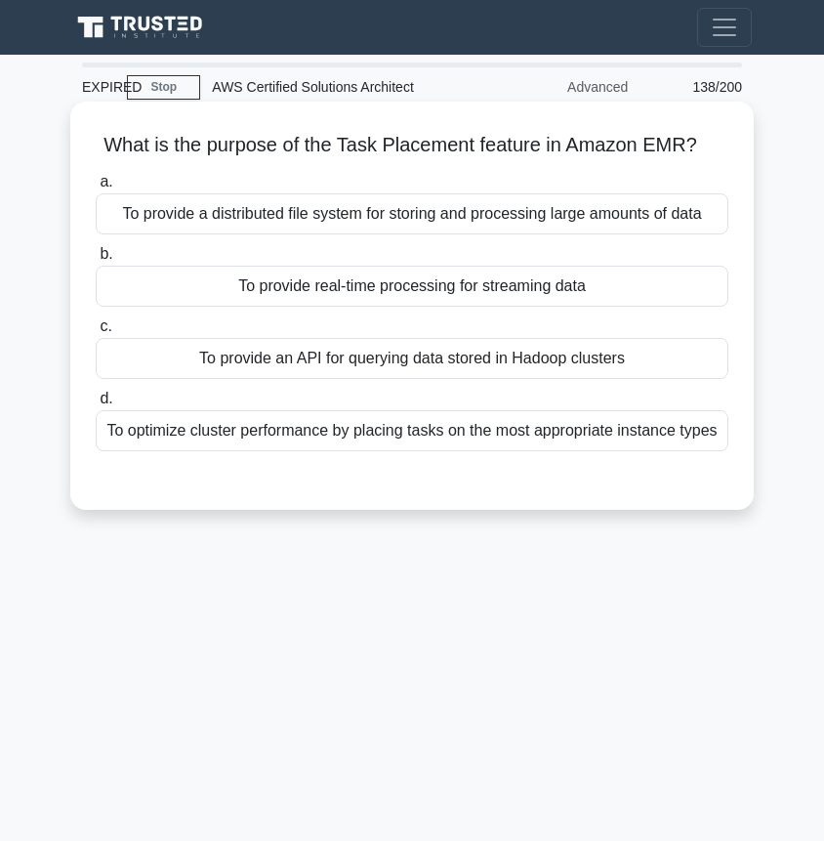
click at [612, 430] on div "To optimize cluster performance by placing tasks on the most appropriate instan…" at bounding box center [412, 430] width 633 height 41
click at [96, 405] on input "d. To optimize cluster performance by placing tasks on the most appropriate ins…" at bounding box center [96, 399] width 0 height 13
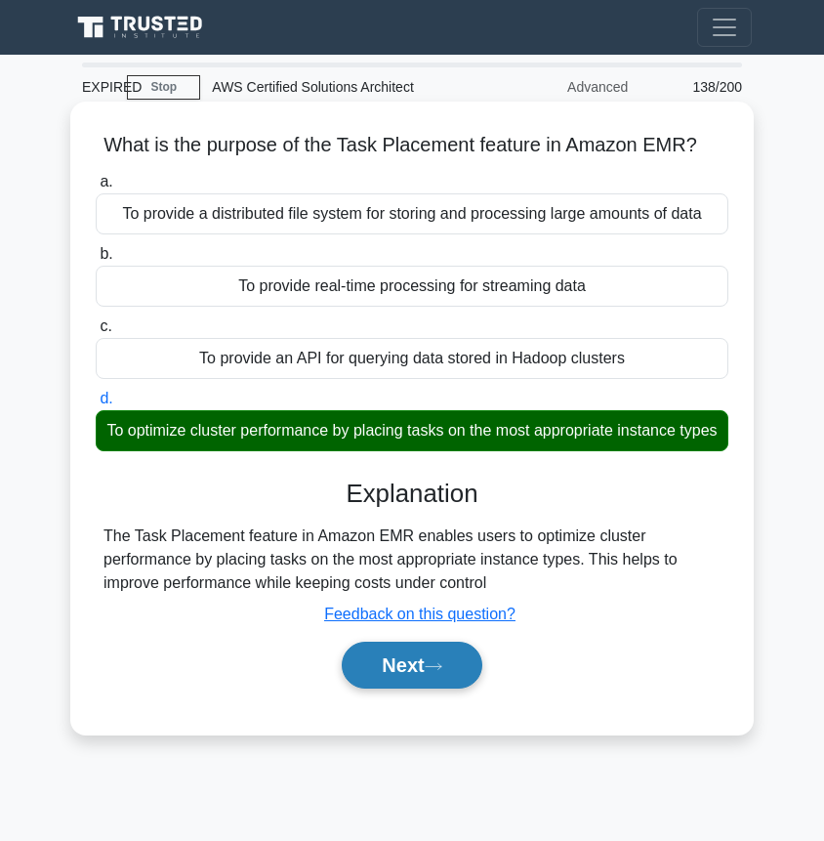
click at [398, 676] on button "Next" at bounding box center [412, 665] width 140 height 47
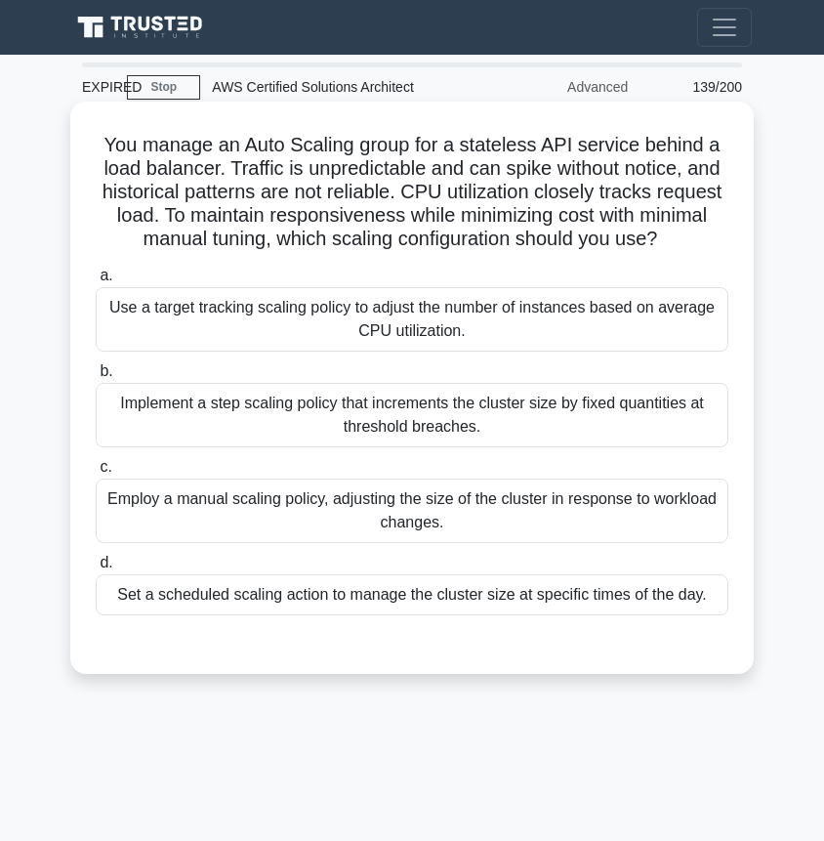
click at [662, 318] on div "Use a target tracking scaling policy to adjust the number of instances based on…" at bounding box center [412, 319] width 633 height 64
click at [96, 282] on input "a. Use a target tracking scaling policy to adjust the number of instances based…" at bounding box center [96, 276] width 0 height 13
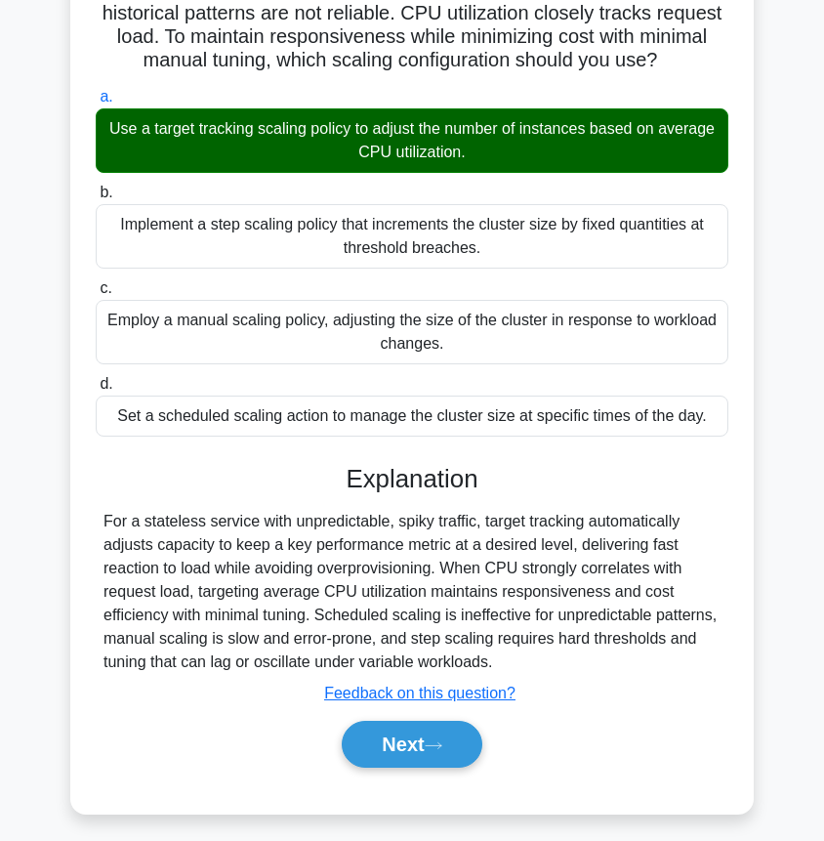
scroll to position [206, 0]
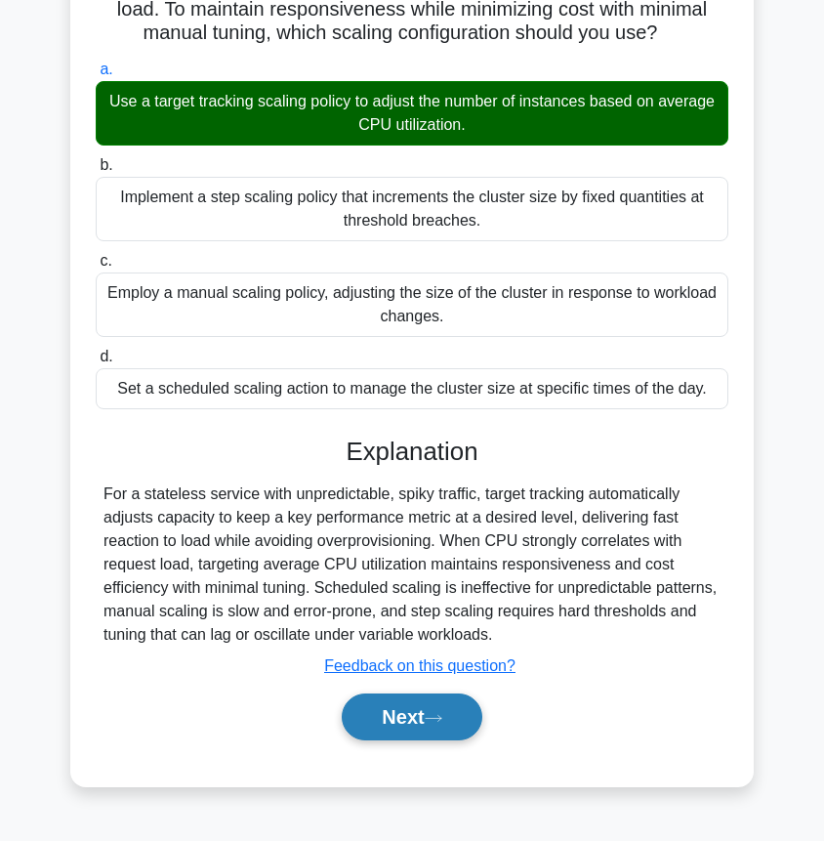
click at [419, 722] on button "Next" at bounding box center [412, 716] width 140 height 47
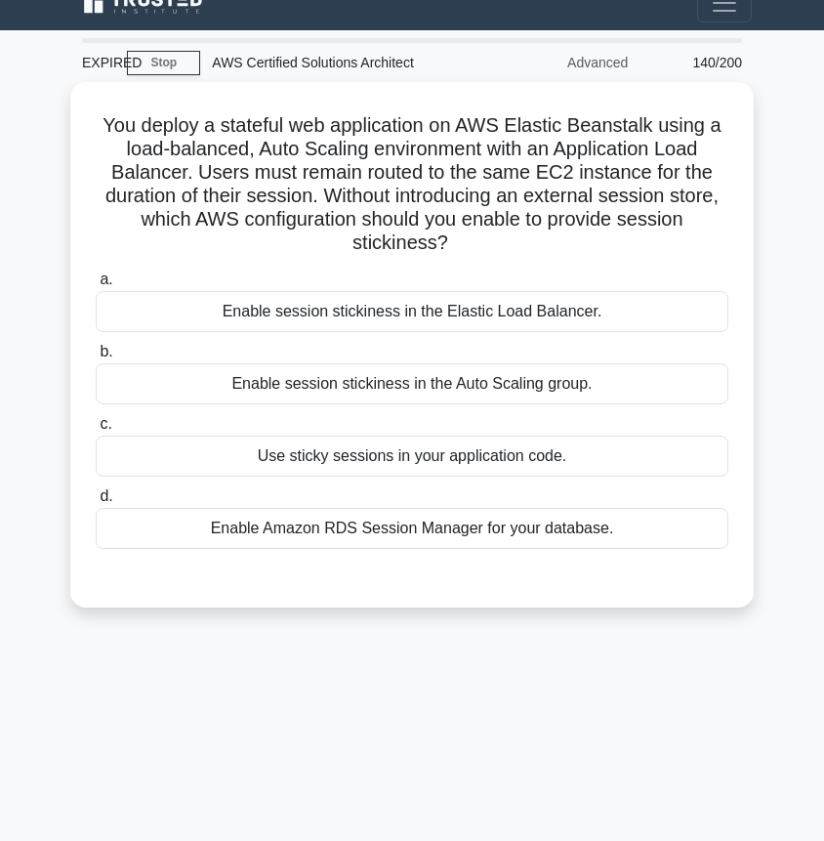
scroll to position [0, 0]
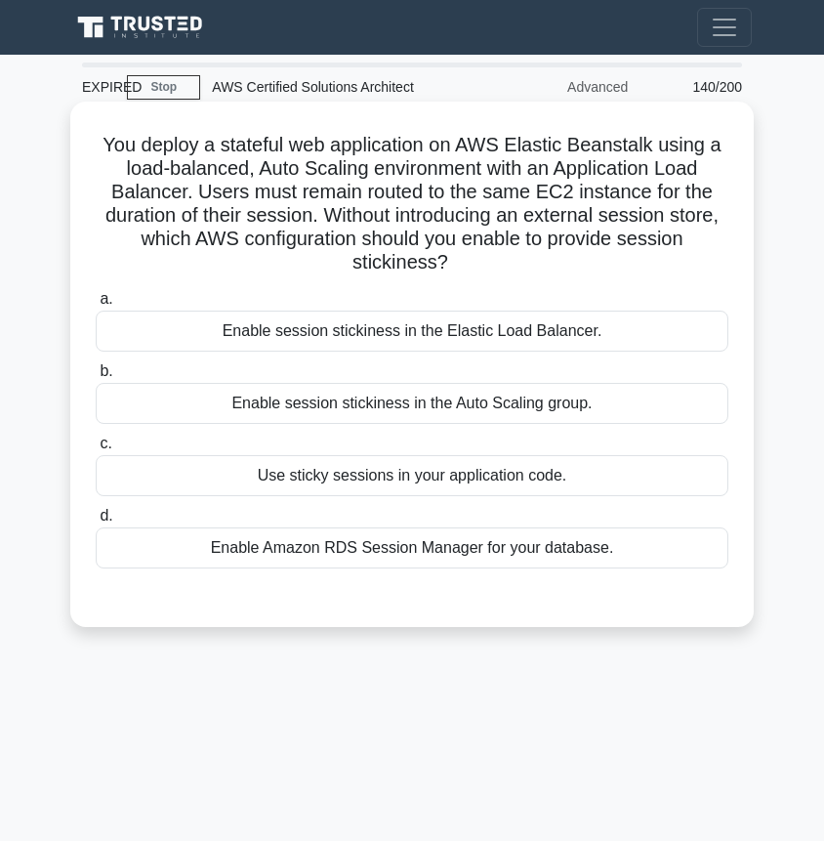
click at [502, 339] on div "Enable session stickiness in the Elastic Load Balancer." at bounding box center [412, 331] width 633 height 41
click at [96, 306] on input "a. Enable session stickiness in the Elastic Load Balancer." at bounding box center [96, 299] width 0 height 13
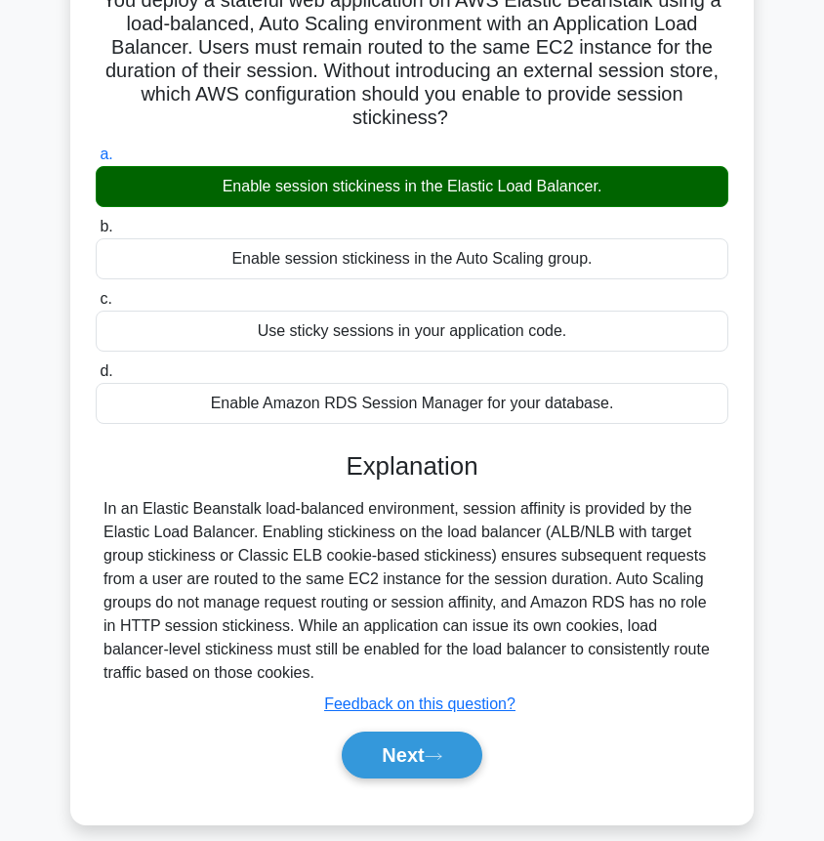
scroll to position [145, 0]
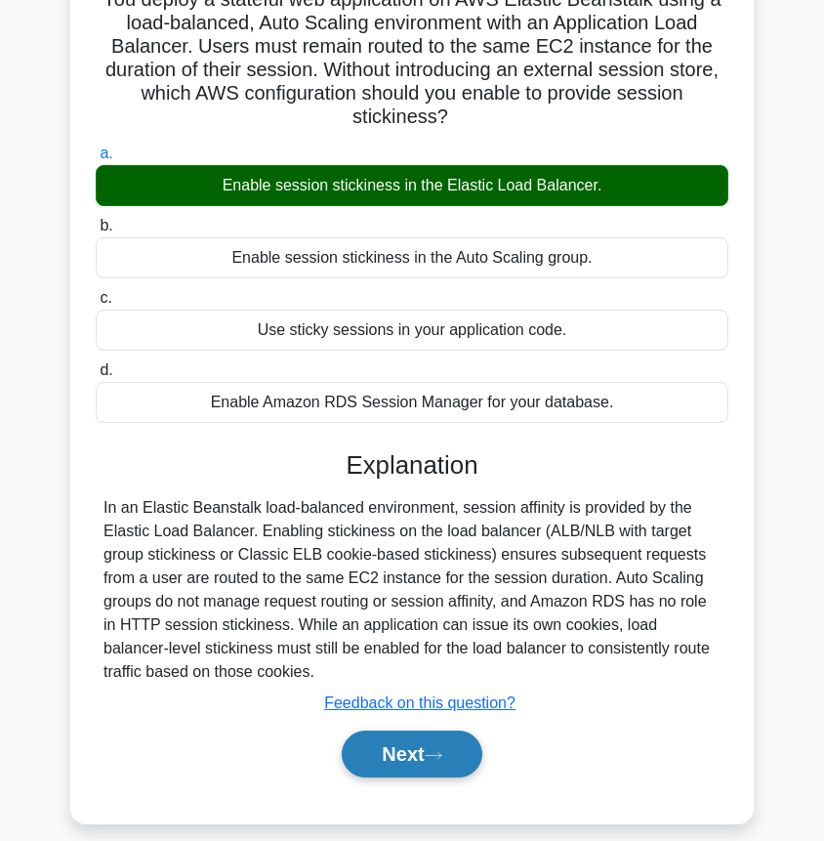
click at [406, 772] on button "Next" at bounding box center [412, 753] width 140 height 47
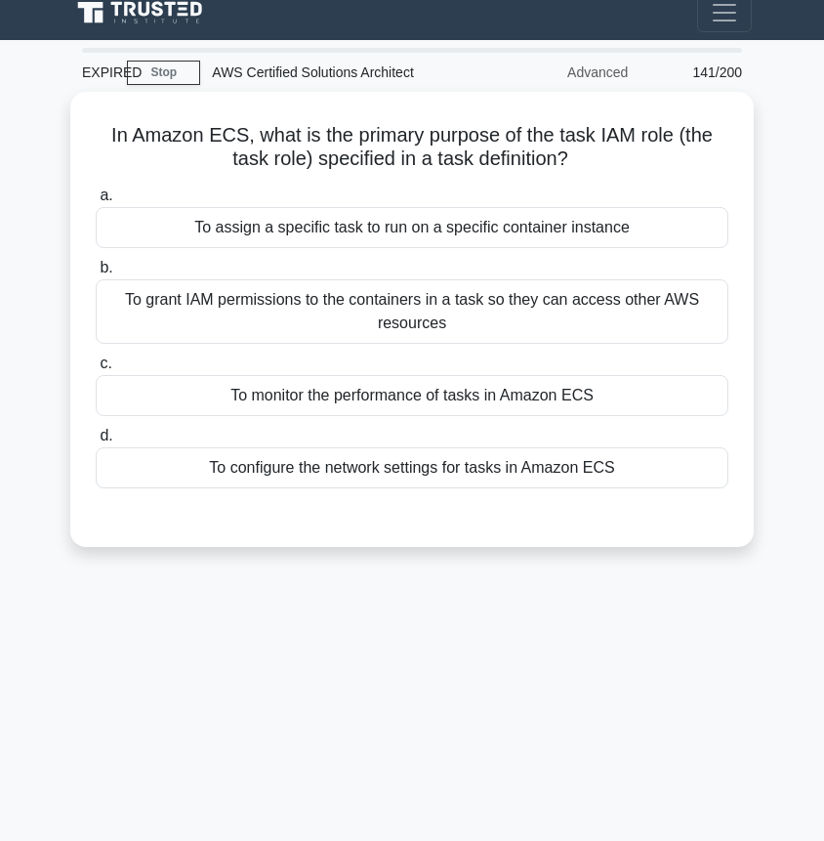
scroll to position [0, 0]
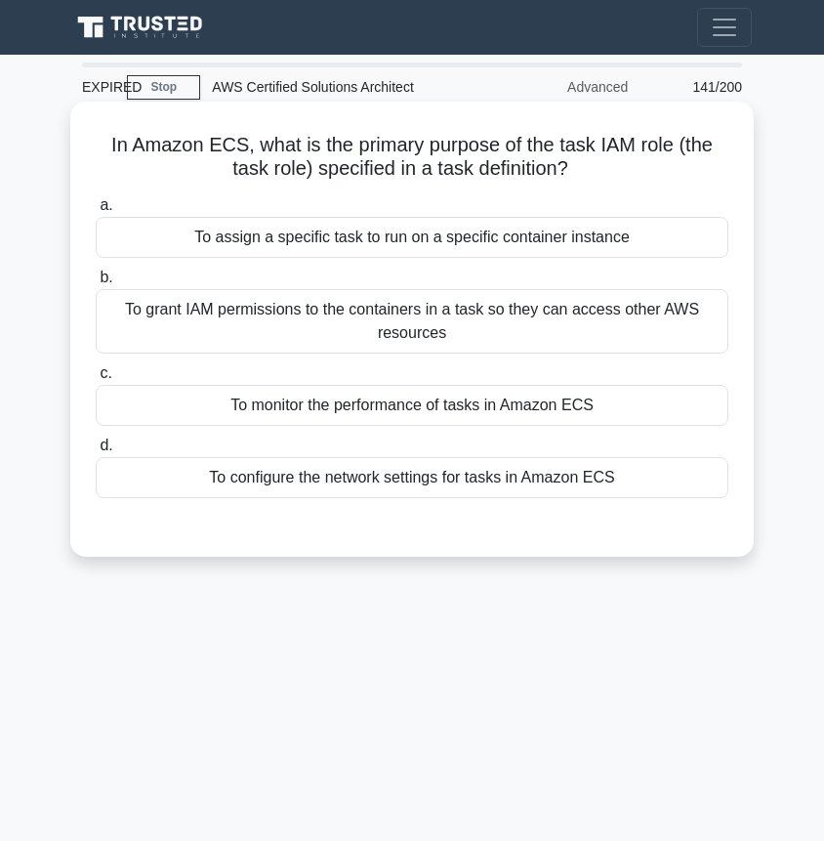
click at [325, 321] on div "To grant IAM permissions to the containers in a task so they can access other A…" at bounding box center [412, 321] width 633 height 64
click at [96, 284] on input "b. To grant IAM permissions to the containers in a task so they can access othe…" at bounding box center [96, 277] width 0 height 13
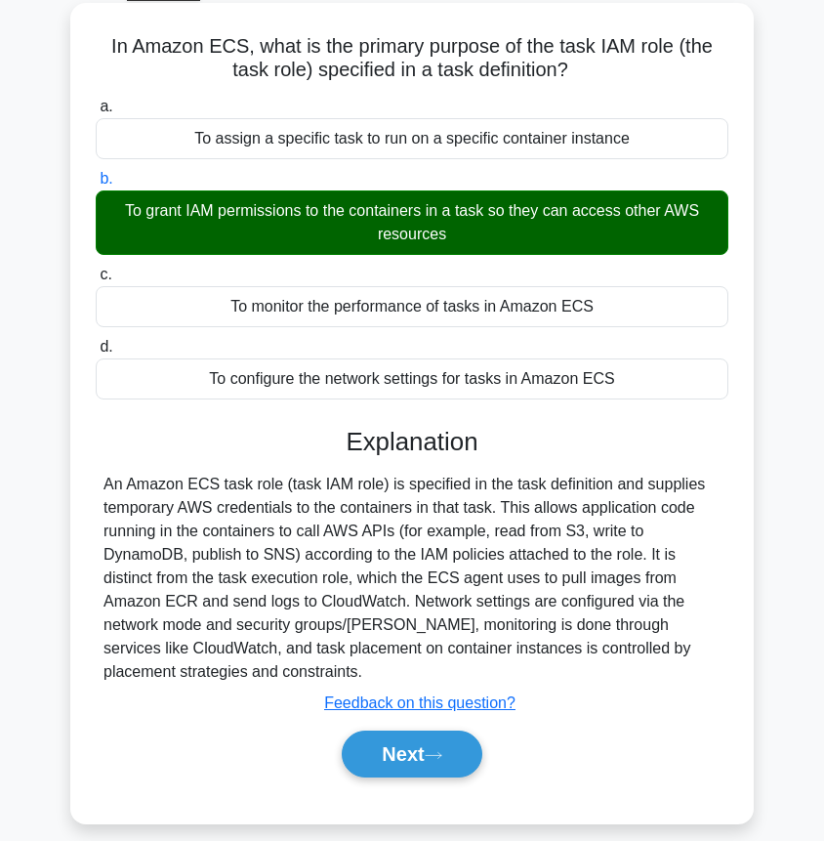
scroll to position [101, 0]
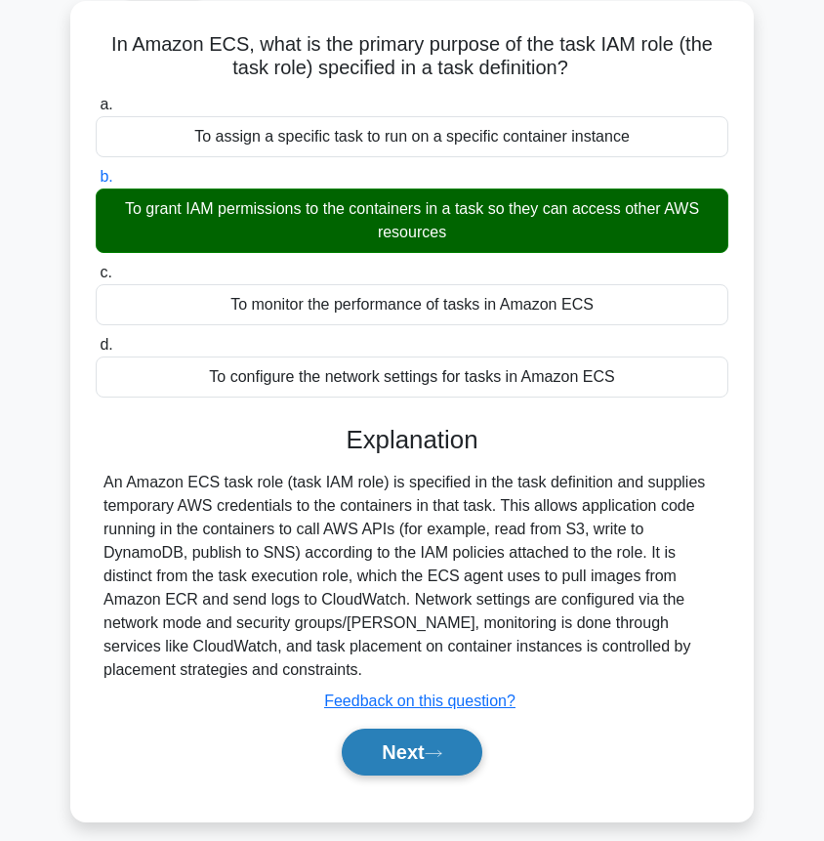
click at [407, 754] on button "Next" at bounding box center [412, 751] width 140 height 47
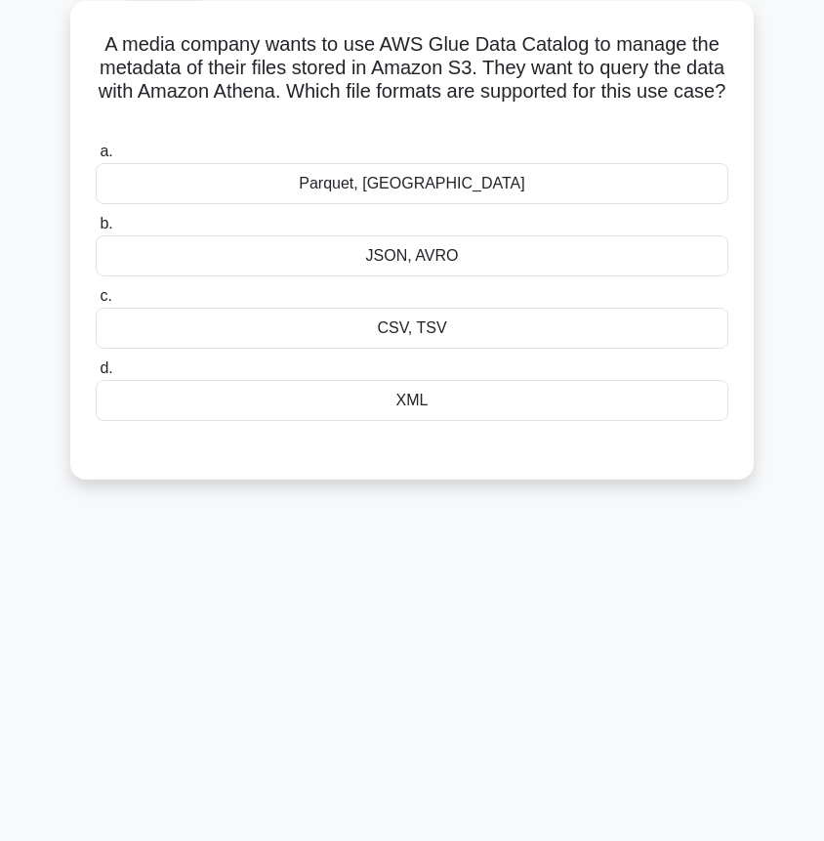
click at [359, 251] on div "JSON, AVRO" at bounding box center [412, 255] width 633 height 41
click at [96, 230] on input "b. JSON, AVRO" at bounding box center [96, 224] width 0 height 13
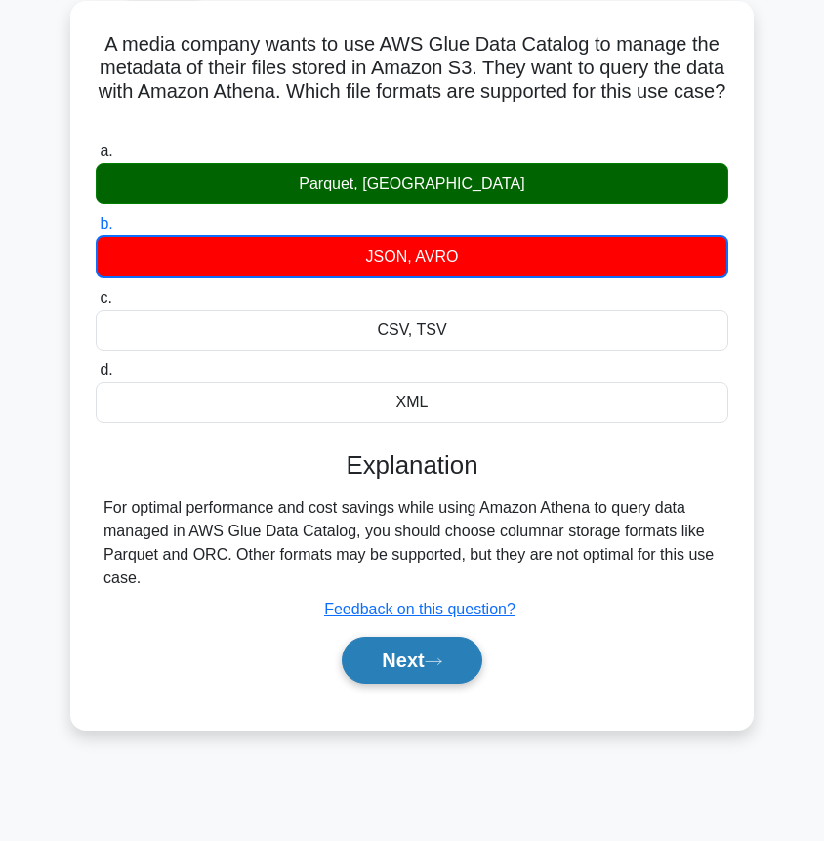
click at [418, 659] on button "Next" at bounding box center [412, 660] width 140 height 47
click at [392, 668] on button "Next" at bounding box center [412, 660] width 140 height 47
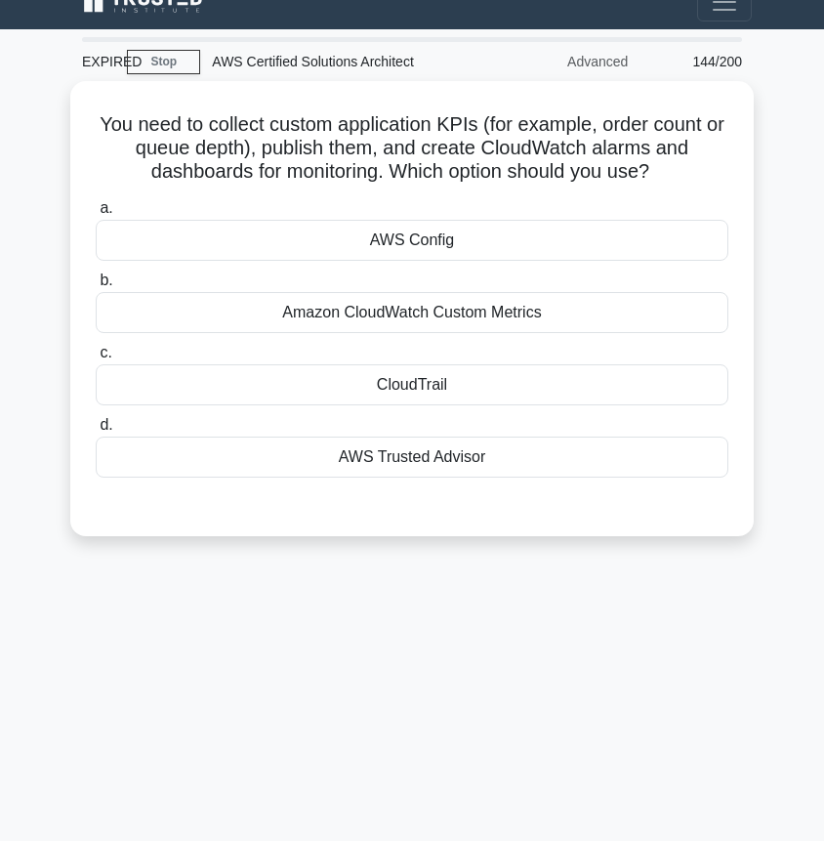
scroll to position [18, 0]
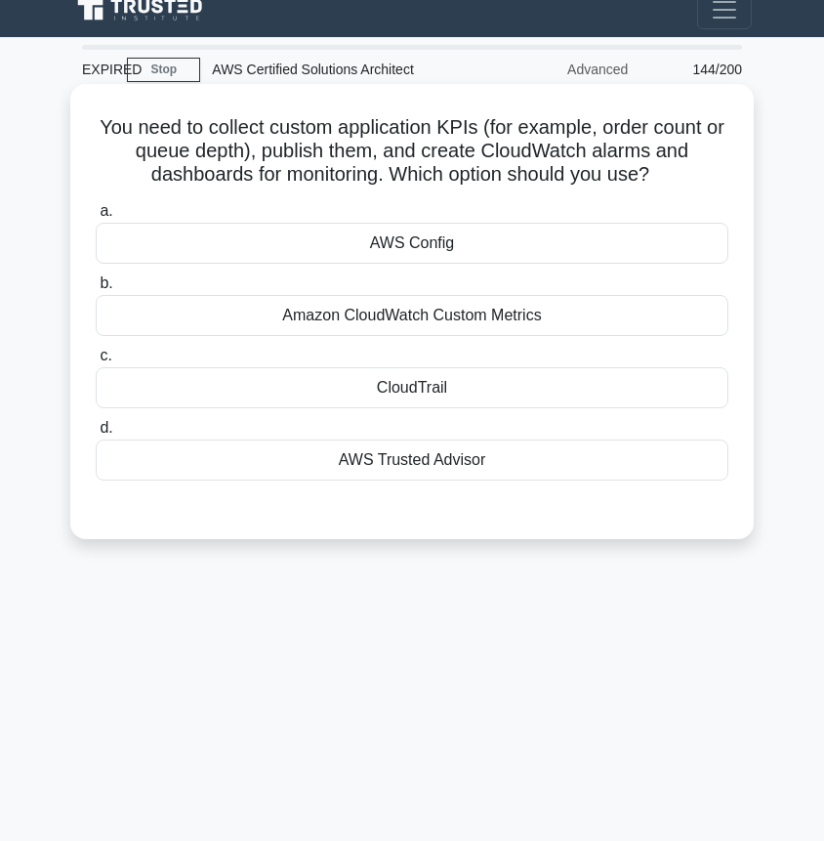
click at [421, 392] on div "CloudTrail" at bounding box center [412, 387] width 633 height 41
click at [96, 362] on input "c. CloudTrail" at bounding box center [96, 356] width 0 height 13
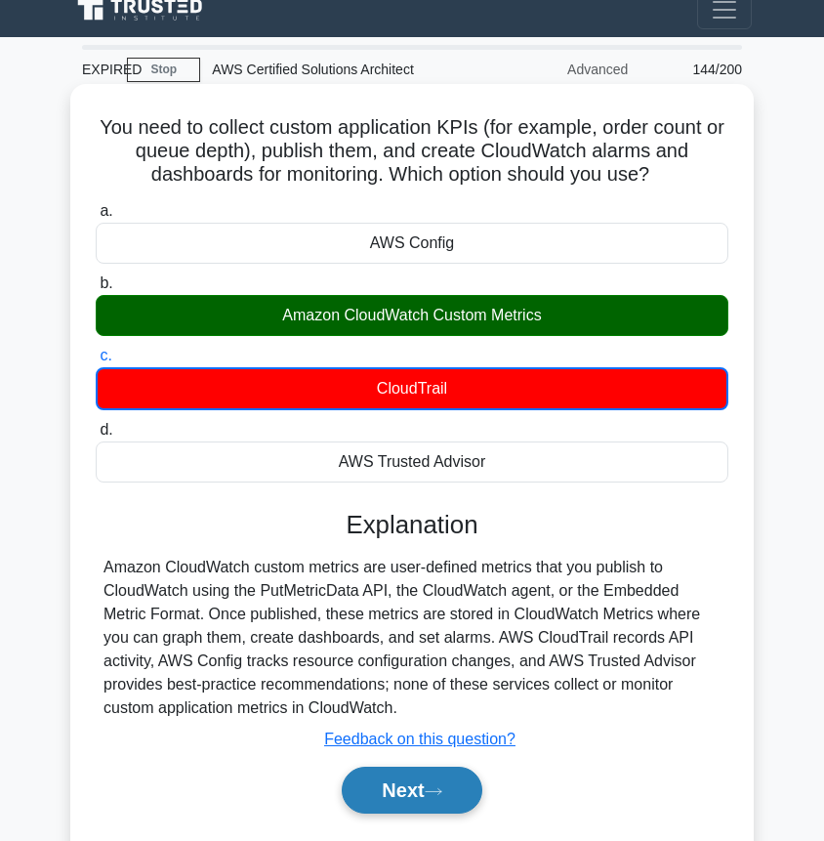
click at [451, 789] on button "Next" at bounding box center [412, 790] width 140 height 47
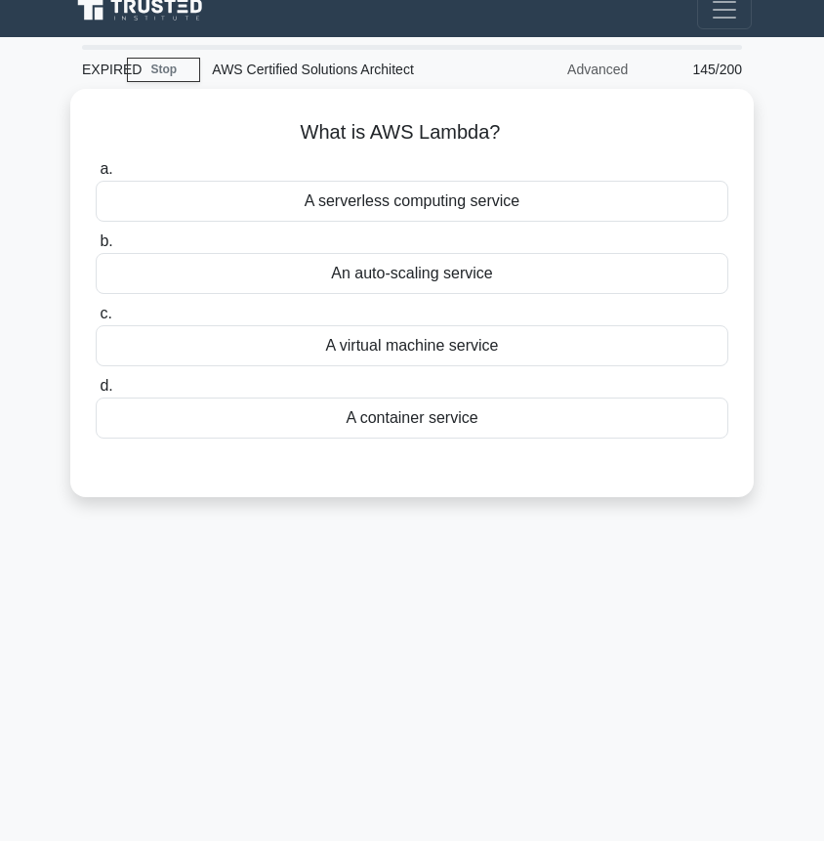
scroll to position [0, 0]
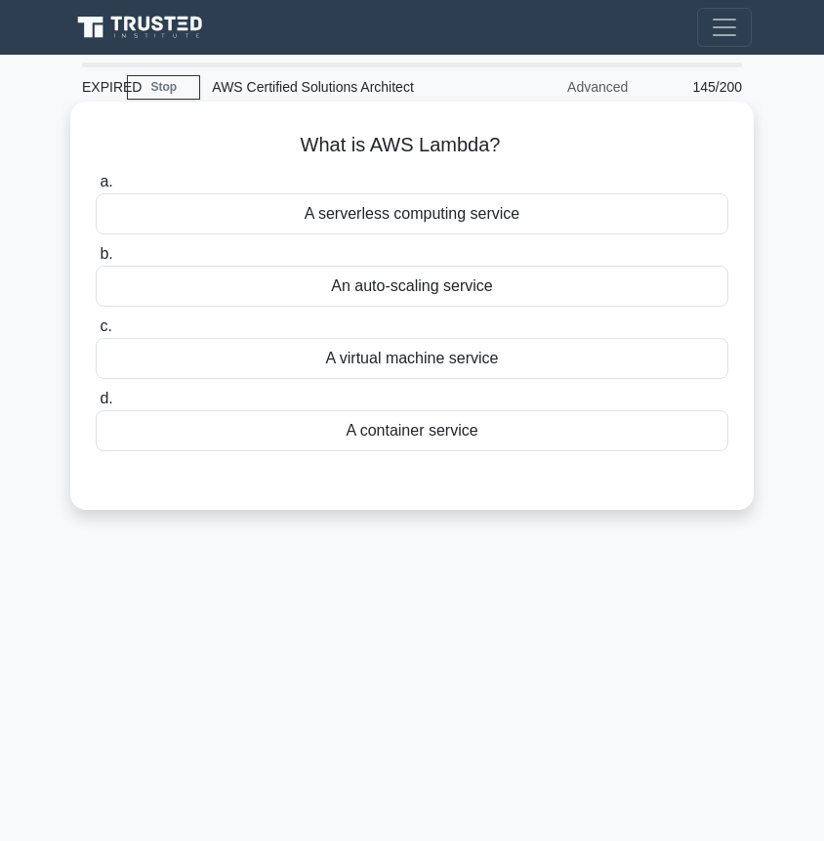
click at [422, 230] on div "A serverless computing service" at bounding box center [412, 213] width 633 height 41
click at [96, 188] on input "a. A serverless computing service" at bounding box center [96, 182] width 0 height 13
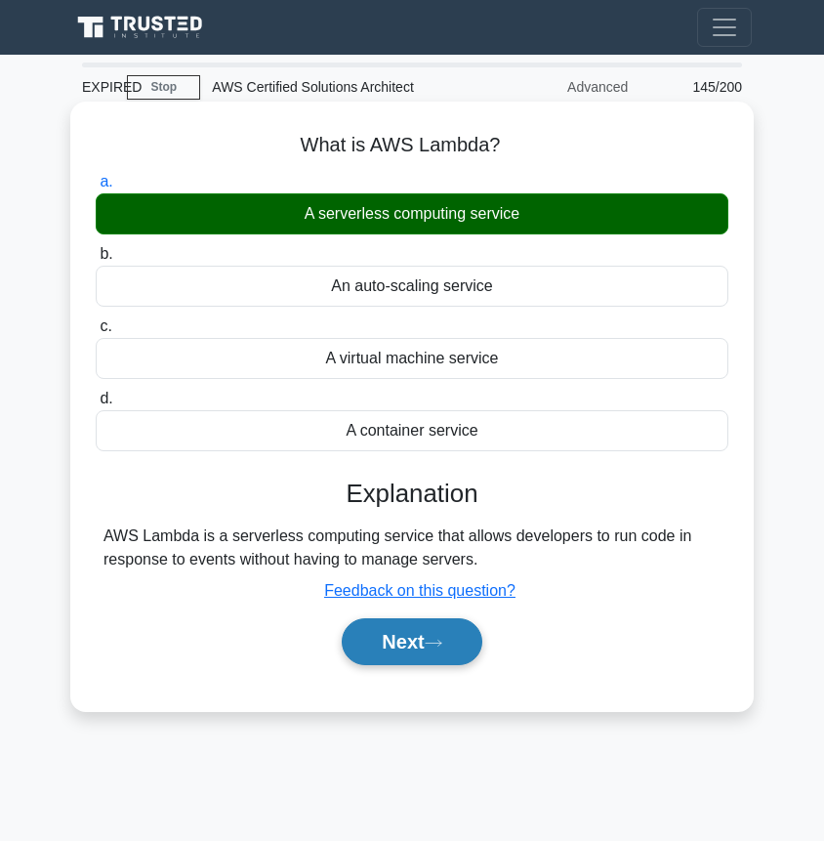
click at [394, 636] on button "Next" at bounding box center [412, 641] width 140 height 47
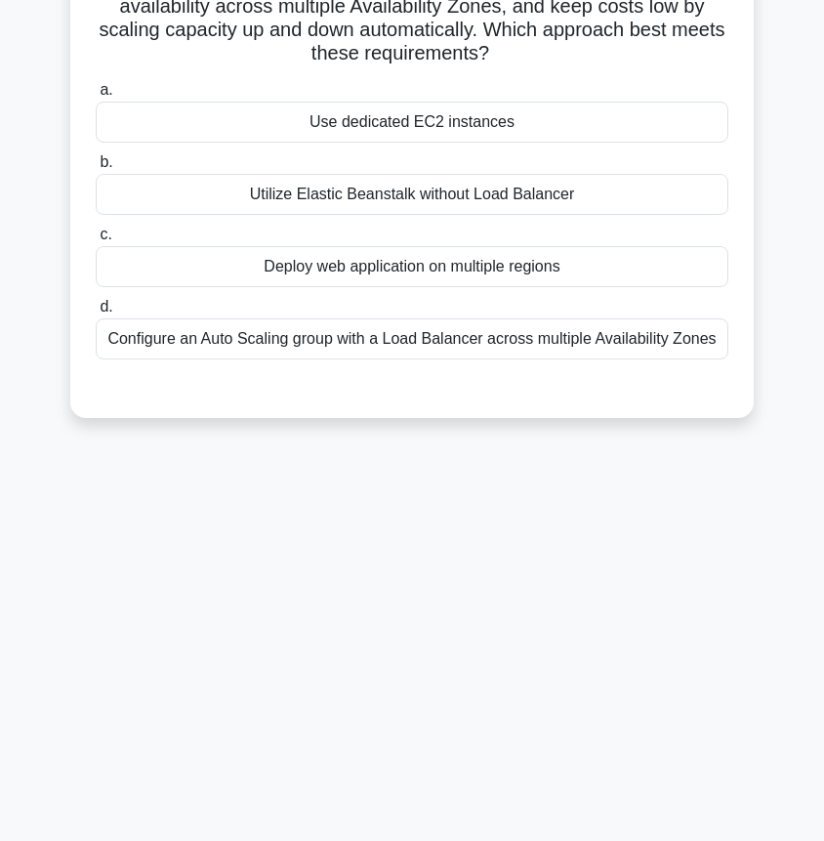
scroll to position [206, 0]
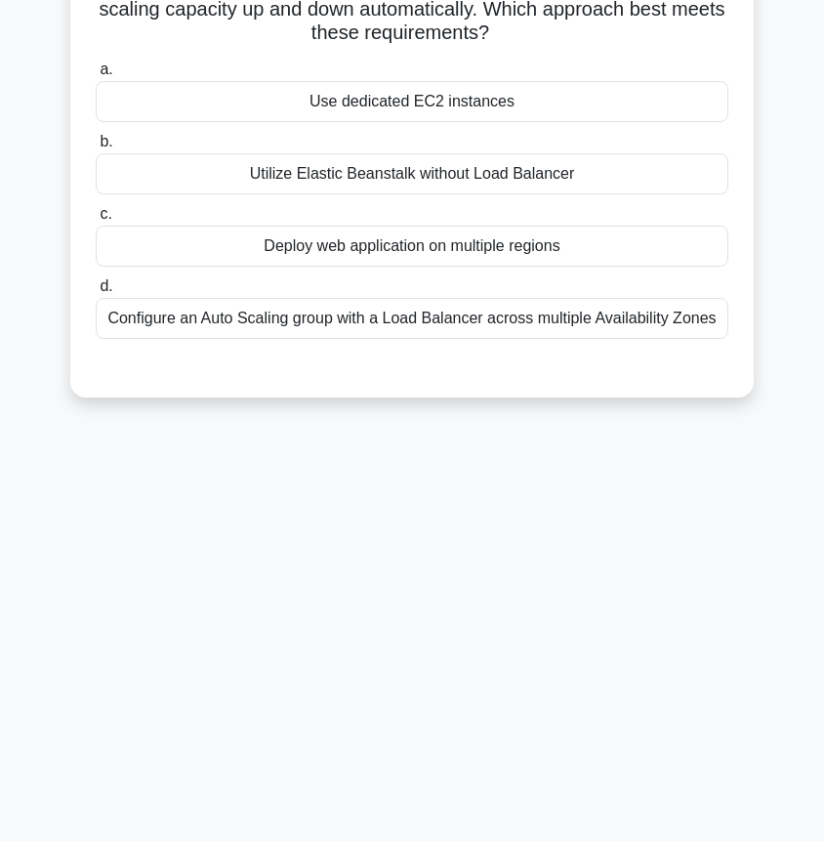
drag, startPoint x: 663, startPoint y: 43, endPoint x: 664, endPoint y: 171, distance: 127.9
click at [659, 178] on div "You run a stateless web application on Amazon EC2 with unpredictable traffic sp…" at bounding box center [412, 146] width 668 height 486
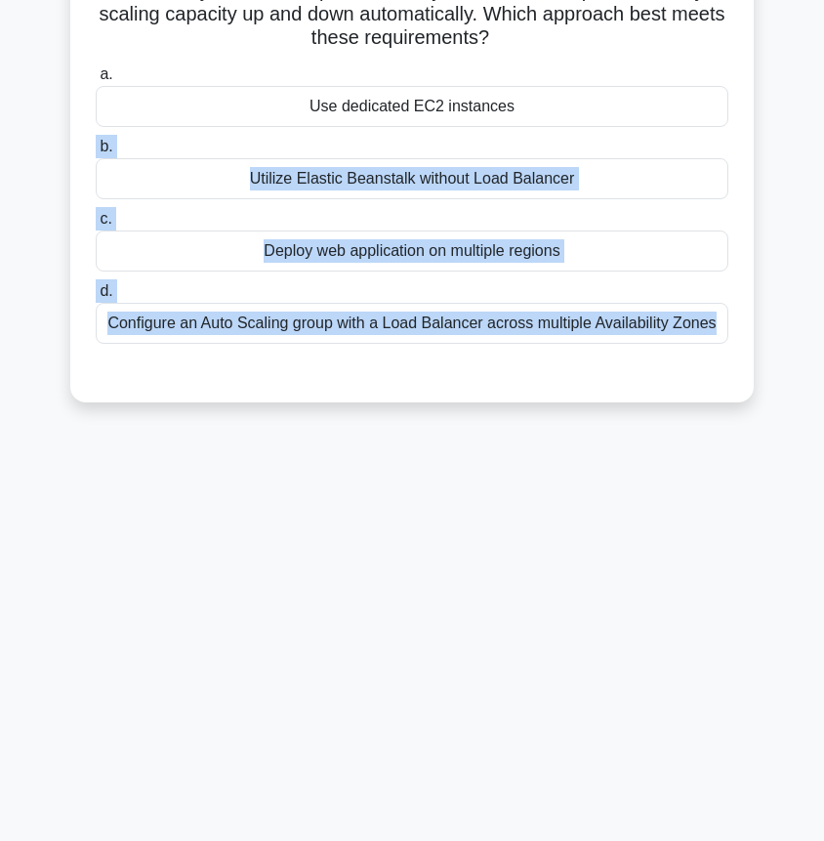
drag, startPoint x: 745, startPoint y: 128, endPoint x: 894, endPoint y: 609, distance: 504.0
click at [823, 609] on html "[PERSON_NAME] Profile Settings" at bounding box center [412, 317] width 824 height 1047
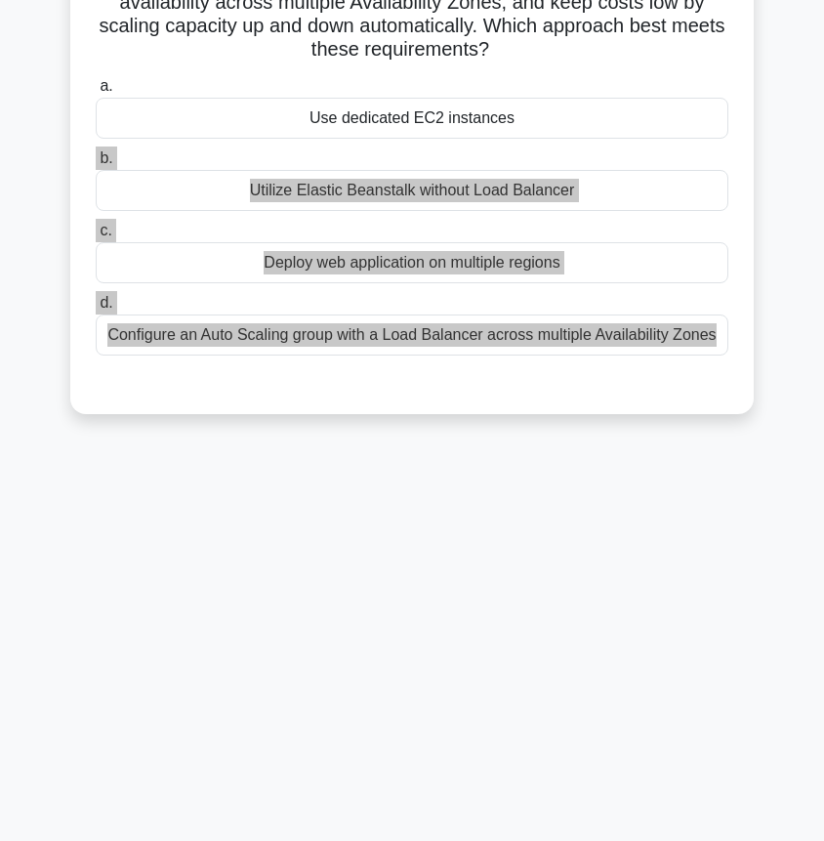
scroll to position [171, 0]
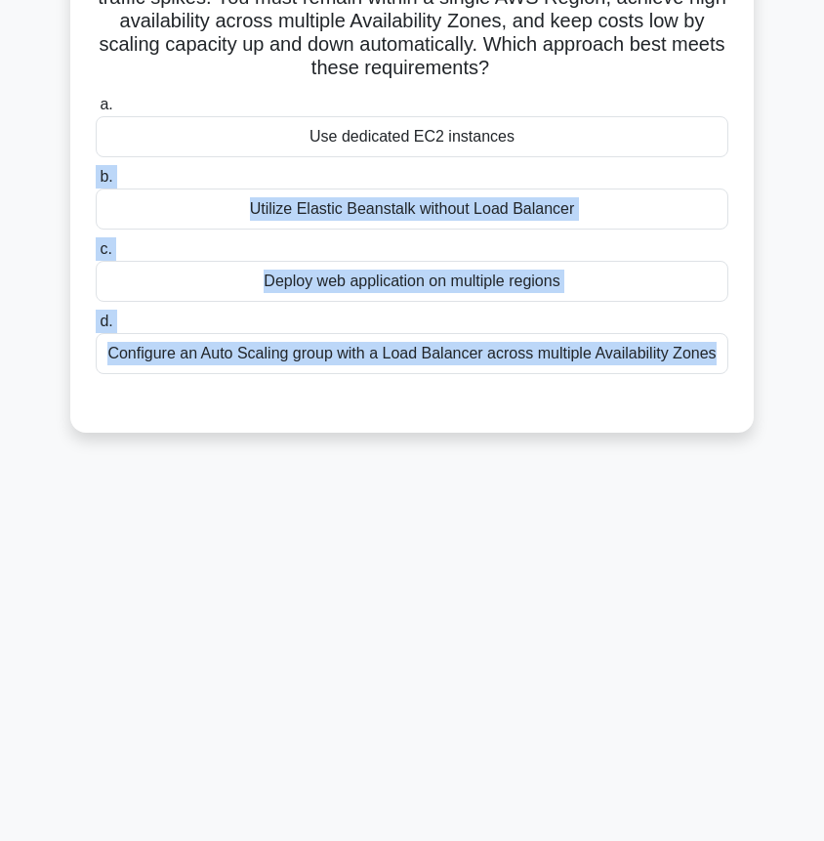
drag, startPoint x: 163, startPoint y: 207, endPoint x: 163, endPoint y: 348, distance: 140.6
click at [163, 207] on div "Utilize Elastic Beanstalk without Load Balancer" at bounding box center [412, 208] width 633 height 41
click at [96, 184] on input "b. Utilize Elastic Beanstalk without Load Balancer" at bounding box center [96, 177] width 0 height 13
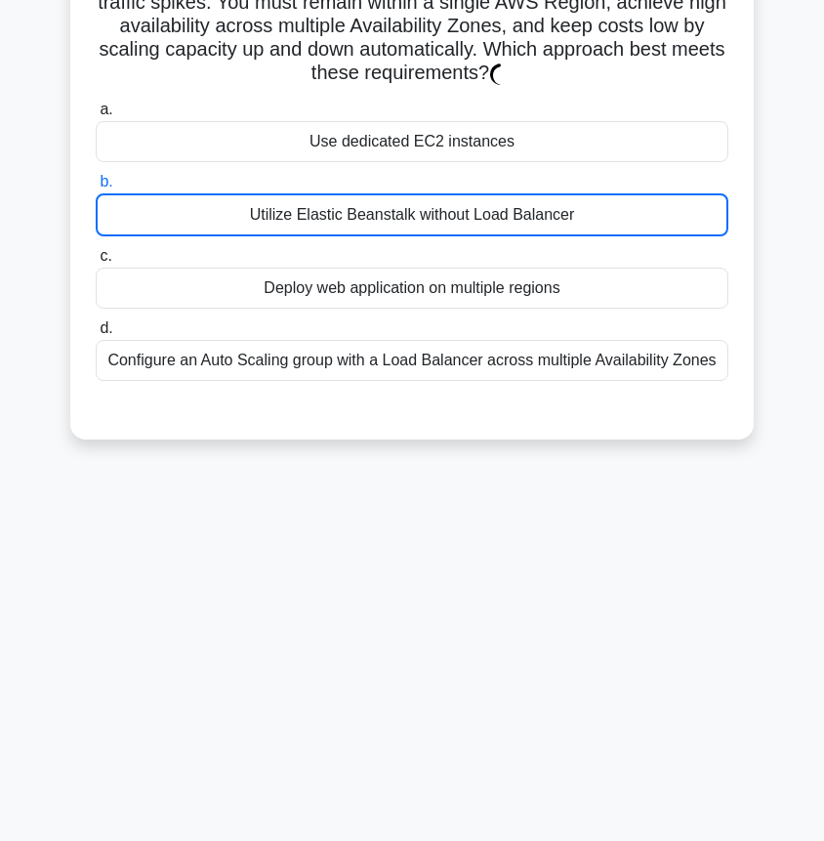
drag, startPoint x: 163, startPoint y: 348, endPoint x: 175, endPoint y: 609, distance: 262.0
click at [175, 606] on div "EXPIRED Stop AWS Certified Solutions Architect Advanced 146/200 a." at bounding box center [412, 380] width 703 height 976
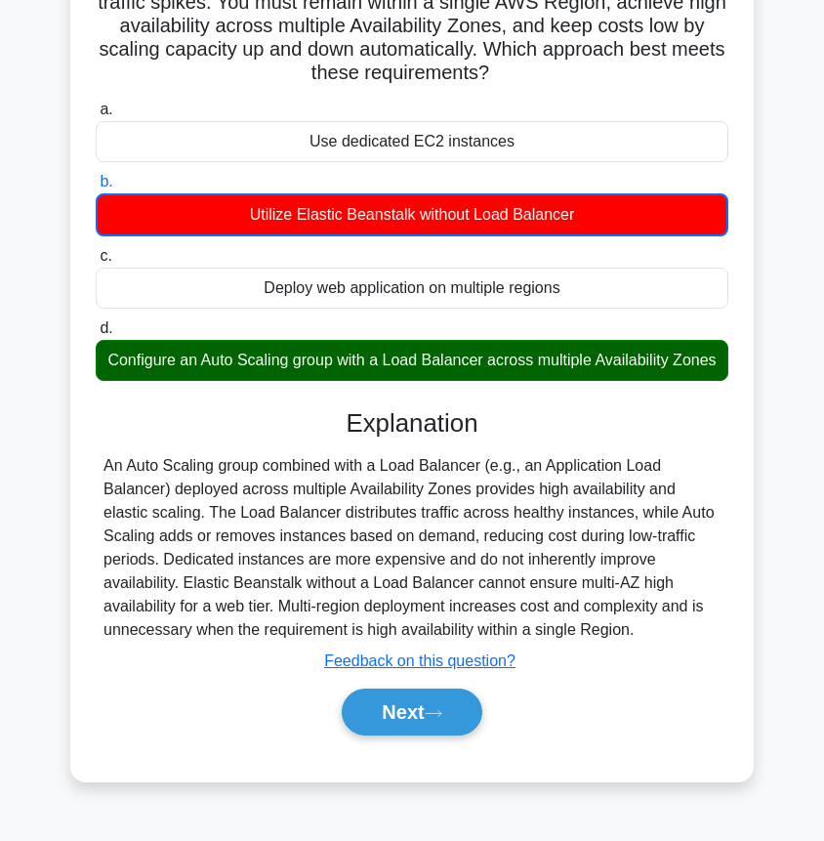
scroll to position [206, 0]
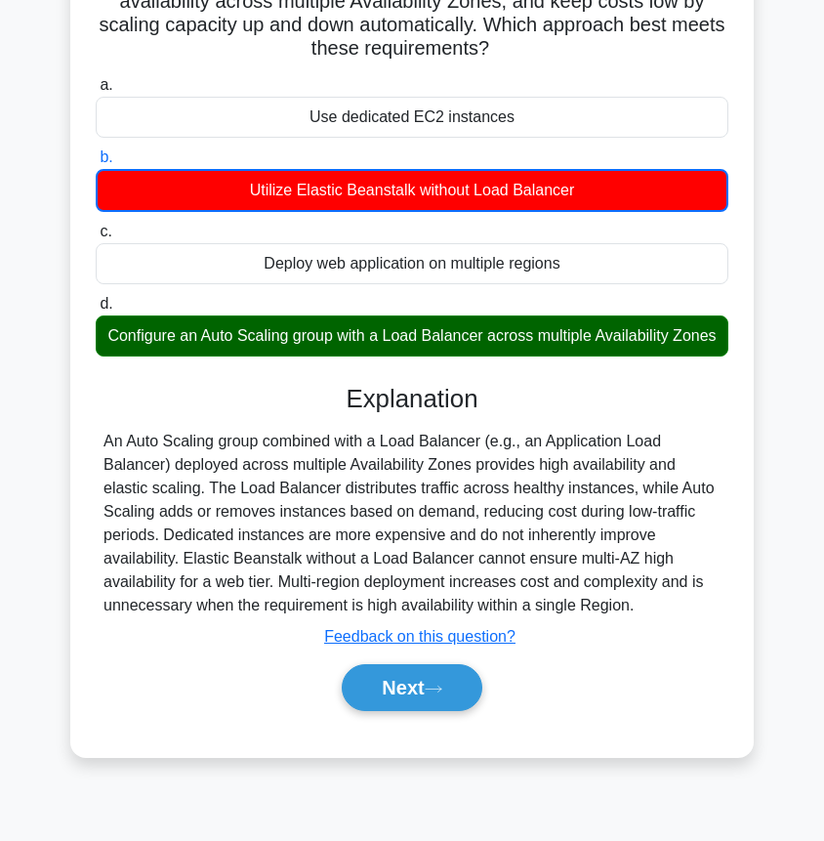
drag, startPoint x: 175, startPoint y: 609, endPoint x: 231, endPoint y: 868, distance: 264.9
click at [231, 840] on html "[PERSON_NAME] Profile Settings" at bounding box center [412, 328] width 824 height 1047
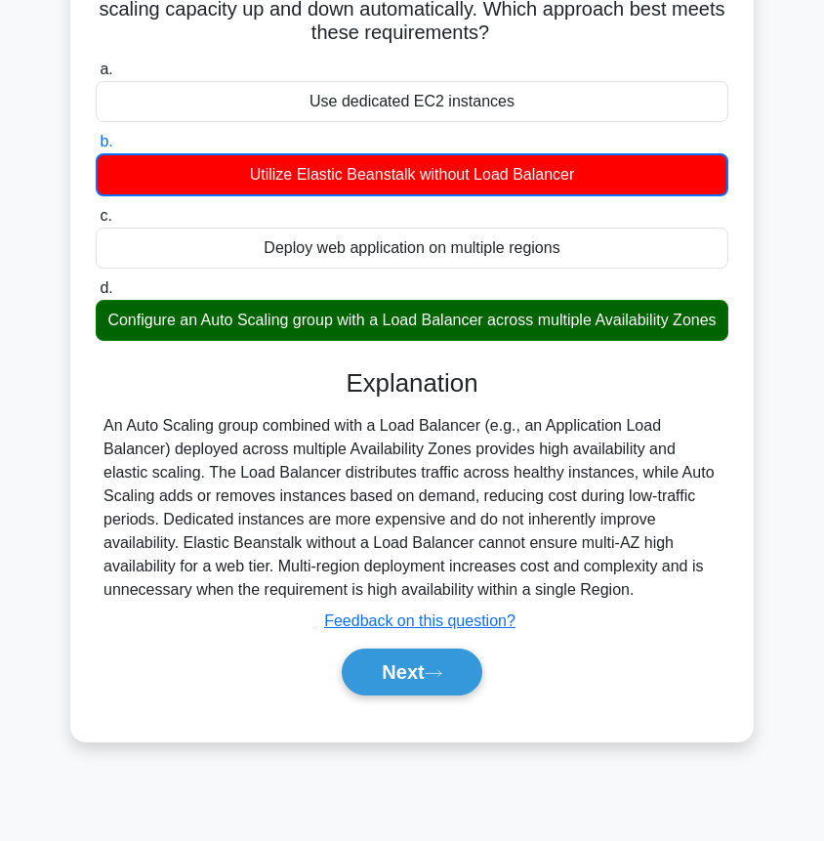
drag, startPoint x: 339, startPoint y: 396, endPoint x: 268, endPoint y: 194, distance: 214.3
click at [275, 203] on div "a. Use dedicated EC2 instances b. Utilize Elastic Beanstalk without Load Balanc…" at bounding box center [412, 386] width 637 height 665
click at [268, 194] on div "Utilize Elastic Beanstalk without Load Balancer" at bounding box center [412, 174] width 633 height 43
click at [96, 148] on input "b. Utilize Elastic Beanstalk without Load Balancer" at bounding box center [96, 142] width 0 height 13
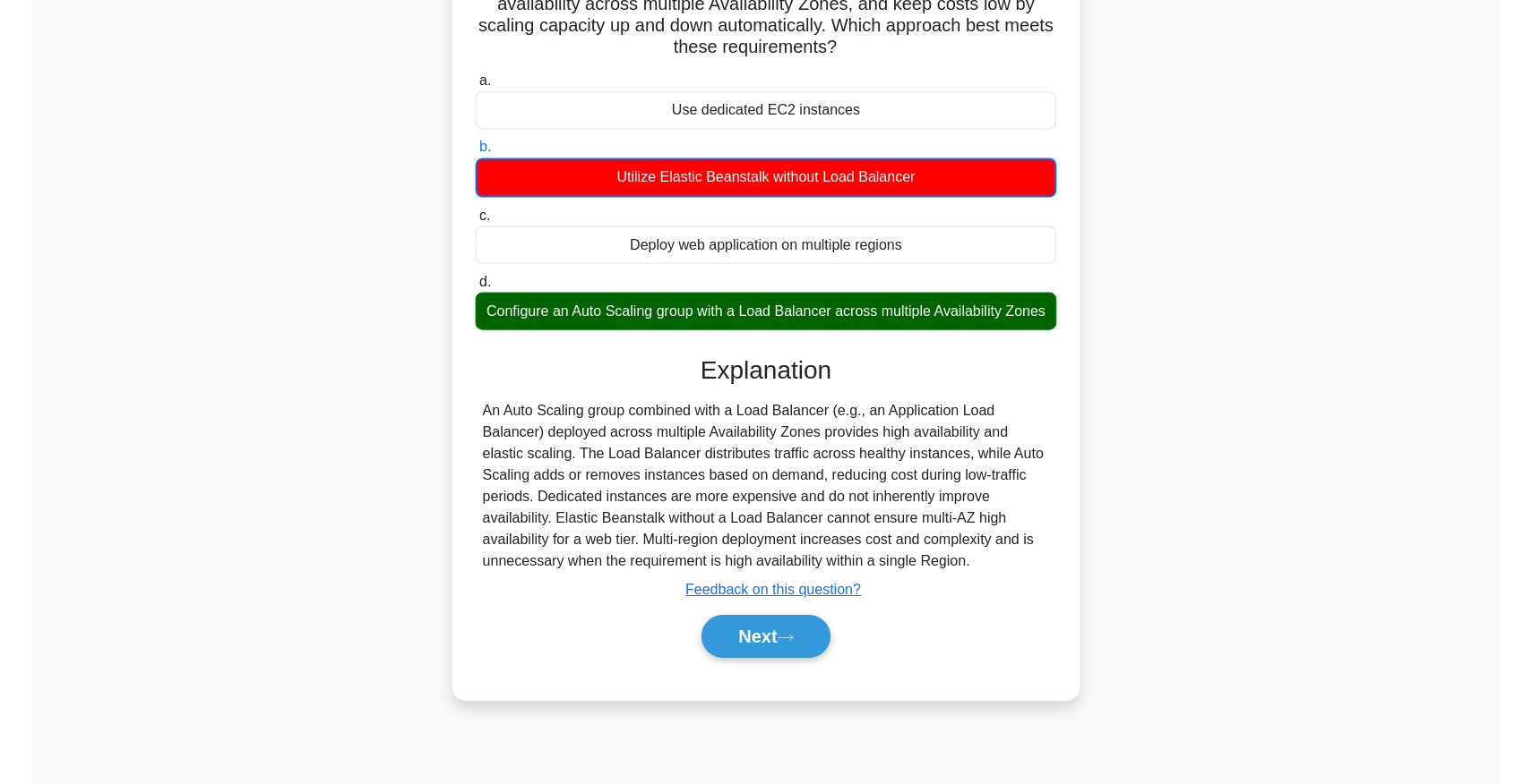
scroll to position [182, 0]
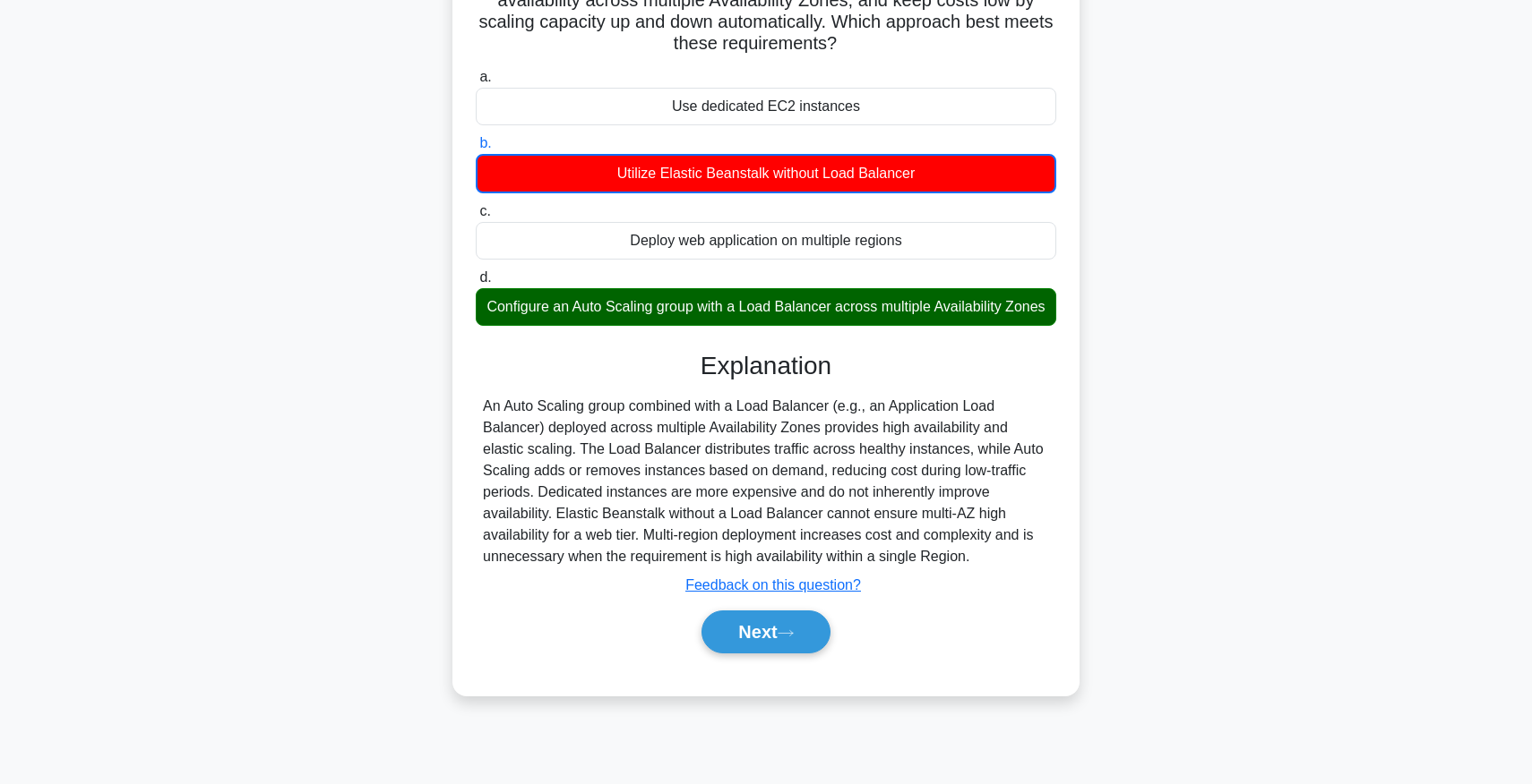
drag, startPoint x: 268, startPoint y: 135, endPoint x: 456, endPoint y: 146, distance: 188.3
click at [456, 138] on div "You run a stateless web application on Amazon EC2 with unpredictable traffic sp…" at bounding box center [766, 306] width 627 height 778
click at [456, 291] on div "You run a stateless web application on Amazon EC2 with unpredictable traffic sp…" at bounding box center [766, 306] width 627 height 778
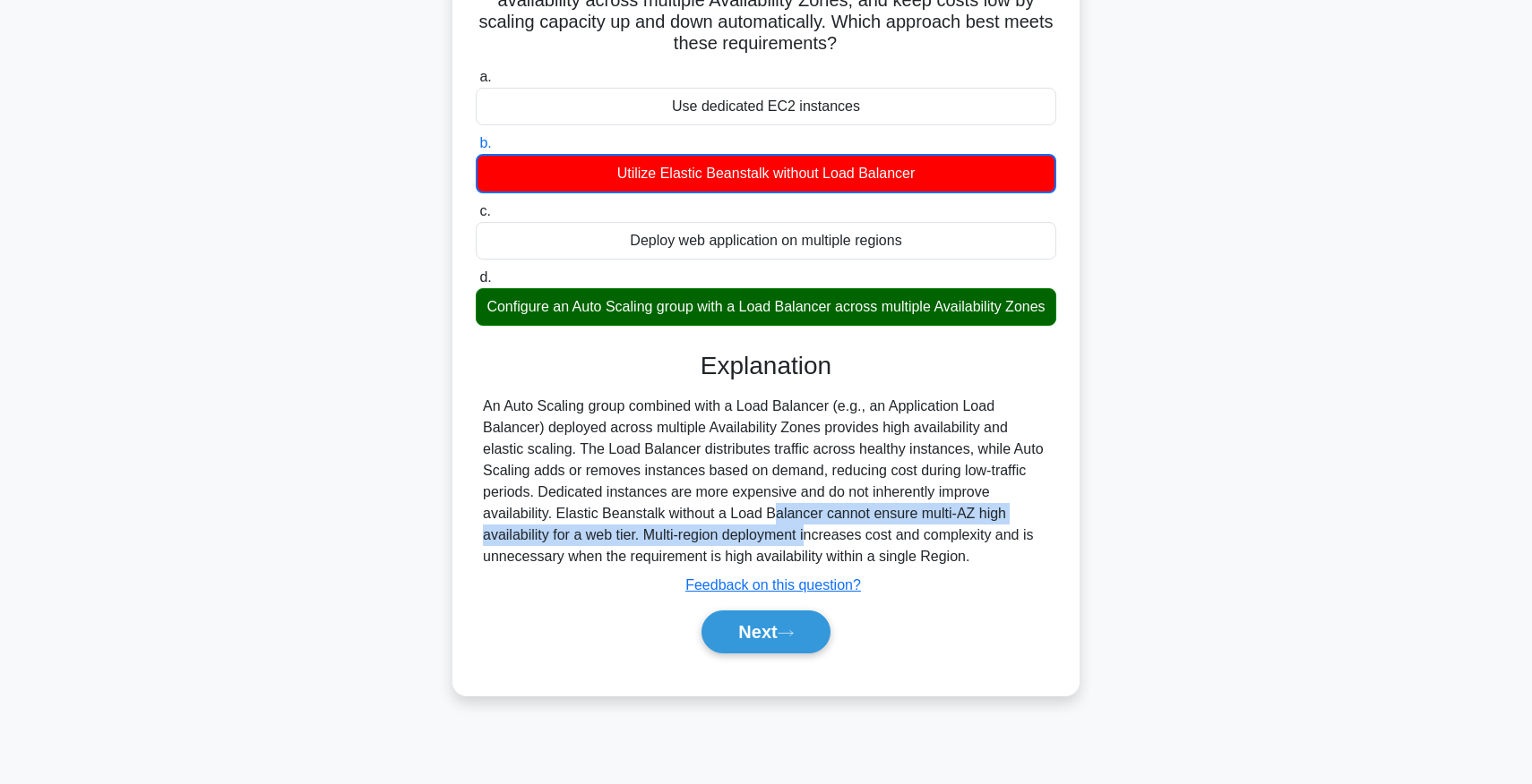
drag, startPoint x: 584, startPoint y: 503, endPoint x: 561, endPoint y: 583, distance: 83.2
click at [587, 534] on div "An Auto Scaling group combined with a Load Balancer (e.g., an Application Load …" at bounding box center [765, 481] width 566 height 171
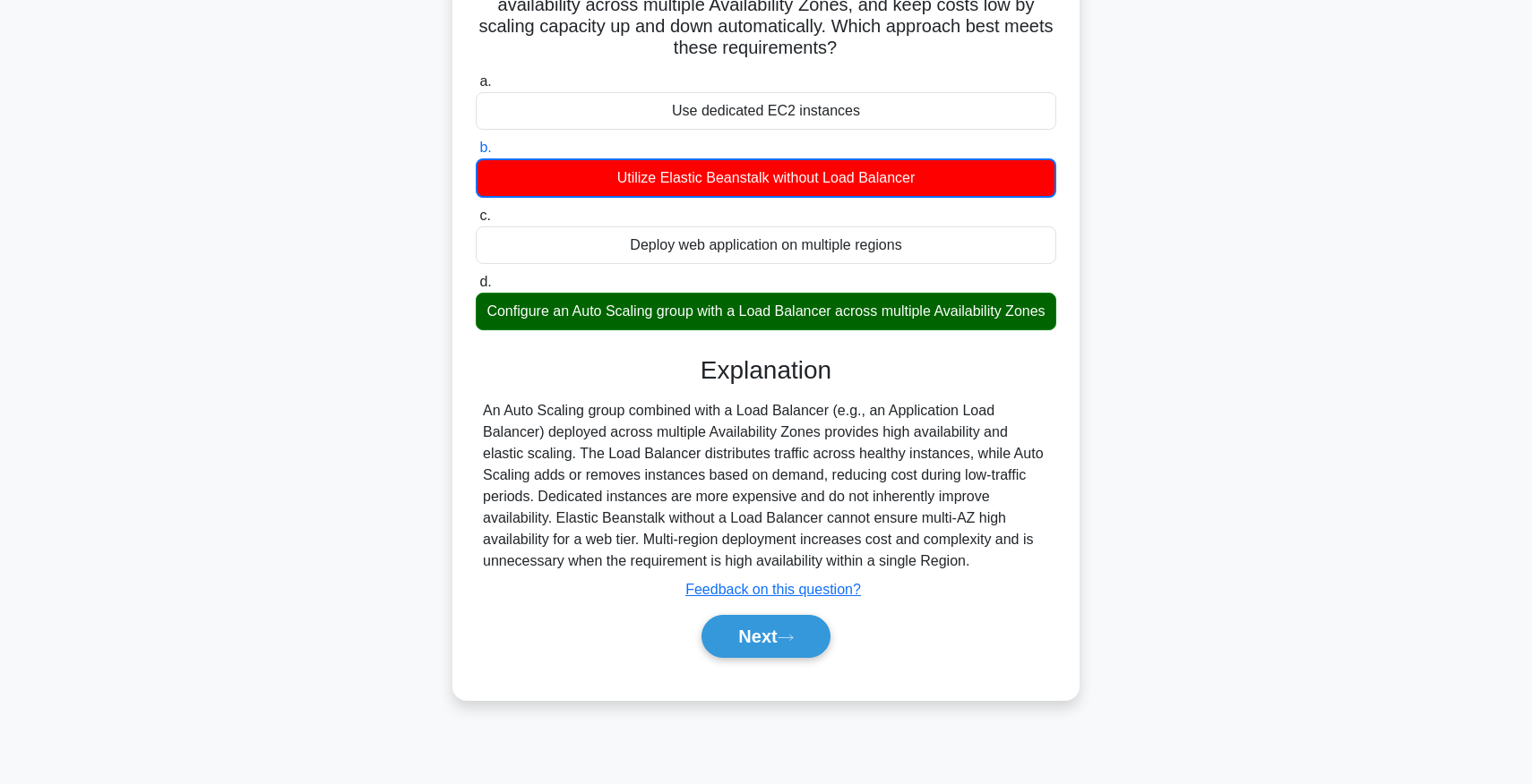
drag, startPoint x: 805, startPoint y: 723, endPoint x: 784, endPoint y: 701, distance: 30.4
click at [755, 700] on div "EXPIRED Stop AWS Certified Solutions Architect Advanced 146/200 a." at bounding box center [765, 329] width 1182 height 895
click at [755, 701] on div "You run a stateless web application on Amazon EC2 with unpredictable traffic sp…" at bounding box center [765, 322] width 1182 height 800
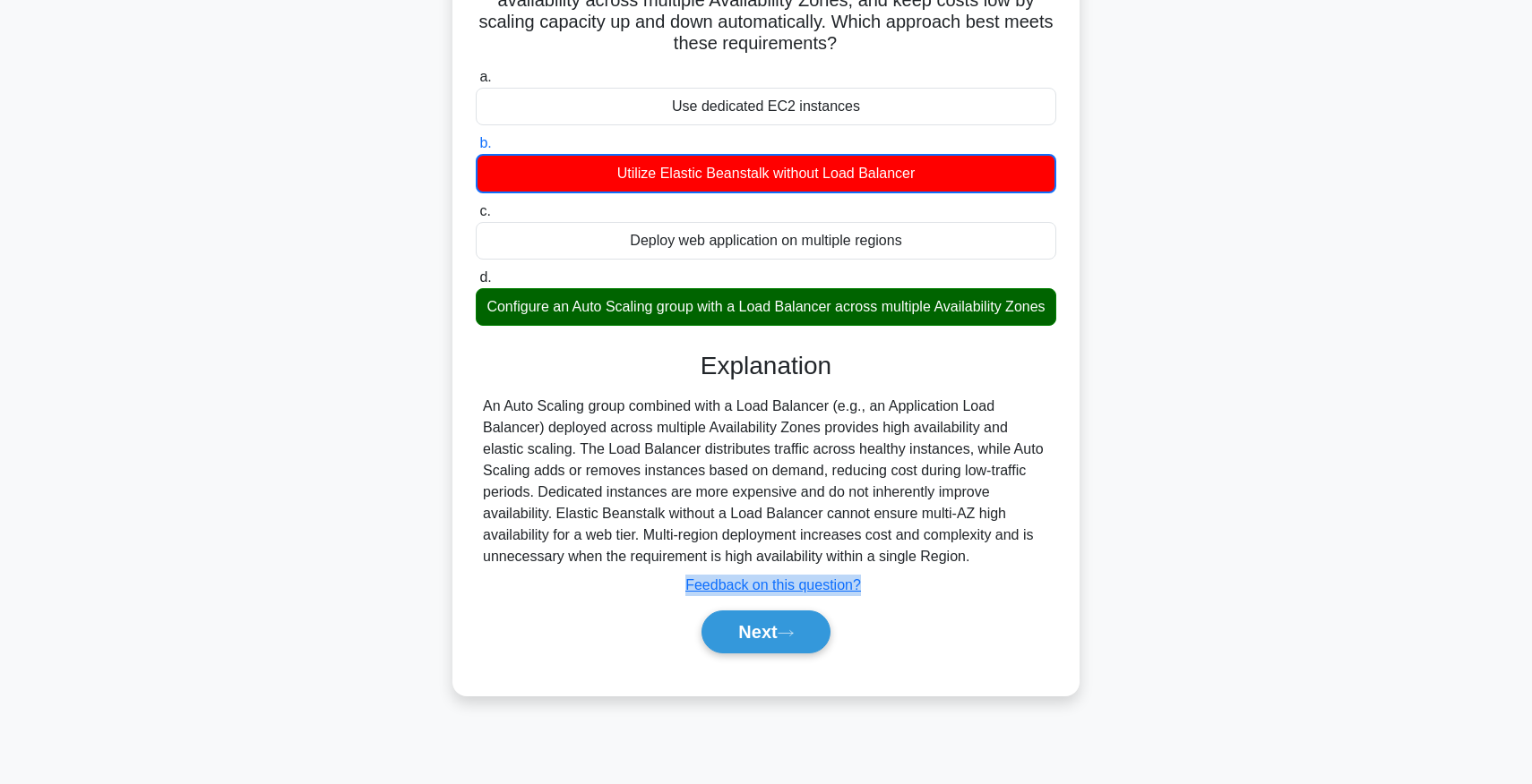
click at [755, 698] on div "You run a stateless web application on Amazon EC2 with unpredictable traffic sp…" at bounding box center [765, 322] width 1182 height 800
click at [755, 692] on div "You run a stateless web application on Amazon EC2 with unpredictable traffic sp…" at bounding box center [765, 322] width 1182 height 800
click at [755, 692] on div "You run a stateless web application on Amazon EC2 with unpredictable traffic sp…" at bounding box center [766, 306] width 627 height 778
click at [729, 678] on div "You run a stateless web application on Amazon EC2 with unpredictable traffic sp…" at bounding box center [766, 306] width 613 height 764
